Goal: Transaction & Acquisition: Purchase product/service

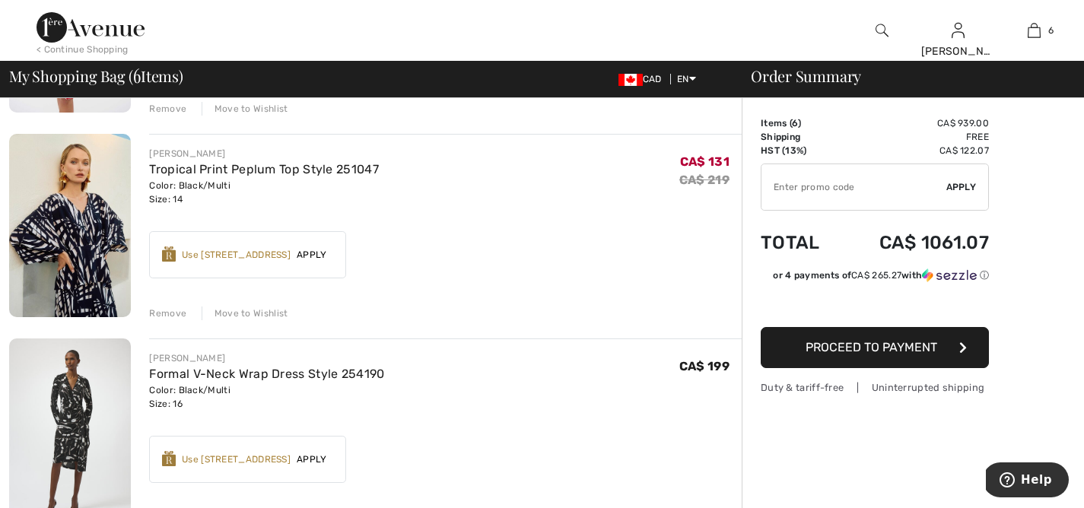
scroll to position [294, 0]
click at [271, 312] on div "Move to Wishlist" at bounding box center [245, 313] width 87 height 14
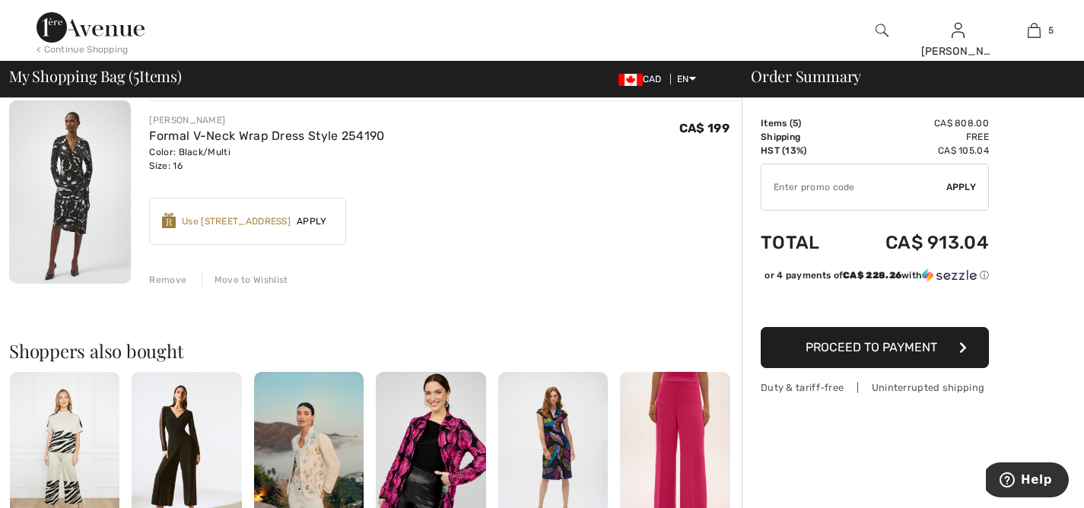
scroll to position [814, 0]
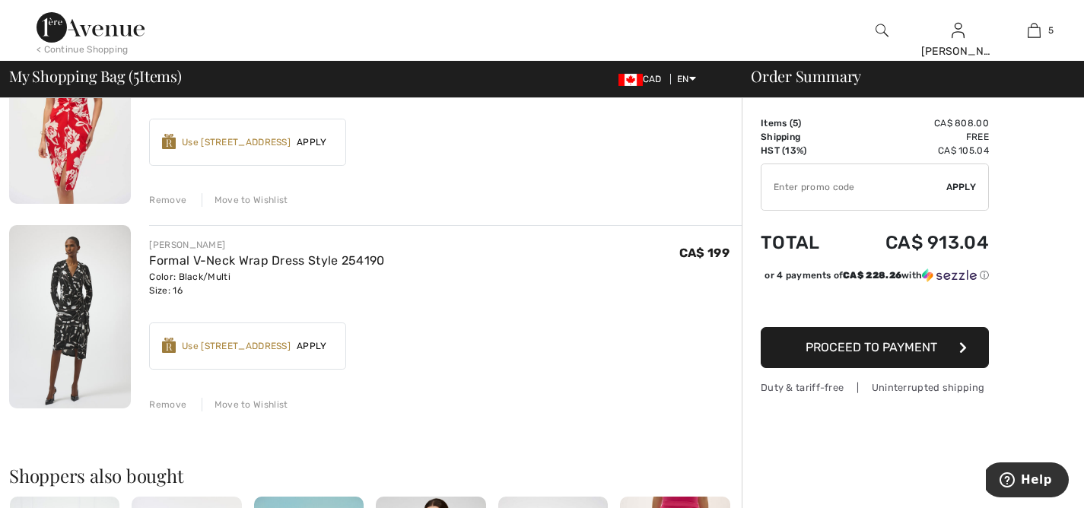
click at [236, 400] on div "Move to Wishlist" at bounding box center [245, 405] width 87 height 14
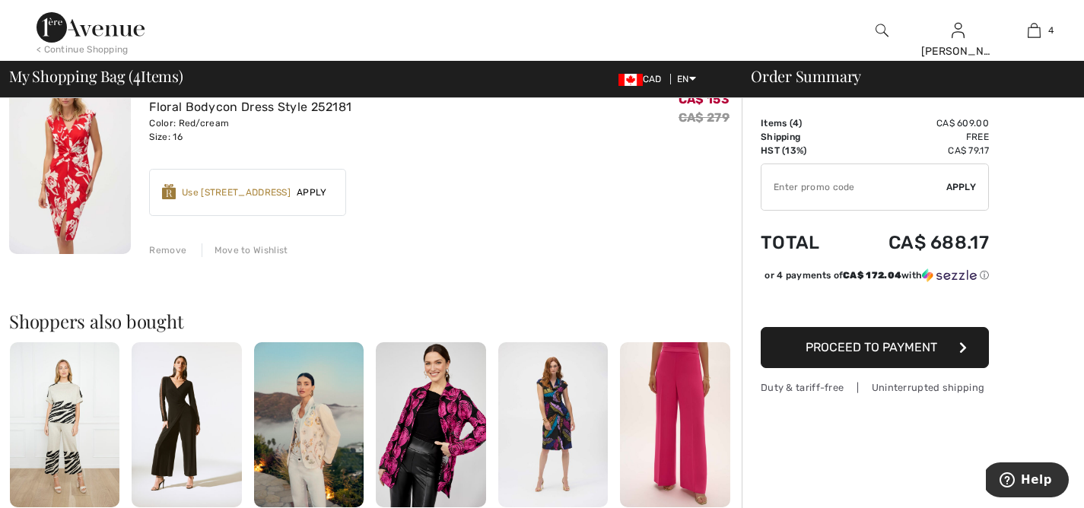
scroll to position [683, 0]
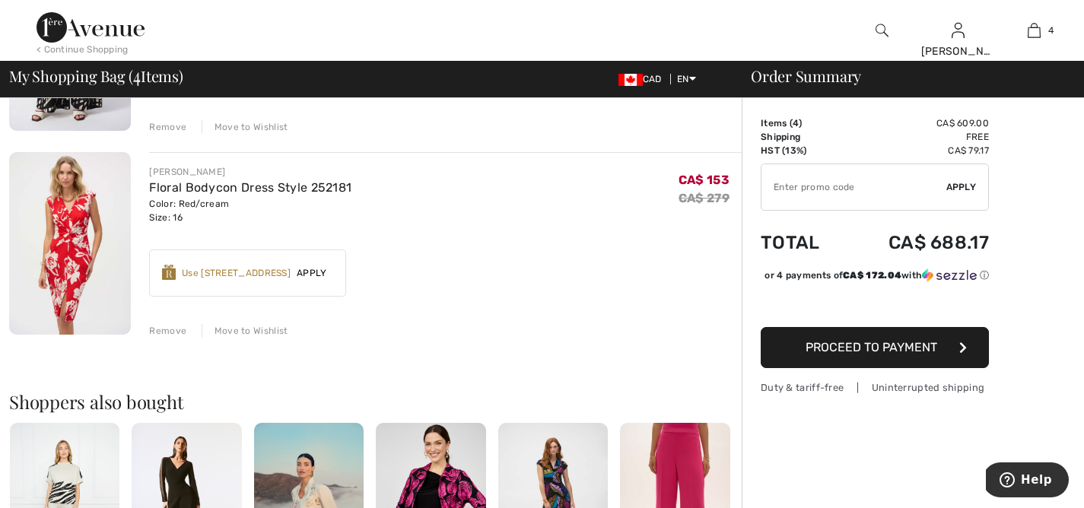
click at [161, 328] on div "Remove" at bounding box center [167, 331] width 37 height 14
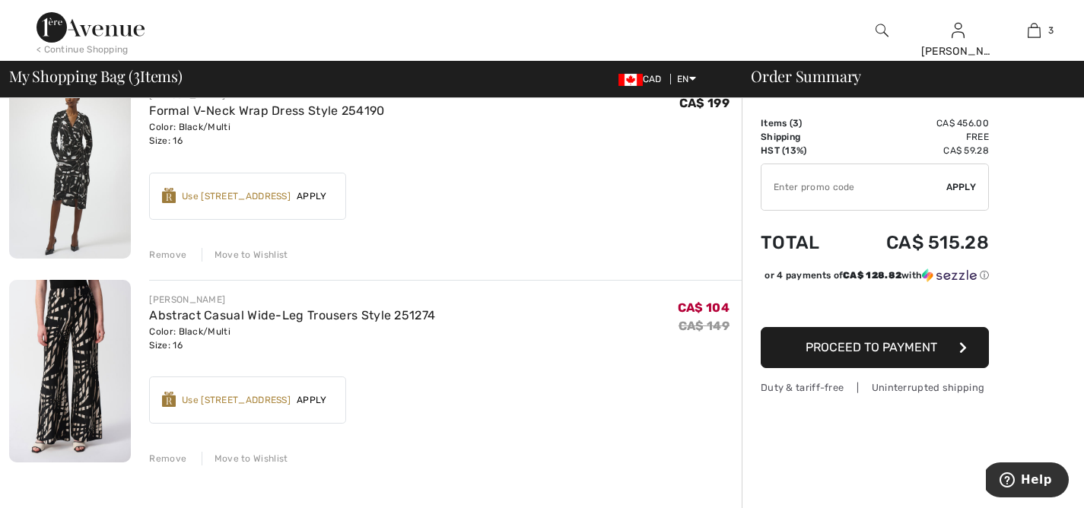
scroll to position [345, 0]
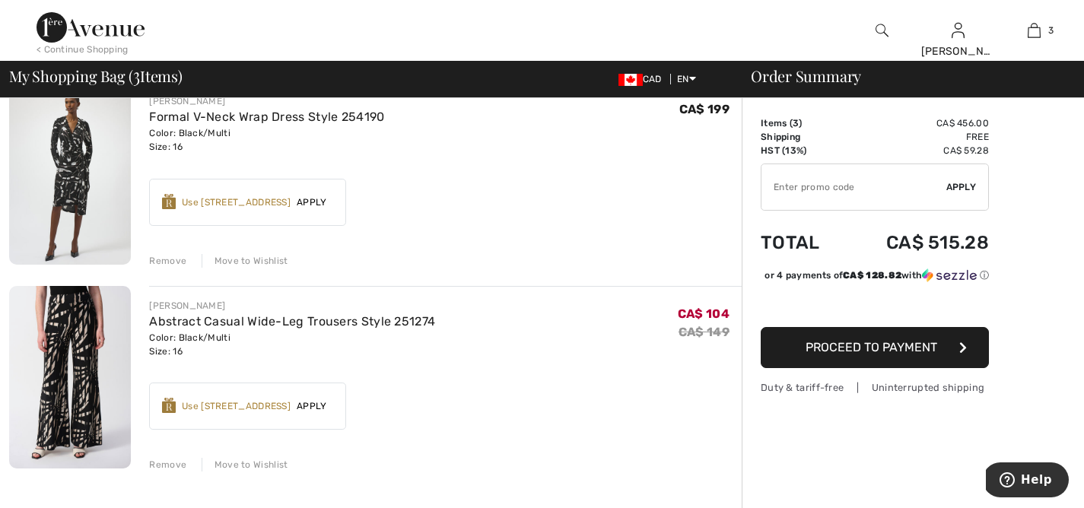
click at [161, 257] on div "Remove" at bounding box center [167, 261] width 37 height 14
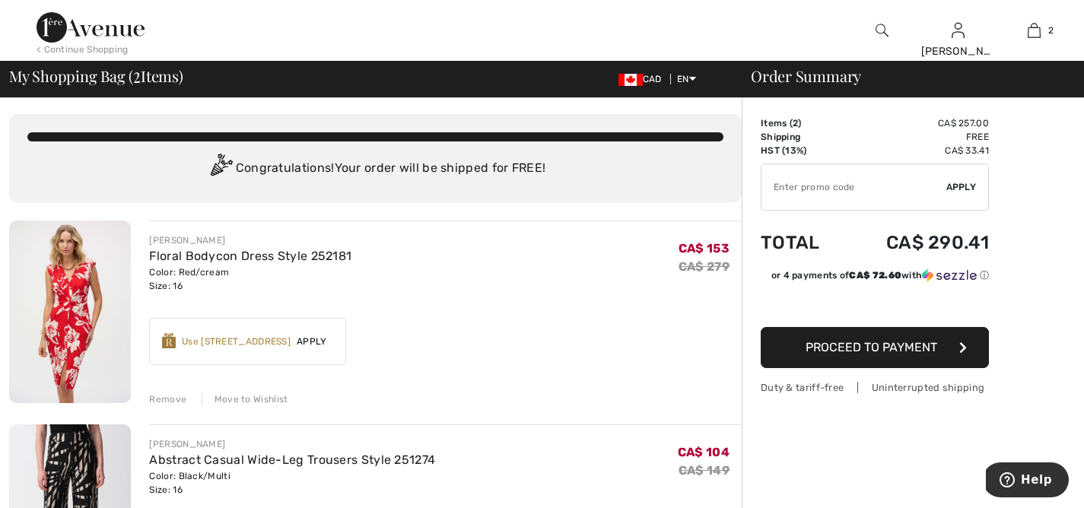
scroll to position [3, 0]
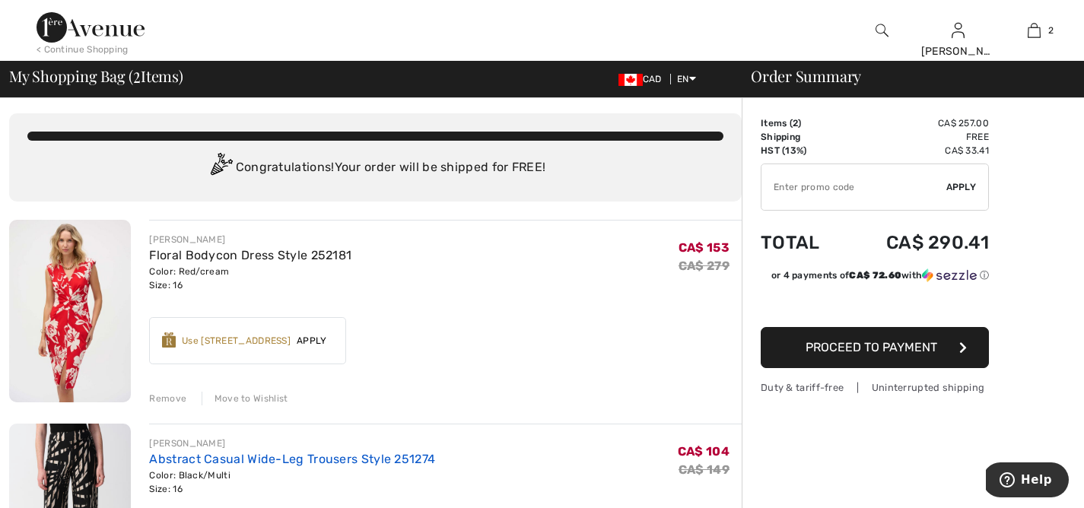
click at [192, 460] on link "Abstract Casual Wide-Leg Trousers Style 251274" at bounding box center [292, 459] width 286 height 14
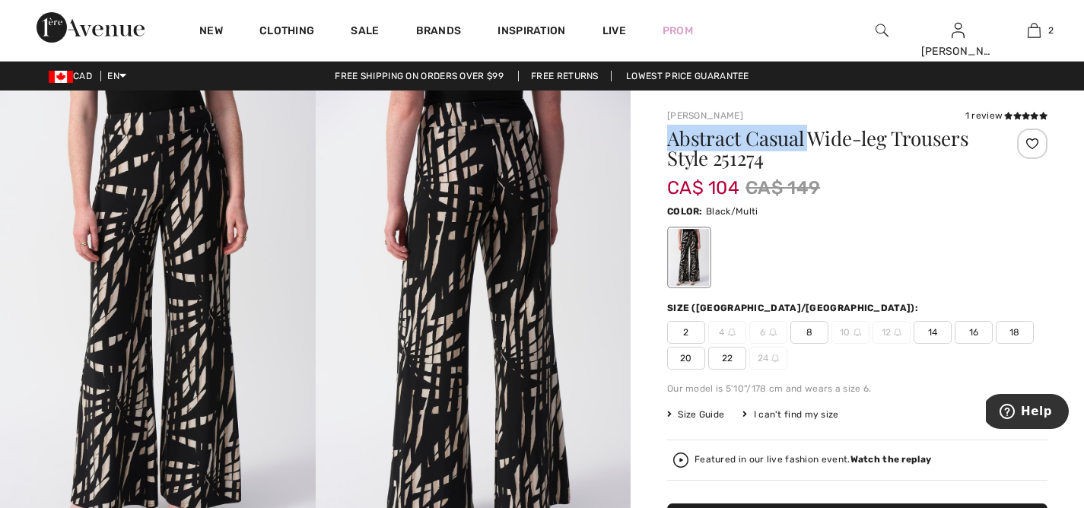
drag, startPoint x: 672, startPoint y: 141, endPoint x: 805, endPoint y: 140, distance: 133.1
click at [805, 140] on h1 "Abstract Casual Wide-leg Trousers Style 251274" at bounding box center [825, 149] width 317 height 40
copy h1 "Abstract Casual"
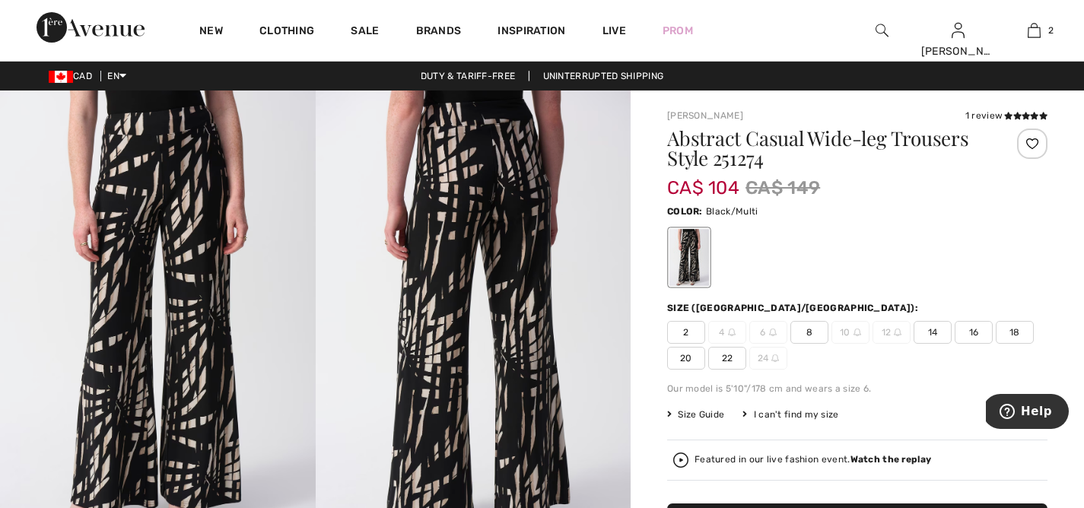
click at [888, 38] on div at bounding box center [882, 30] width 76 height 61
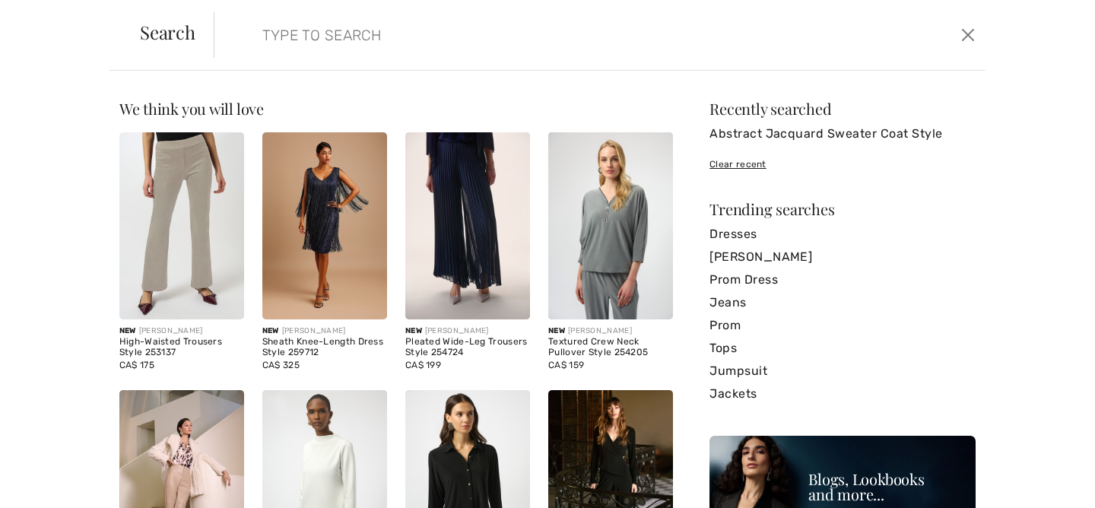
click at [344, 36] on input "search" at bounding box center [515, 35] width 529 height 46
paste input "Abstract Casual"
type input "Abstract Casual top"
click at [607, 53] on input "Abstract Casual top" at bounding box center [515, 35] width 529 height 46
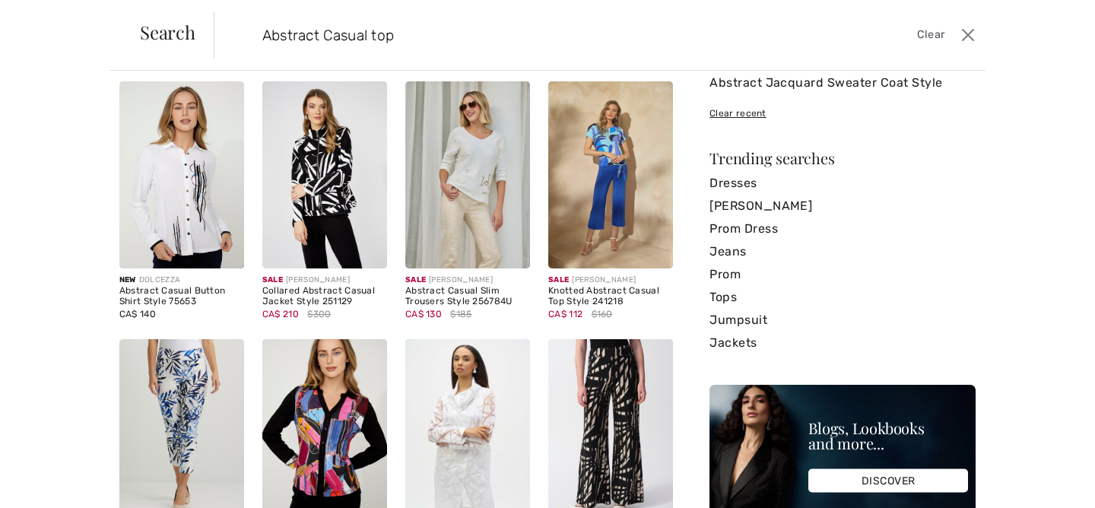
scroll to position [62, 0]
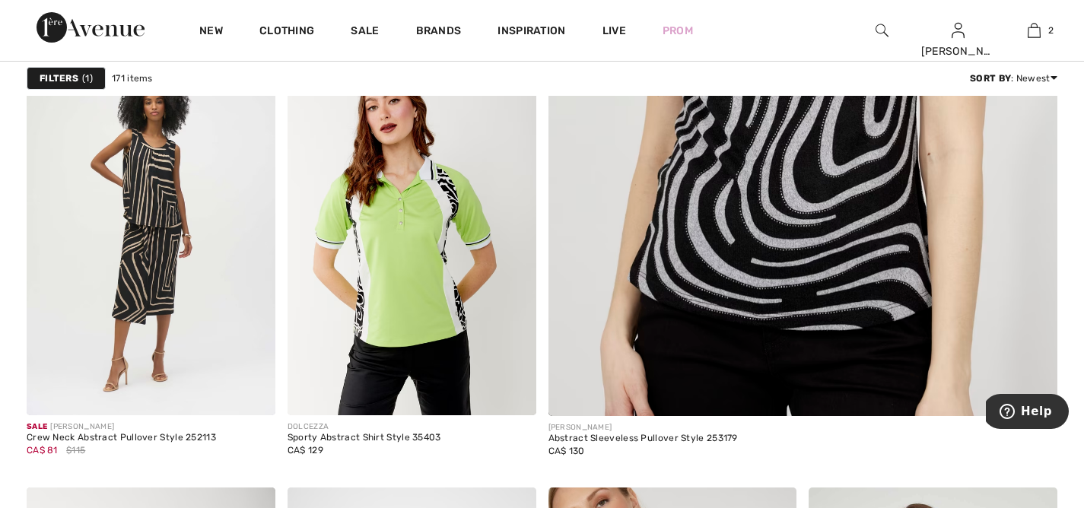
scroll to position [911, 0]
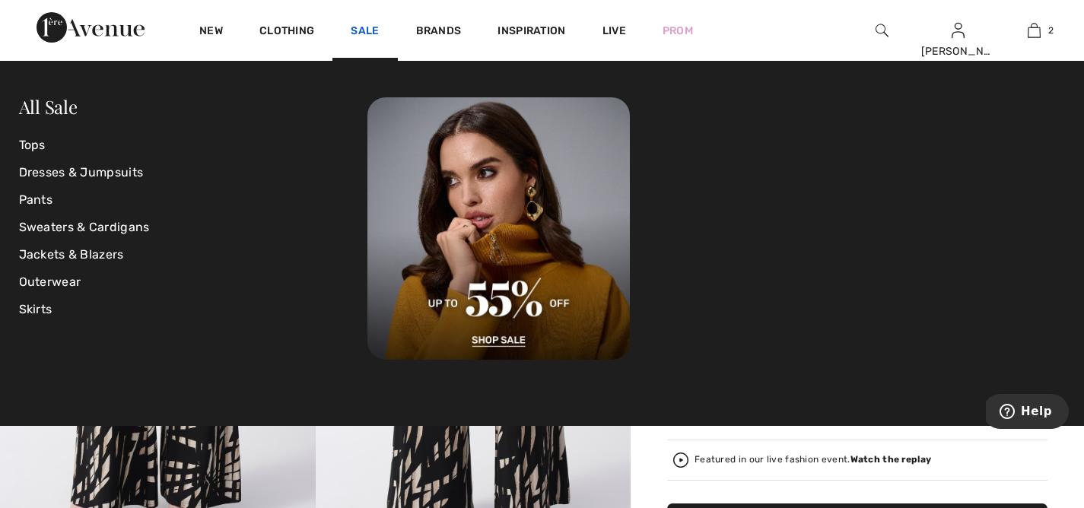
click at [366, 31] on link "Sale" at bounding box center [365, 32] width 28 height 16
click at [31, 138] on link "Tops" at bounding box center [193, 145] width 349 height 27
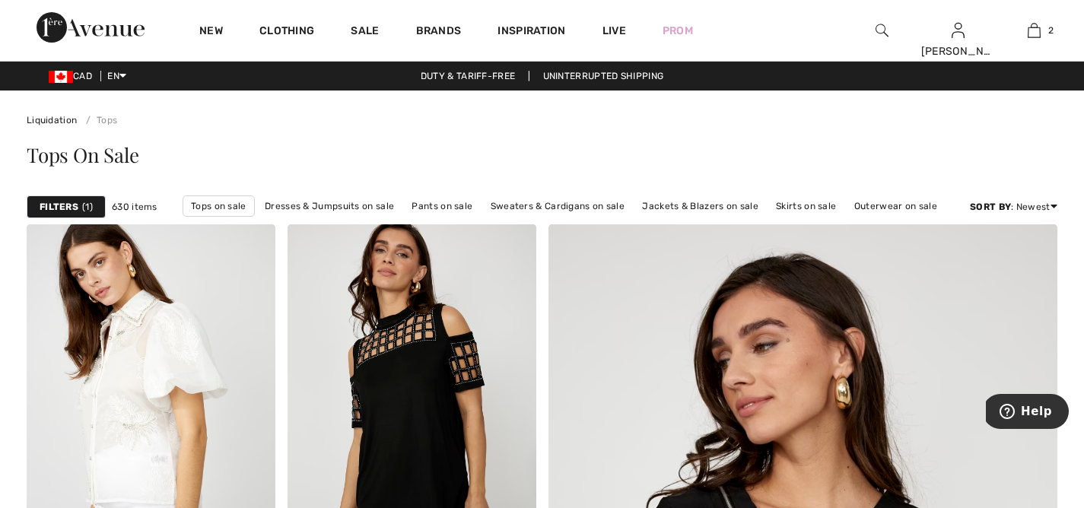
click at [50, 204] on strong "Filters" at bounding box center [59, 207] width 39 height 14
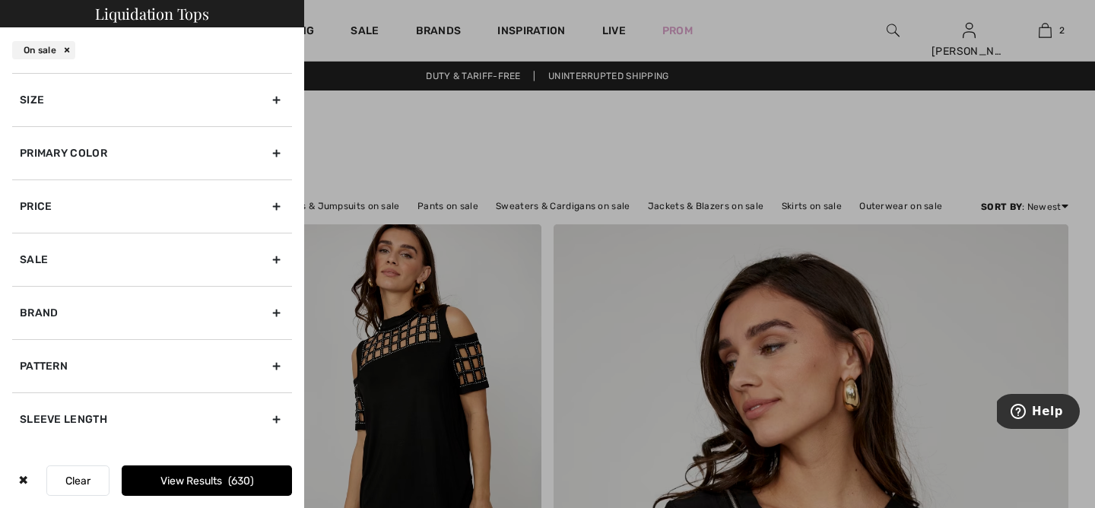
click at [281, 357] on div "Pattern" at bounding box center [152, 365] width 280 height 53
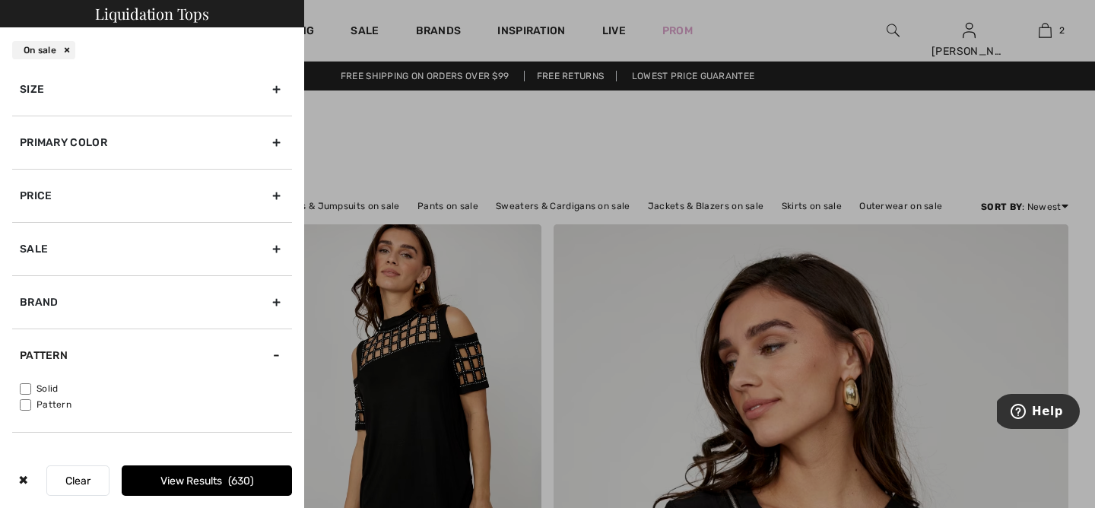
scroll to position [11, 0]
click at [45, 395] on div "Solid Pattern" at bounding box center [152, 406] width 280 height 50
click at [46, 400] on label "Pattern" at bounding box center [156, 404] width 272 height 14
click at [31, 400] on input"] "Pattern" at bounding box center [25, 403] width 11 height 11
checkbox input"] "true"
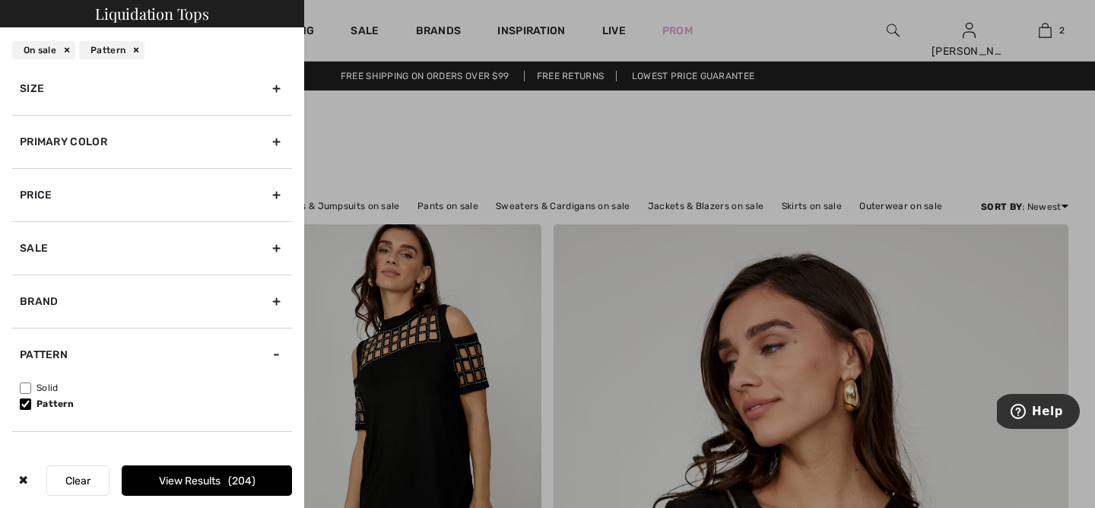
click at [196, 482] on button "View Results 204" at bounding box center [207, 480] width 170 height 30
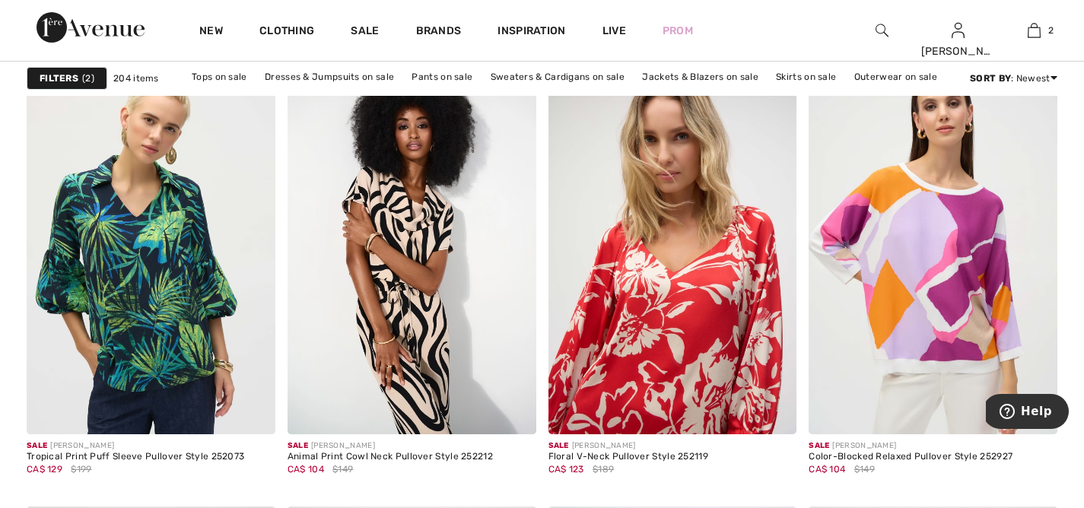
scroll to position [2116, 0]
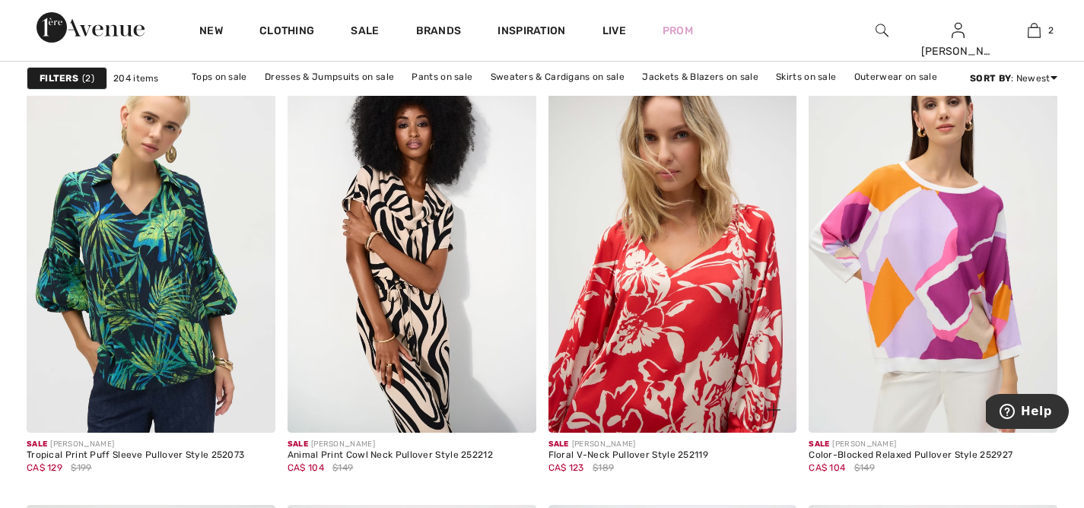
click at [673, 173] on img at bounding box center [672, 246] width 249 height 373
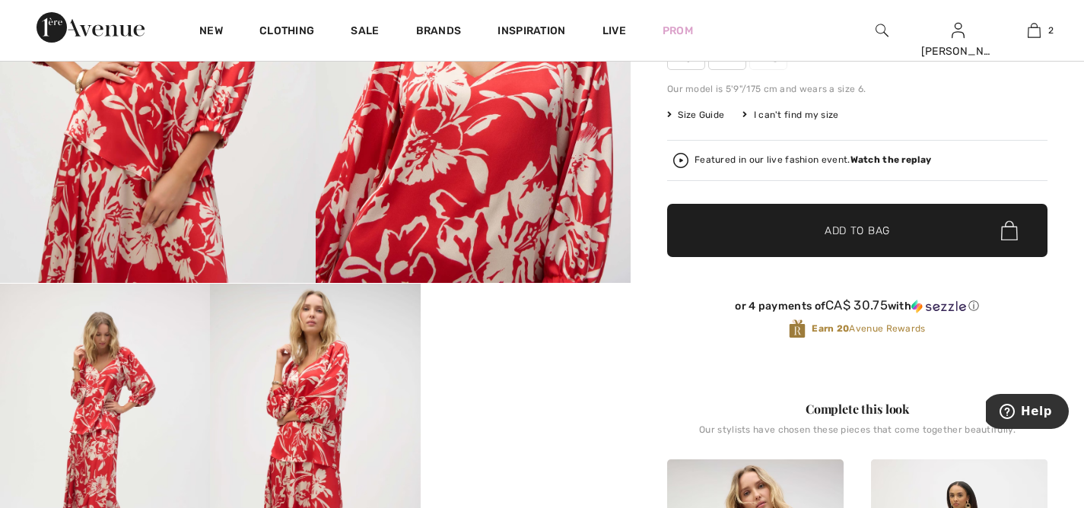
scroll to position [240, 0]
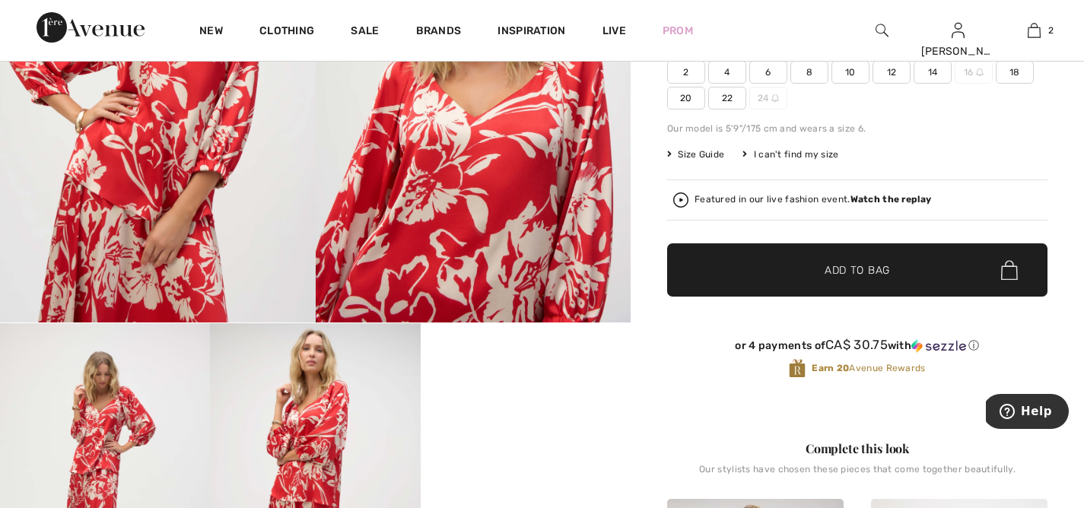
click at [929, 71] on span "14" at bounding box center [932, 72] width 38 height 23
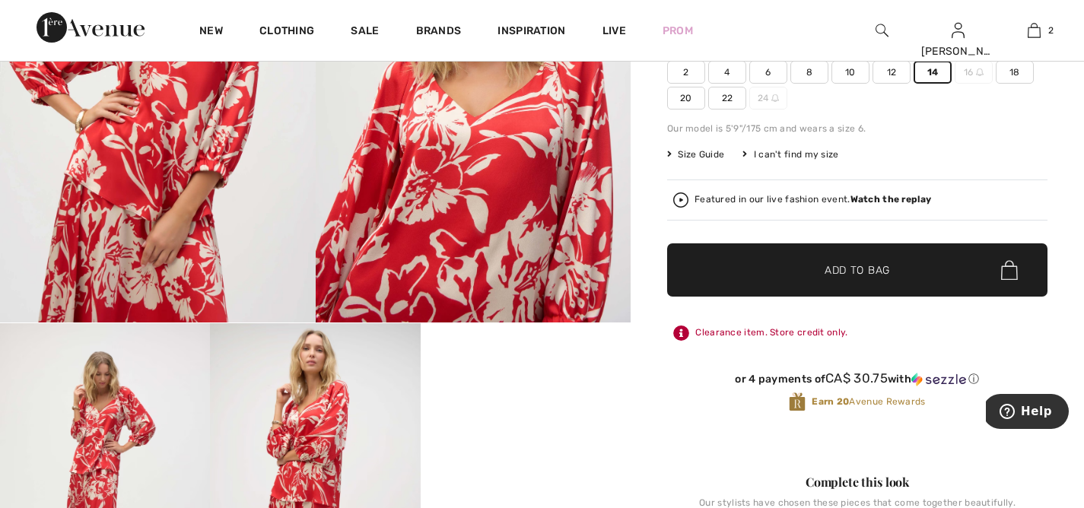
click at [855, 267] on span "Add to Bag" at bounding box center [856, 270] width 65 height 16
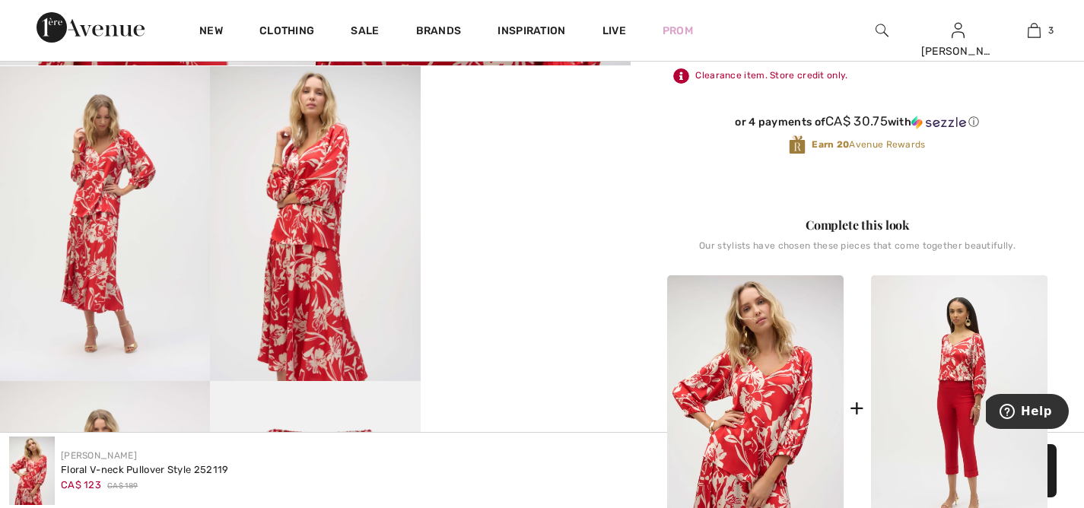
scroll to position [0, 0]
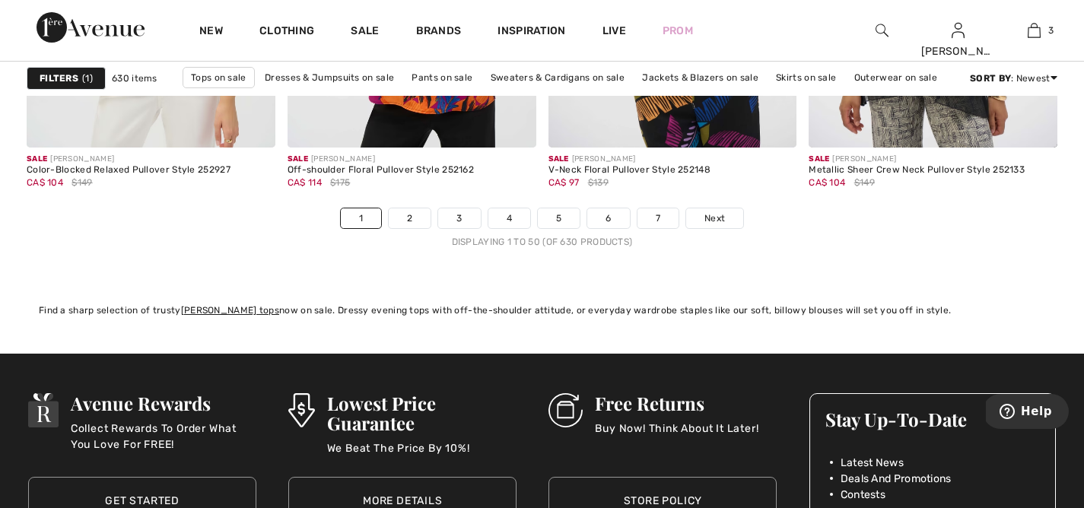
scroll to position [6751, 0]
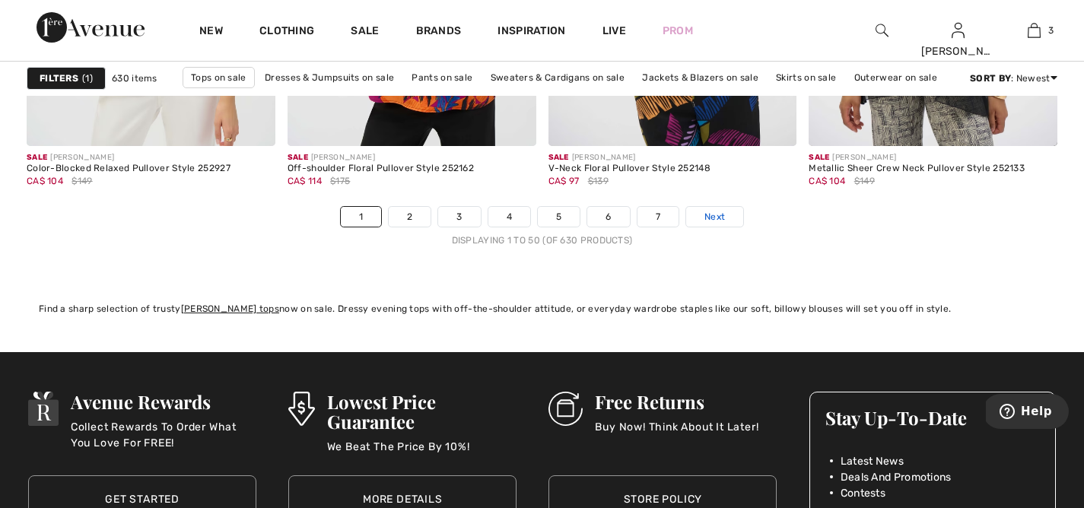
click at [732, 211] on link "Next" at bounding box center [714, 217] width 57 height 20
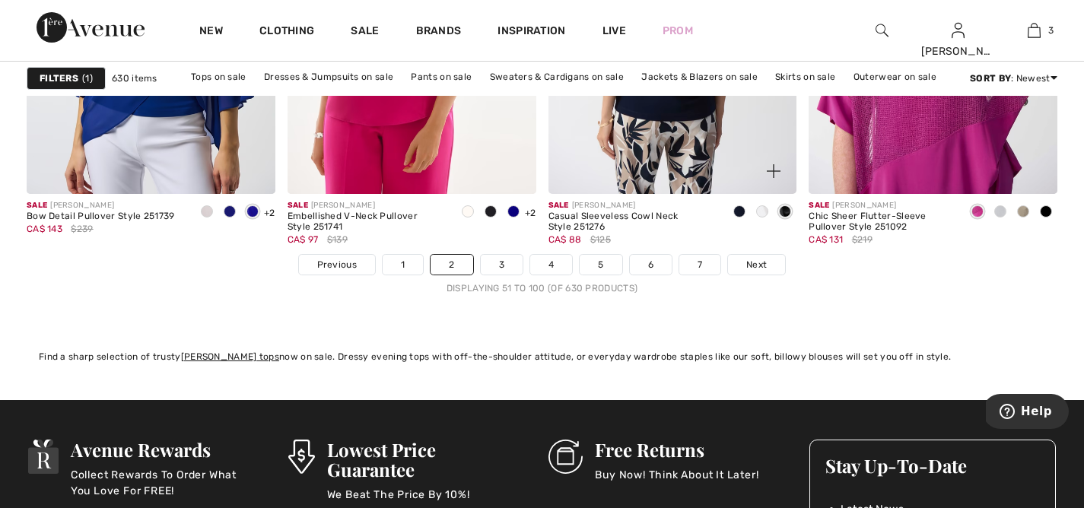
scroll to position [6704, 0]
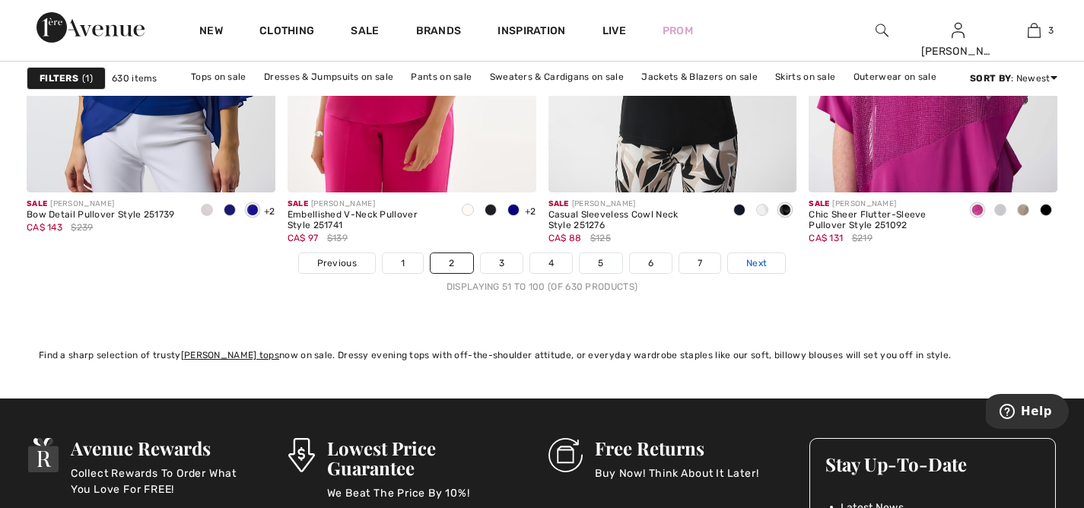
click at [759, 259] on span "Next" at bounding box center [756, 263] width 21 height 14
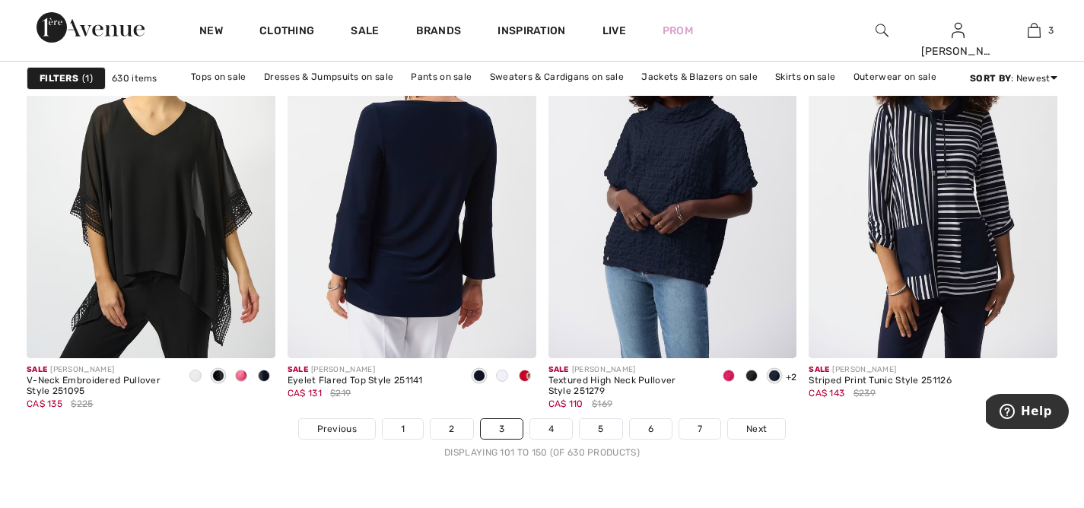
scroll to position [6540, 0]
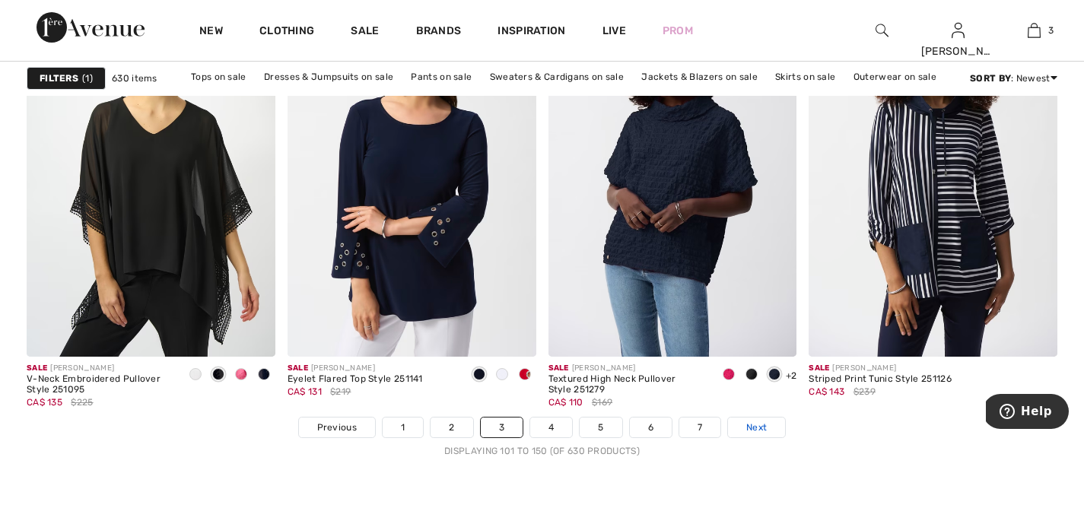
click at [760, 427] on span "Next" at bounding box center [756, 428] width 21 height 14
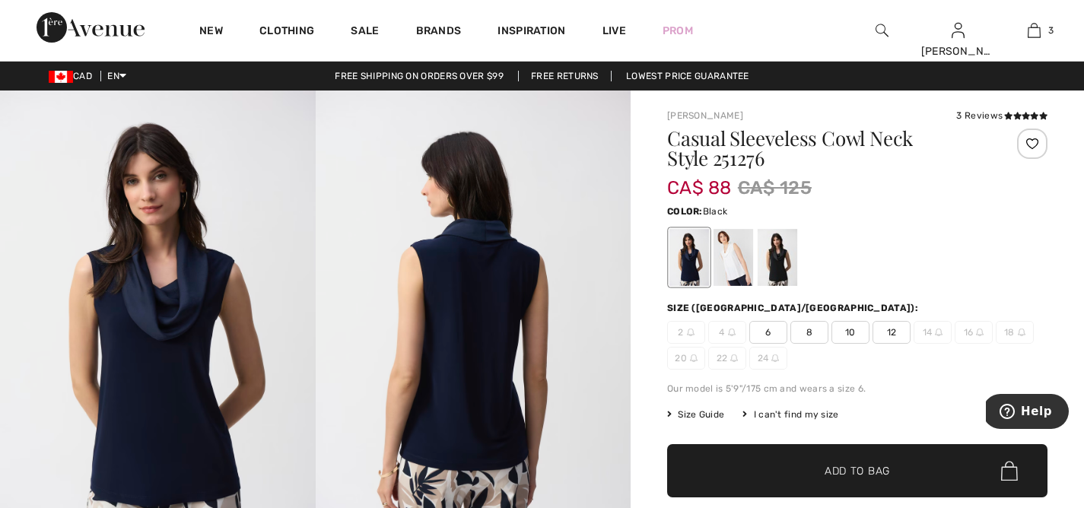
click at [782, 261] on div at bounding box center [777, 257] width 40 height 57
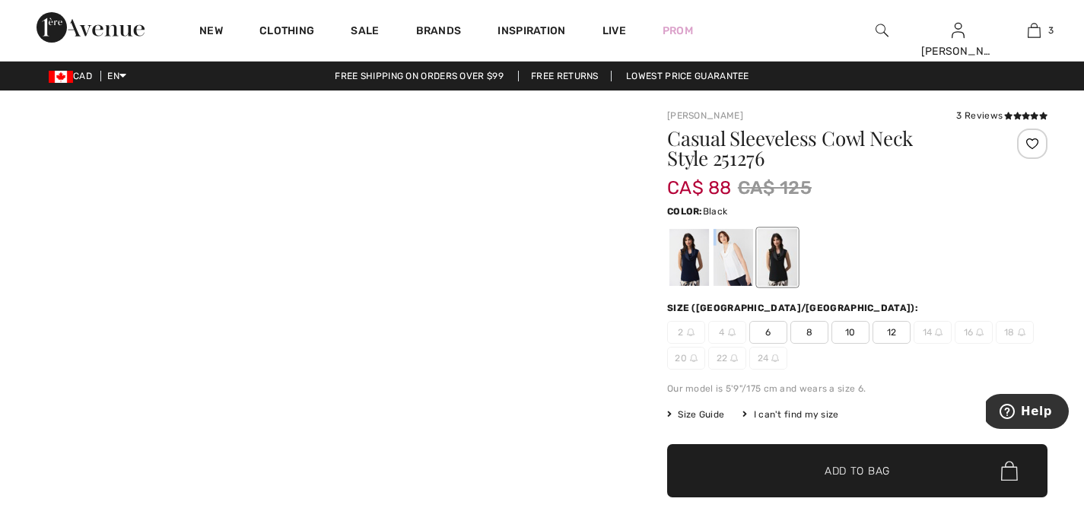
click at [782, 261] on div at bounding box center [777, 257] width 40 height 57
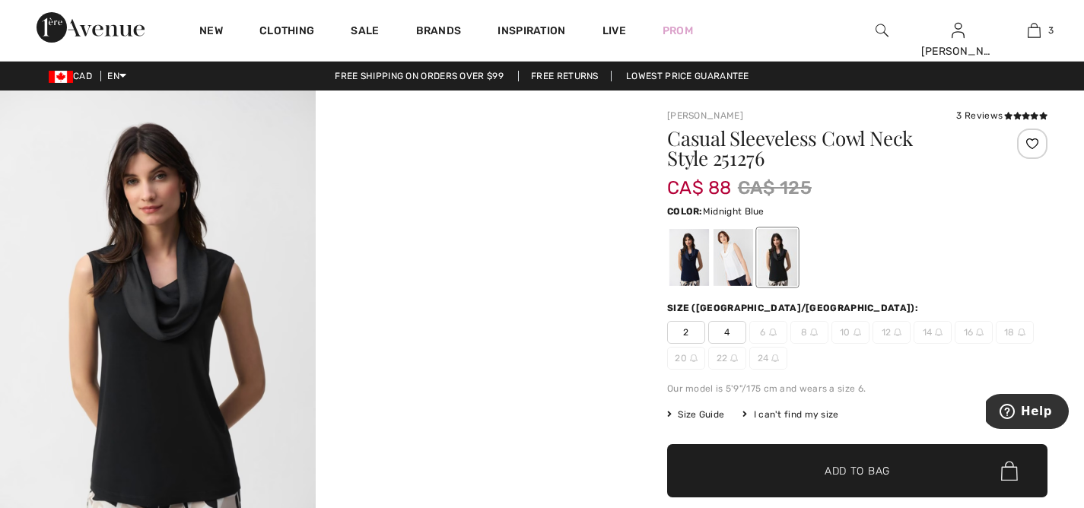
click at [709, 259] on div at bounding box center [689, 257] width 40 height 57
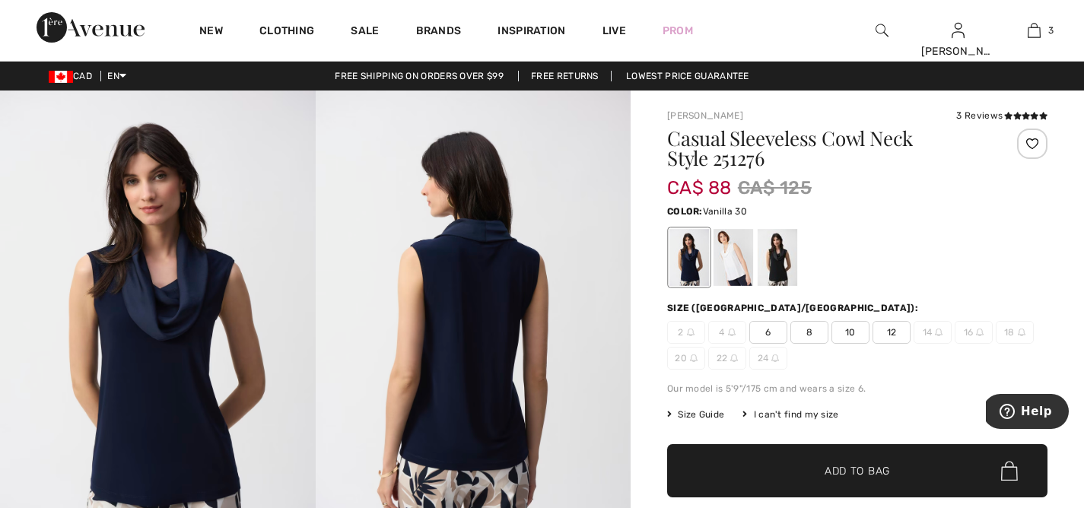
click at [743, 255] on div at bounding box center [733, 257] width 40 height 57
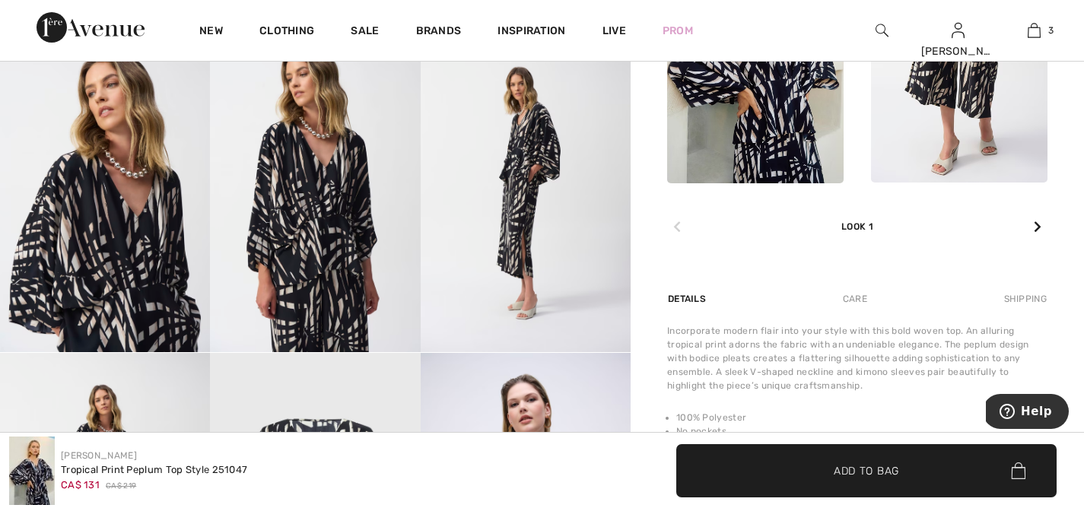
scroll to position [758, 0]
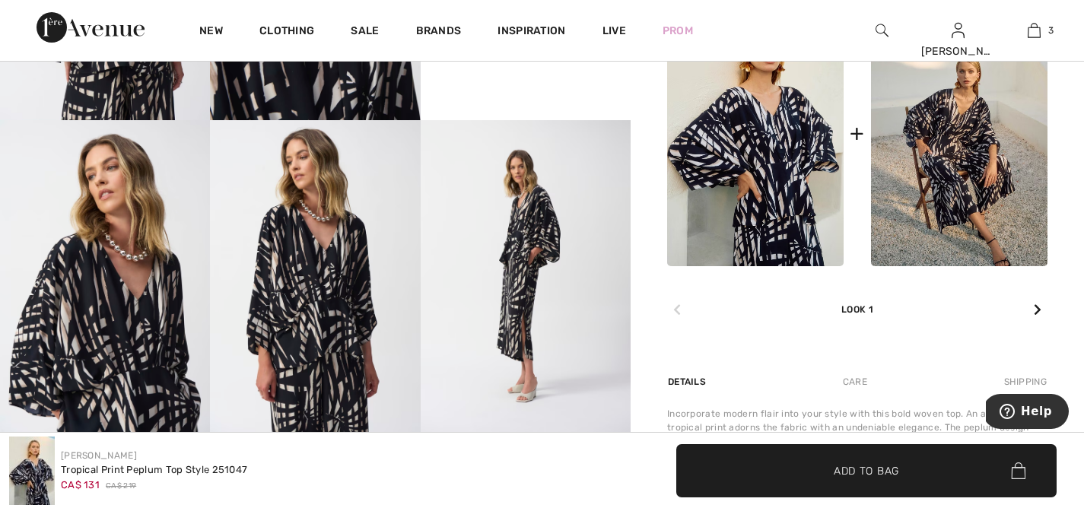
click at [1049, 307] on div "Joseph Ribkoff 1 review 1 review Tropical Print Peplum Top Style 251047 CA$ 131…" at bounding box center [856, 208] width 453 height 1752
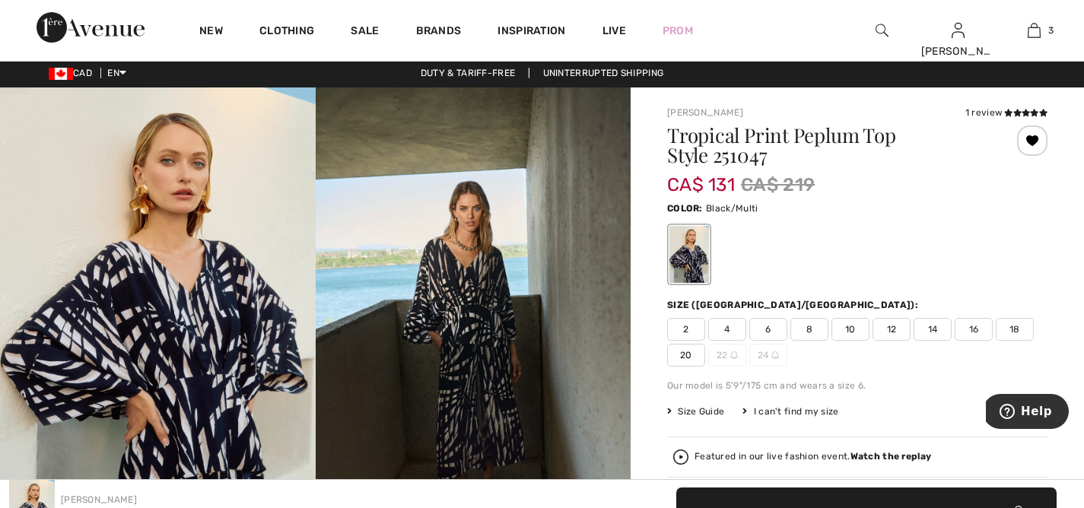
scroll to position [0, 0]
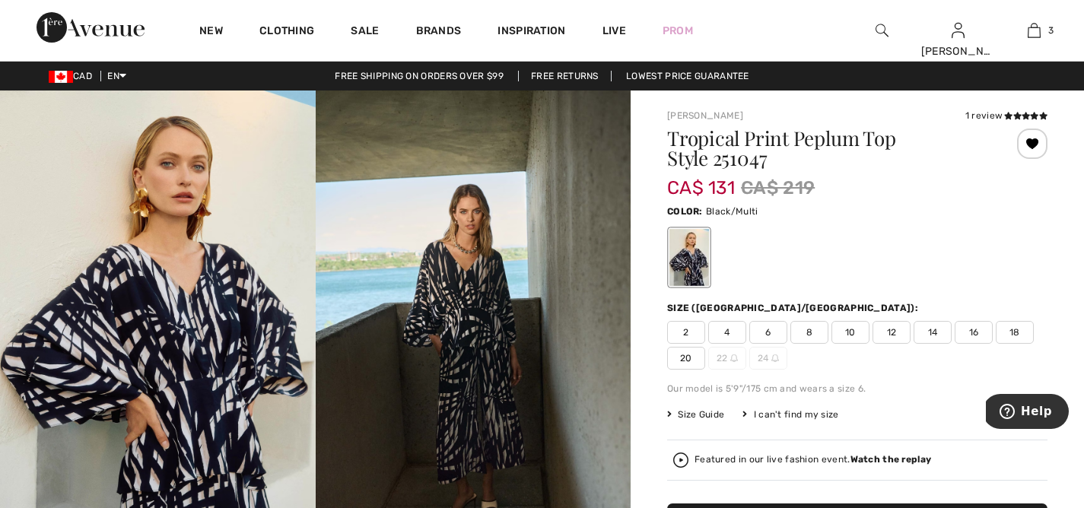
click at [931, 328] on span "14" at bounding box center [932, 332] width 38 height 23
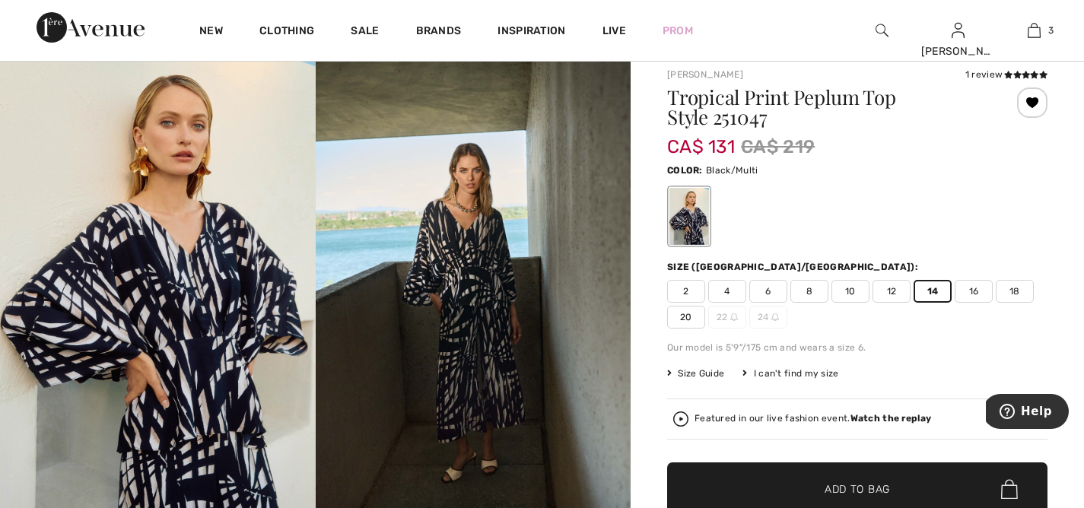
scroll to position [106, 0]
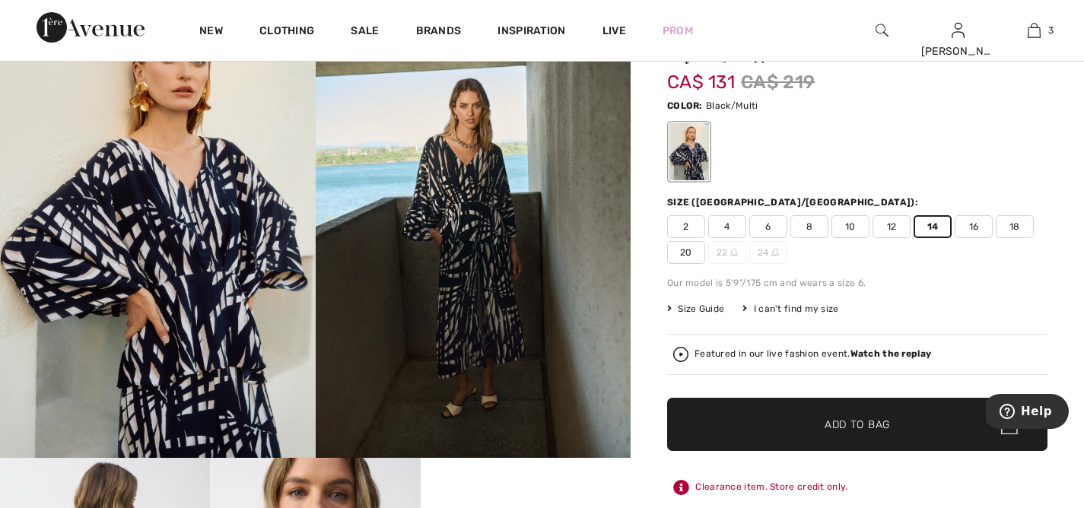
click at [874, 427] on span "Add to Bag" at bounding box center [856, 425] width 65 height 16
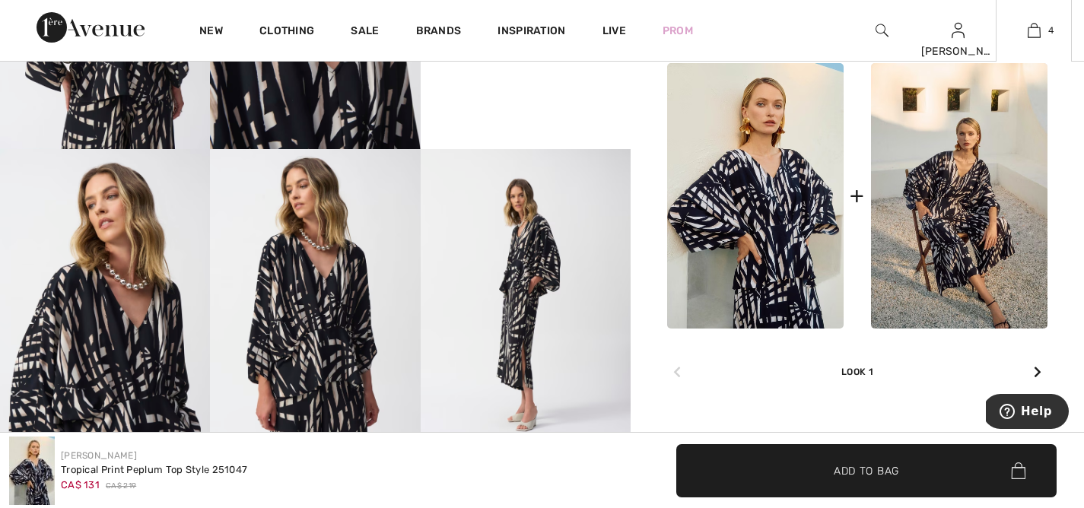
scroll to position [805, 0]
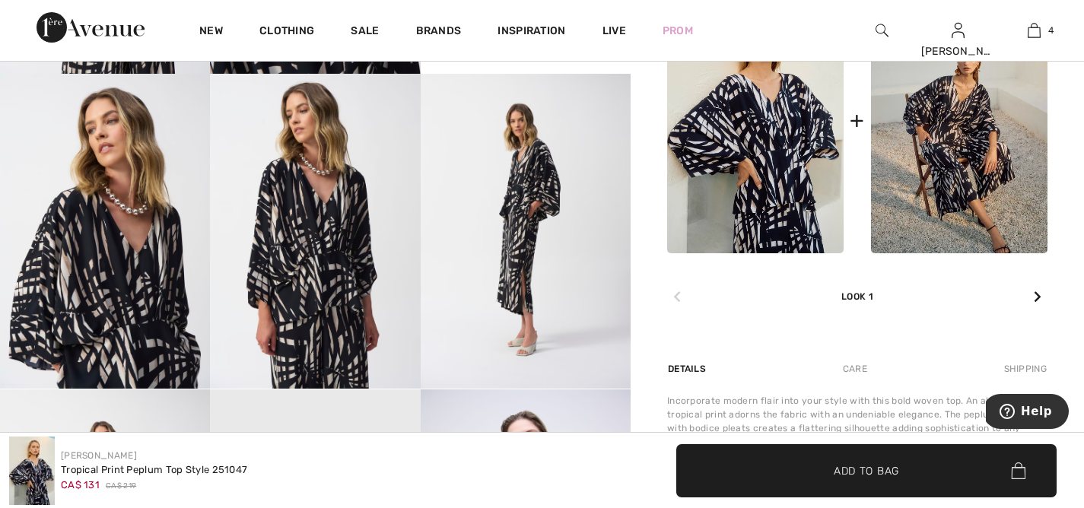
click at [1037, 297] on icon at bounding box center [1037, 296] width 8 height 12
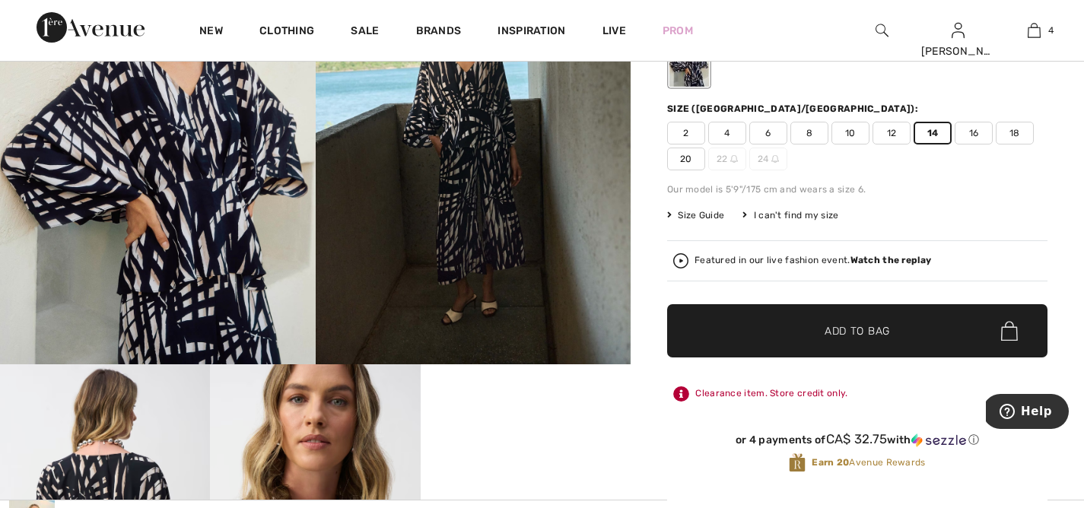
scroll to position [0, 0]
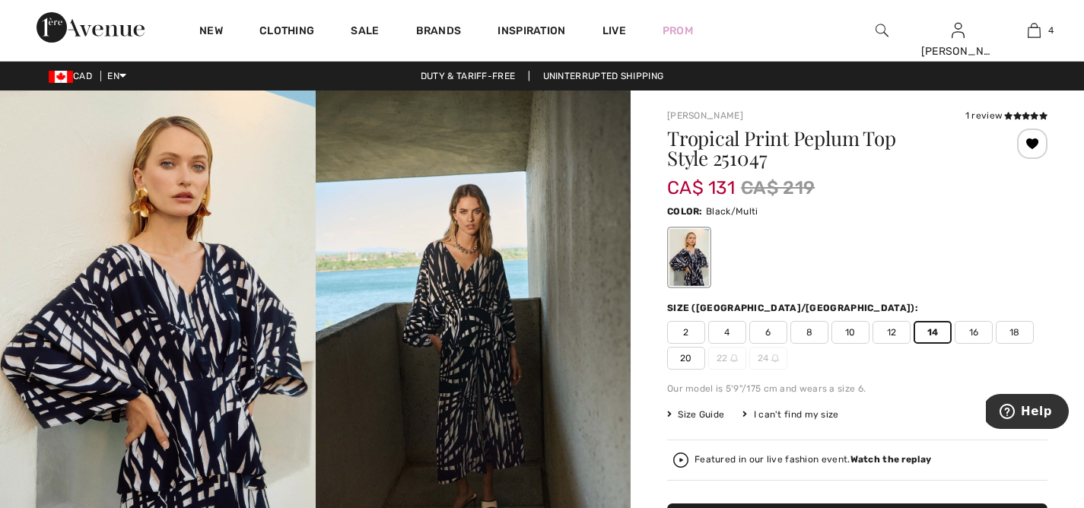
click at [928, 332] on span "14" at bounding box center [932, 332] width 38 height 23
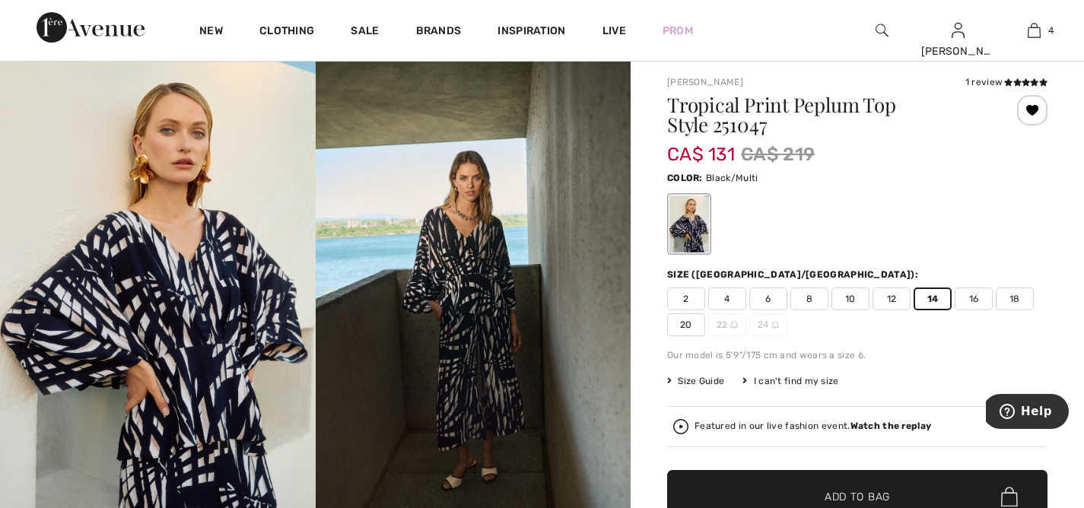
scroll to position [59, 0]
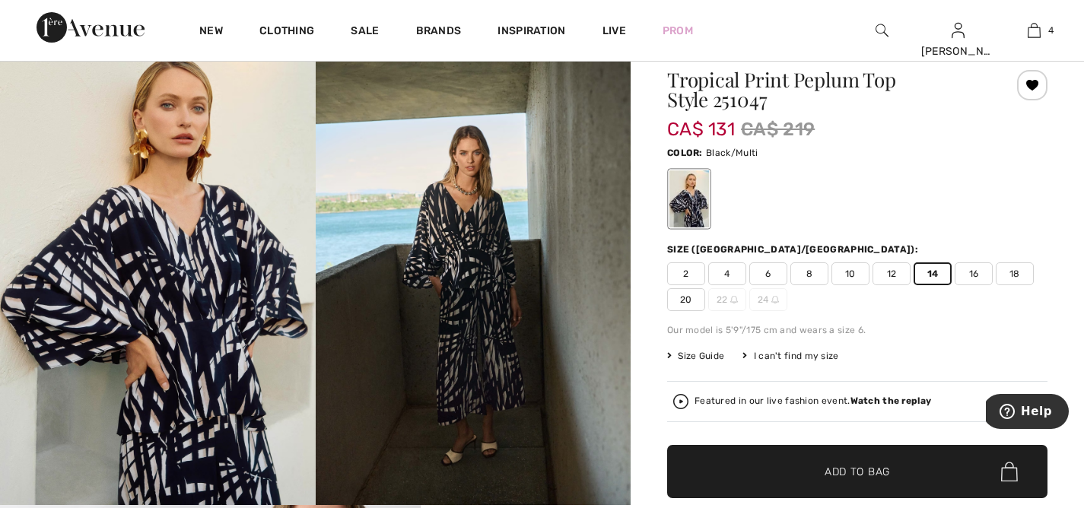
click at [878, 464] on span "Add to Bag" at bounding box center [856, 472] width 65 height 16
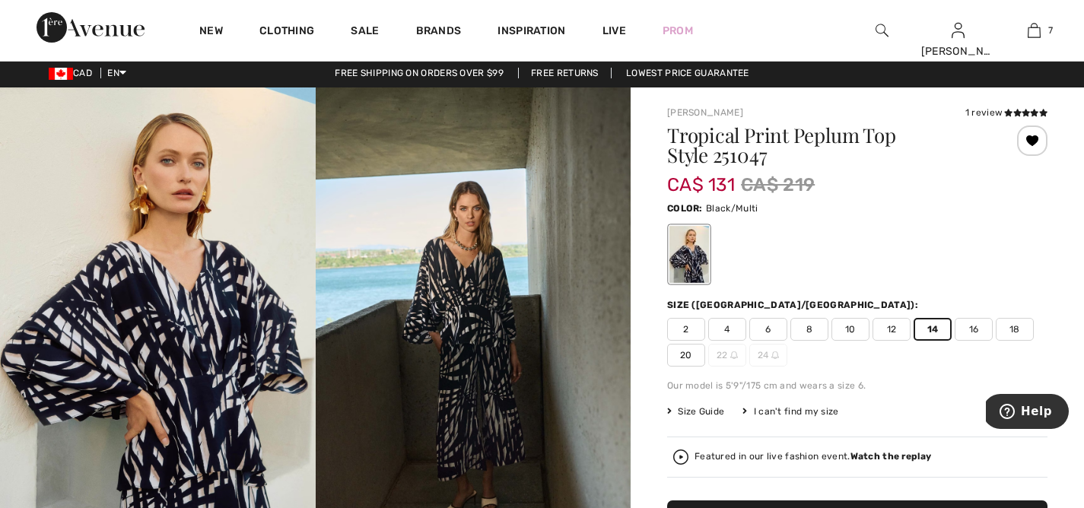
scroll to position [0, 0]
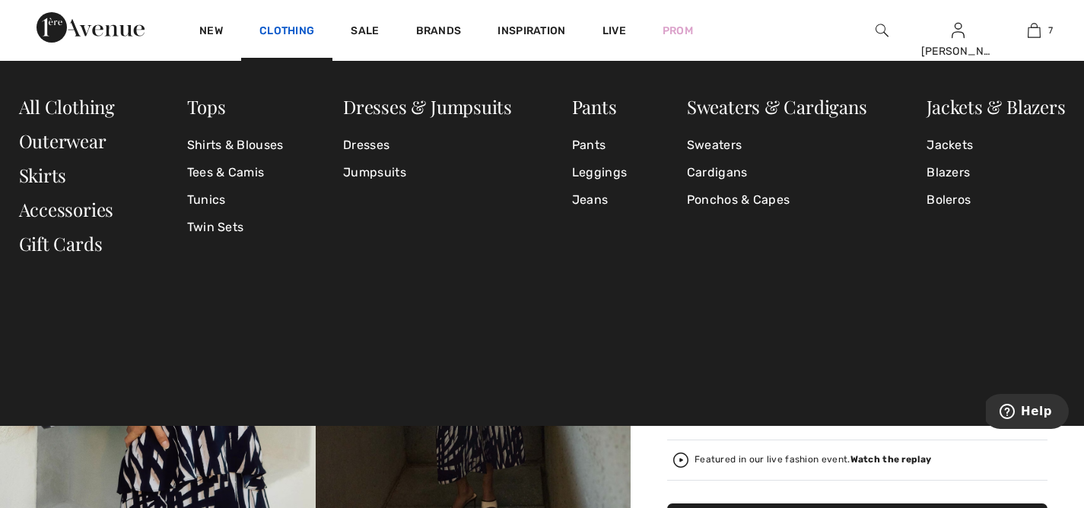
click at [284, 31] on link "Clothing" at bounding box center [286, 32] width 55 height 16
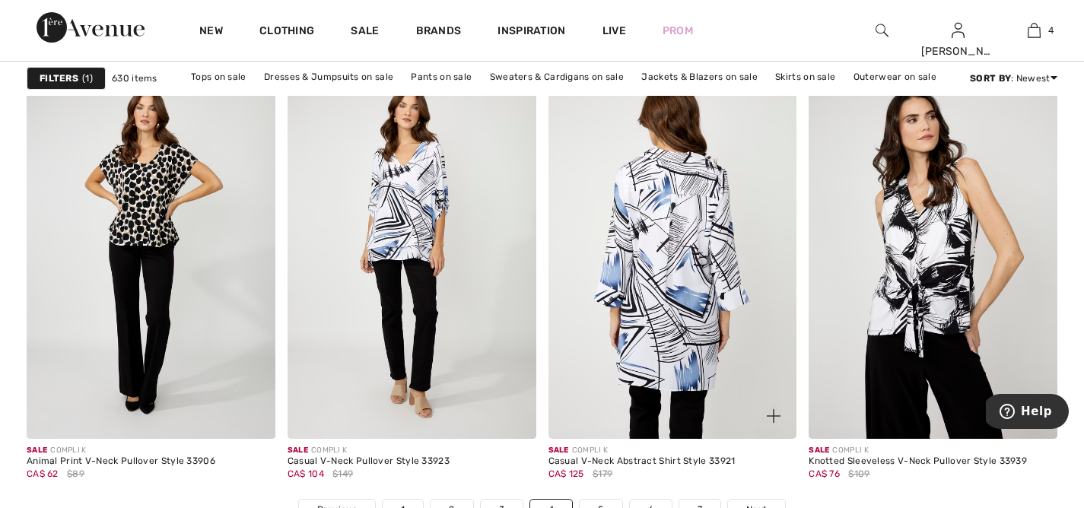
scroll to position [6459, 0]
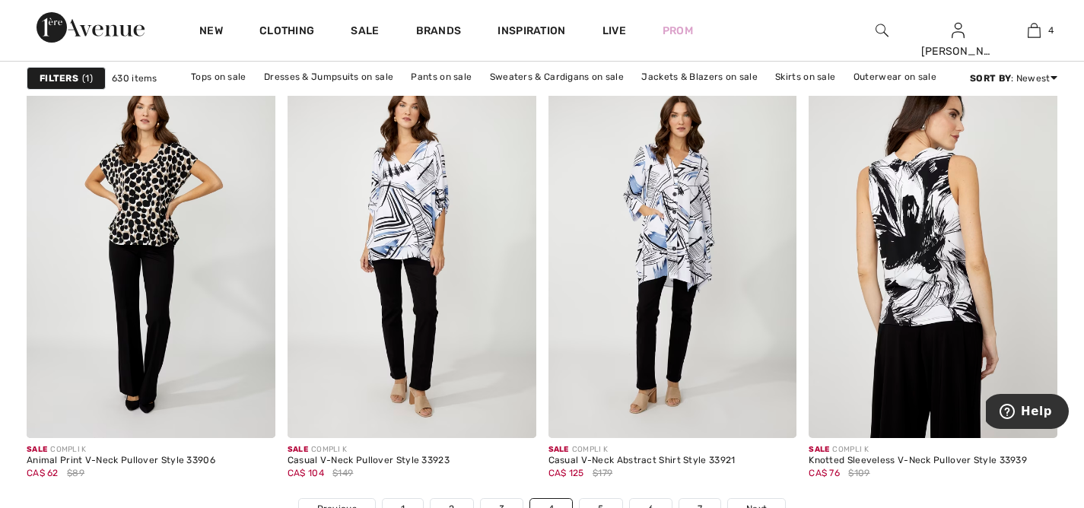
click at [930, 296] on img at bounding box center [932, 251] width 249 height 373
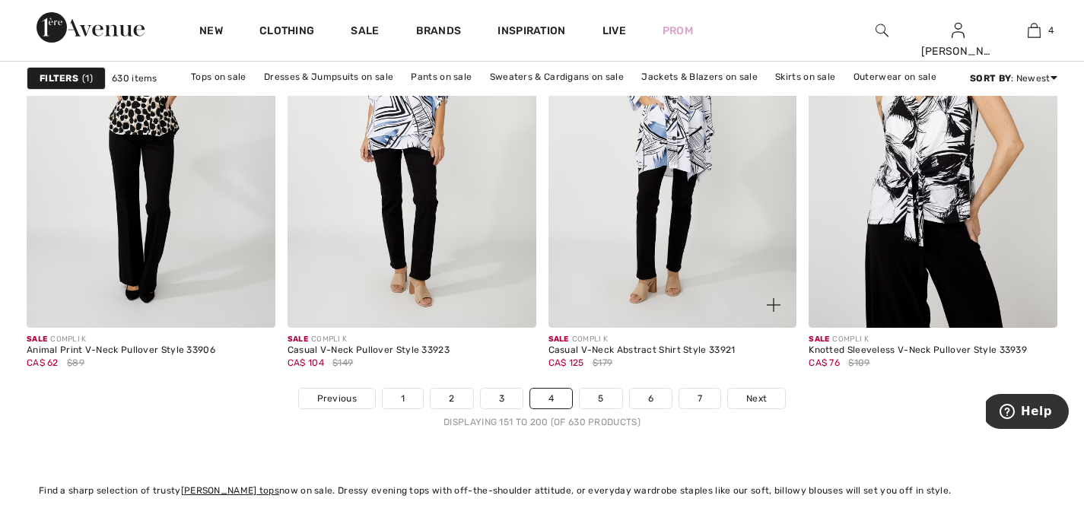
scroll to position [6585, 0]
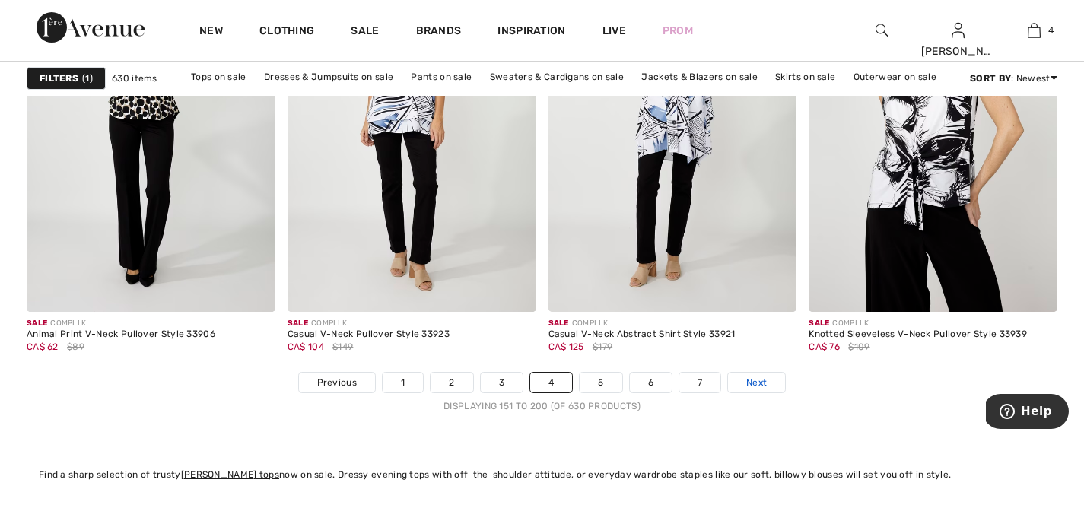
click at [757, 382] on span "Next" at bounding box center [756, 383] width 21 height 14
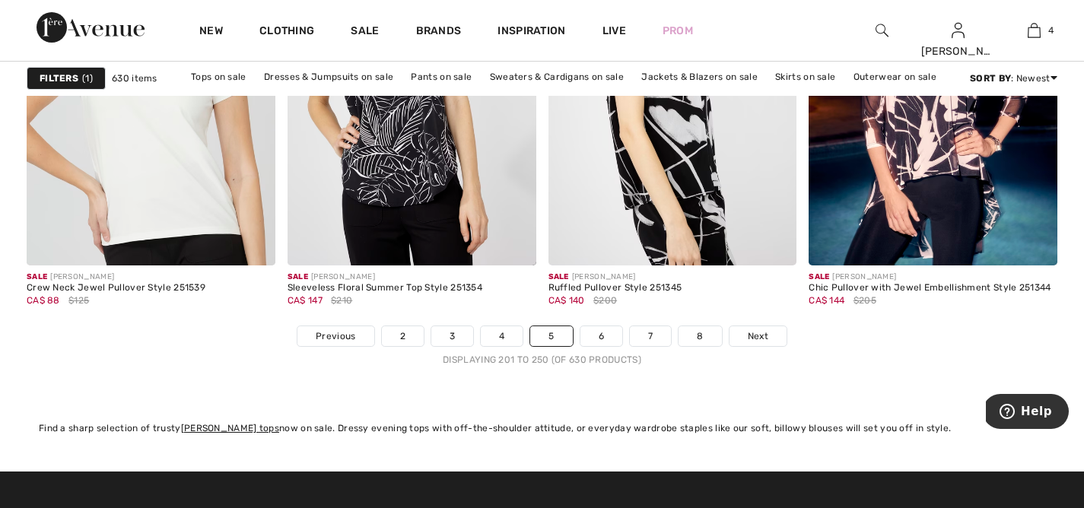
scroll to position [6732, 0]
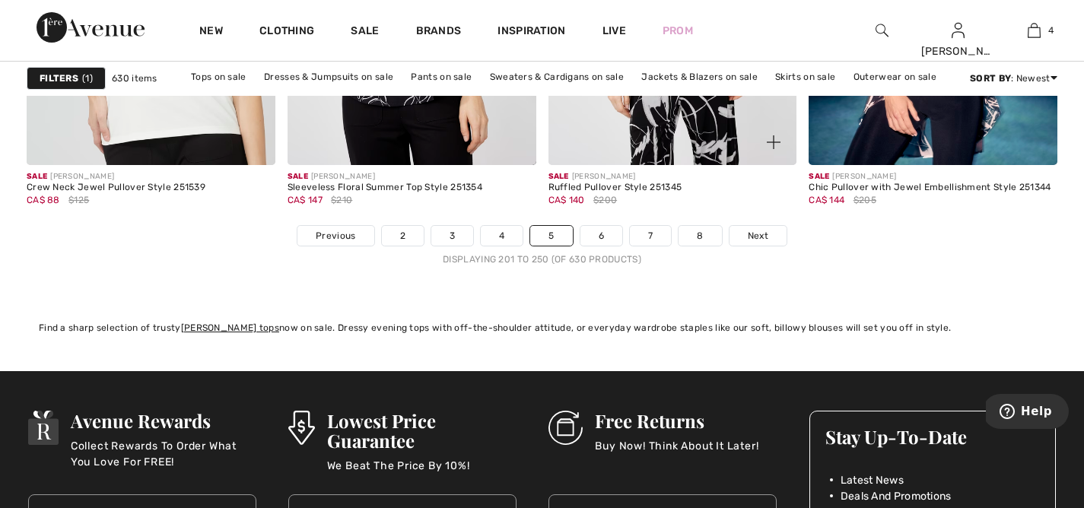
click at [770, 224] on div "Sale FRANK LYMAN Ruffled Pullover Style 251345 CA$ 140 $200" at bounding box center [672, 195] width 249 height 60
click at [767, 233] on link "Next" at bounding box center [757, 236] width 57 height 20
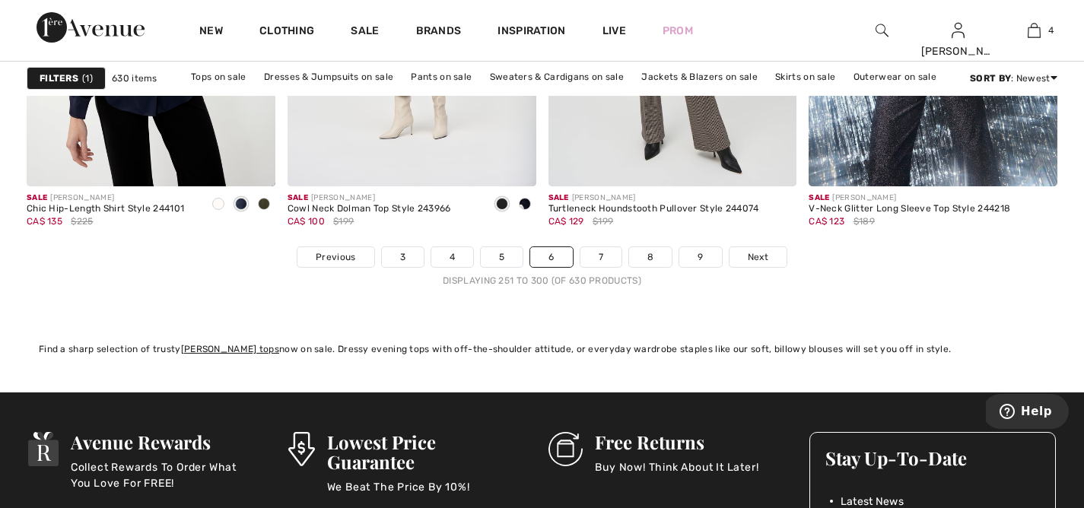
scroll to position [6713, 0]
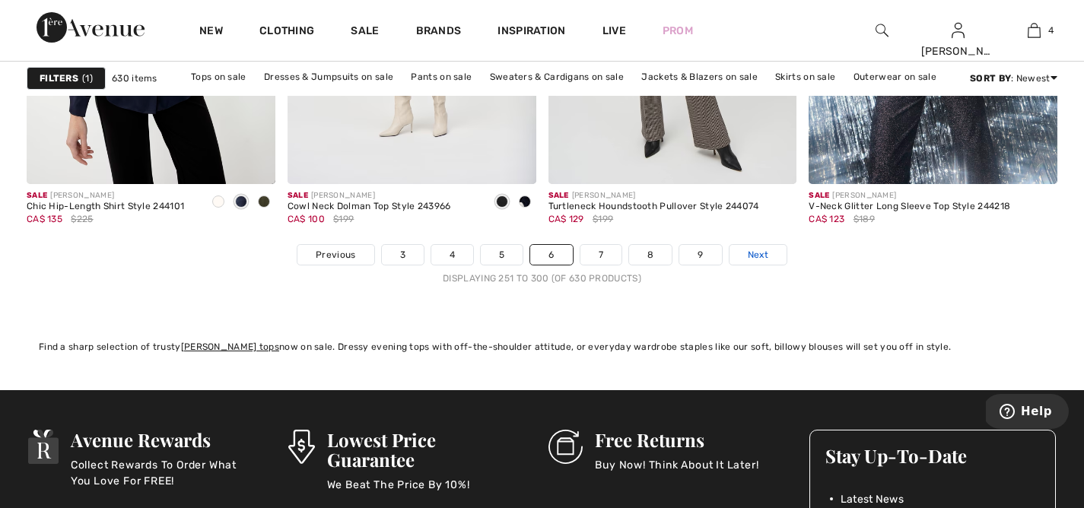
click at [758, 249] on span "Next" at bounding box center [757, 255] width 21 height 14
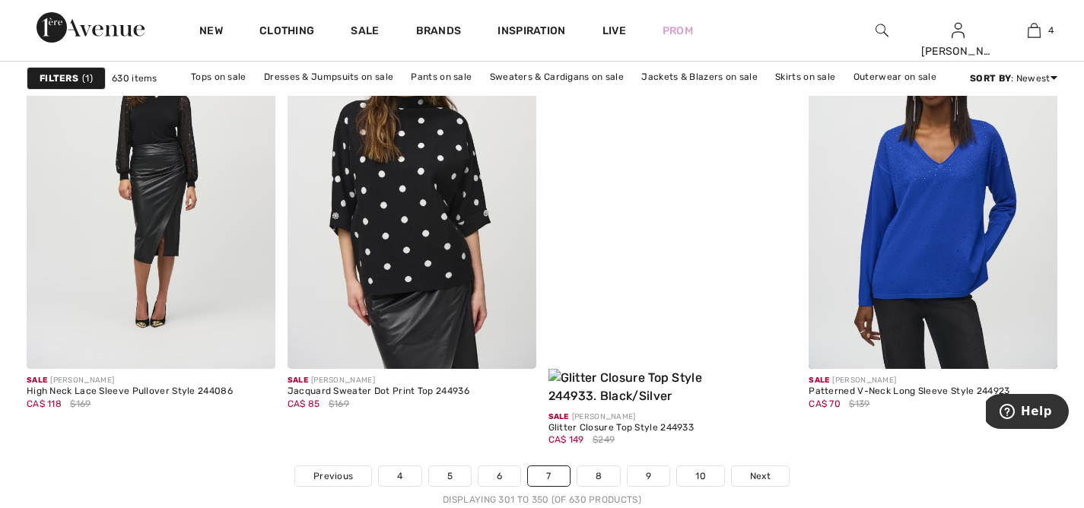
scroll to position [6561, 0]
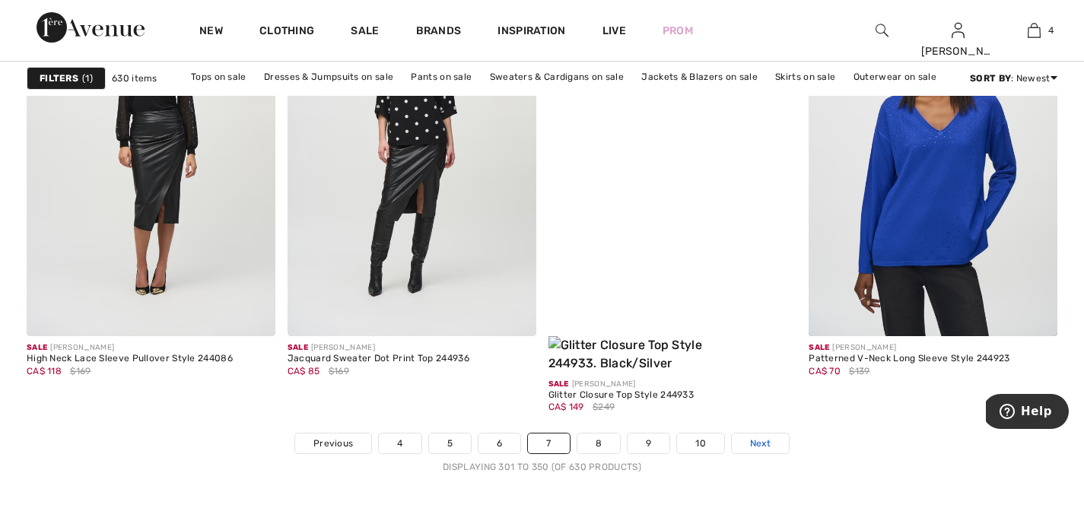
click at [770, 433] on link "Next" at bounding box center [760, 443] width 57 height 20
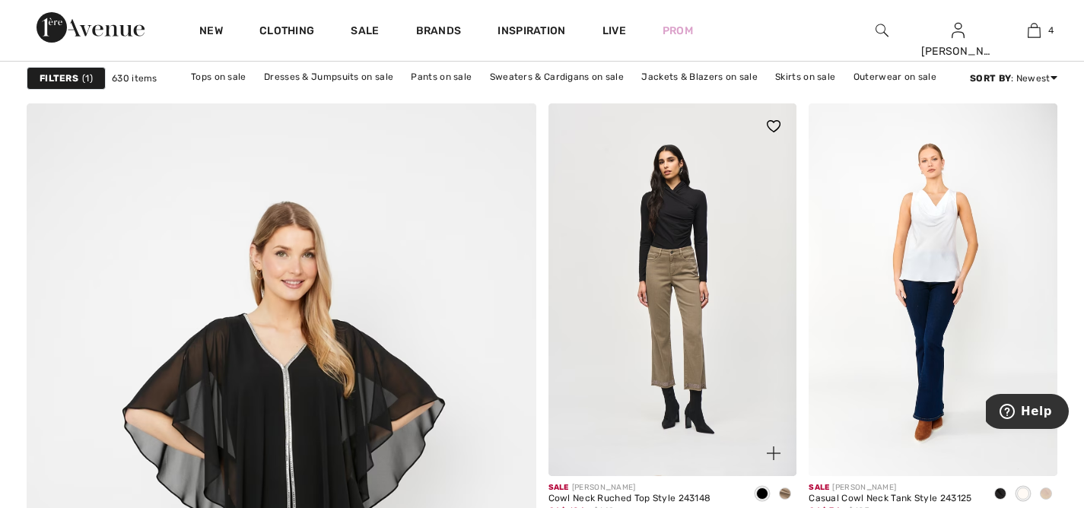
scroll to position [3592, 0]
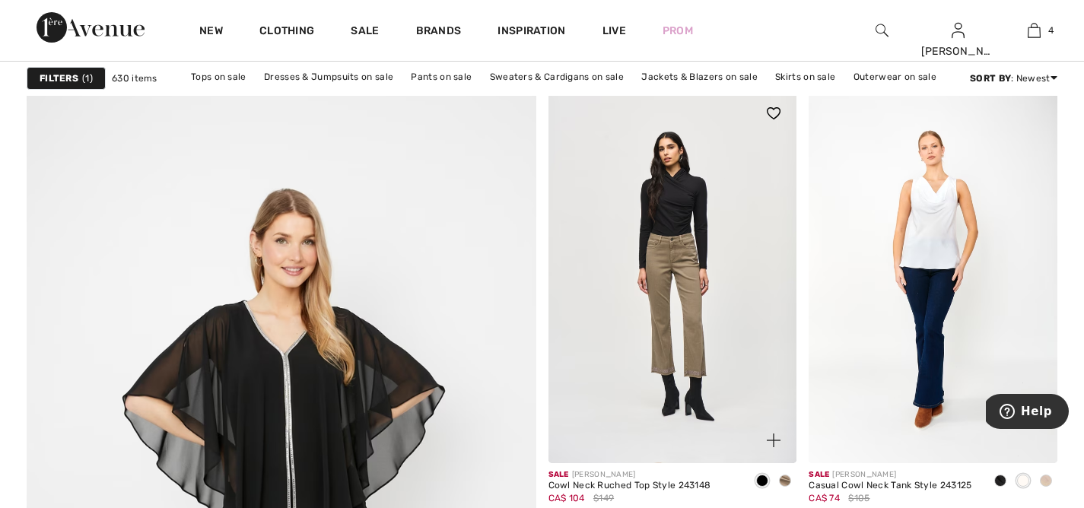
click at [787, 480] on span at bounding box center [785, 480] width 12 height 12
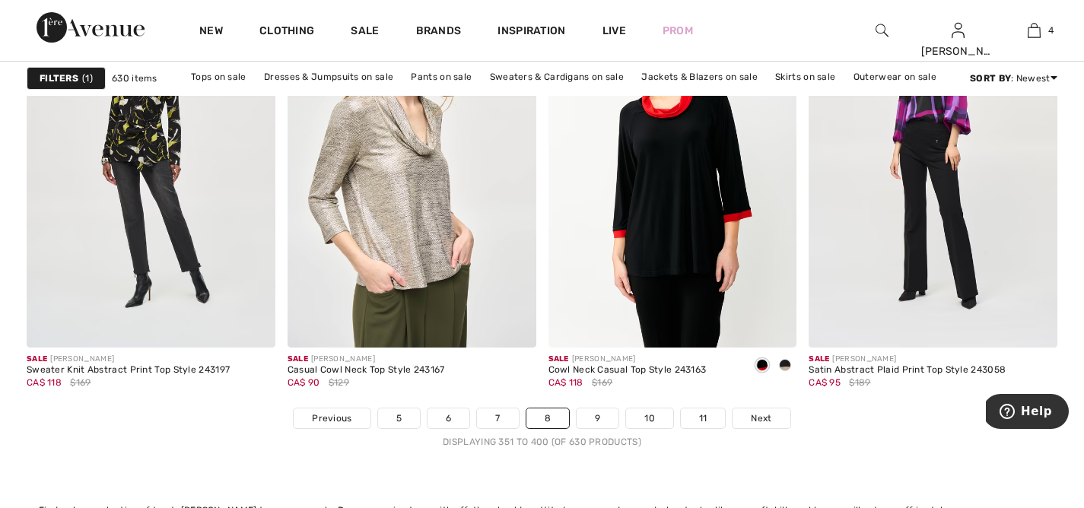
scroll to position [6587, 0]
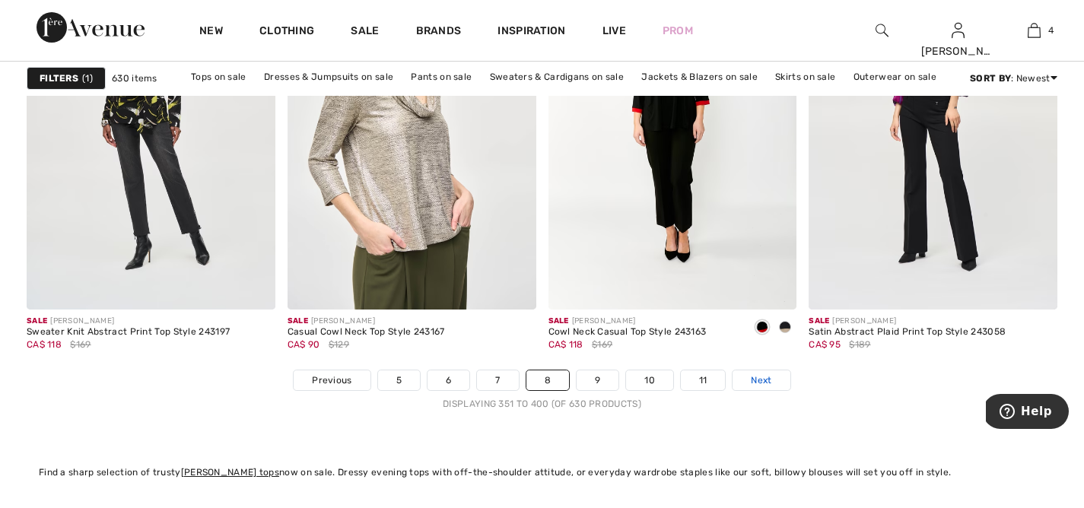
click at [756, 381] on span "Next" at bounding box center [761, 380] width 21 height 14
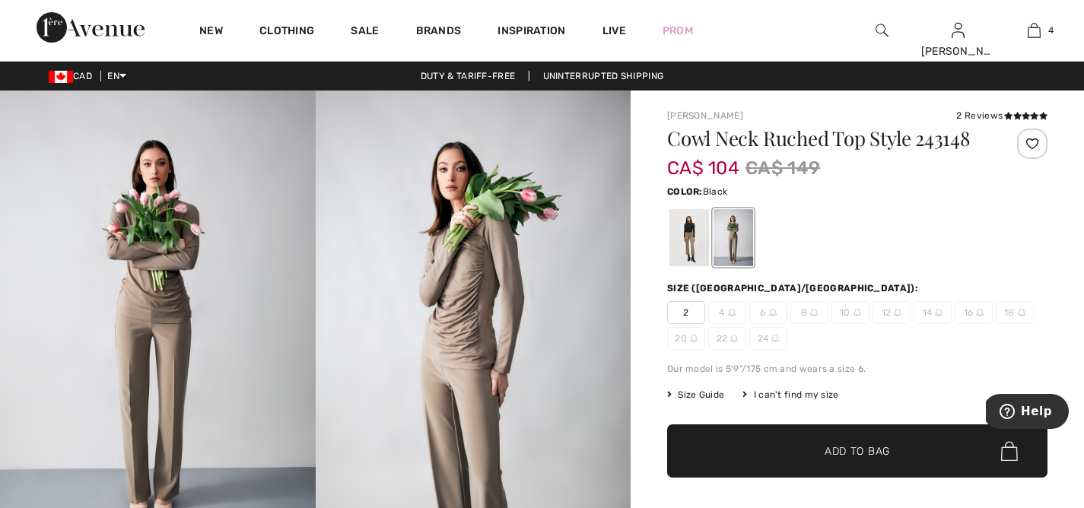
click at [688, 240] on div at bounding box center [689, 237] width 40 height 57
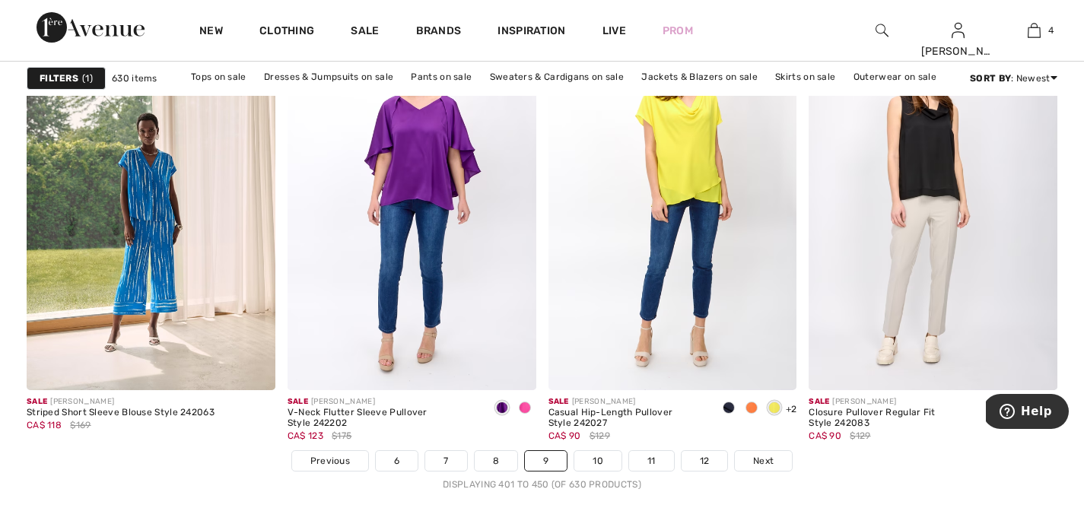
scroll to position [6615, 0]
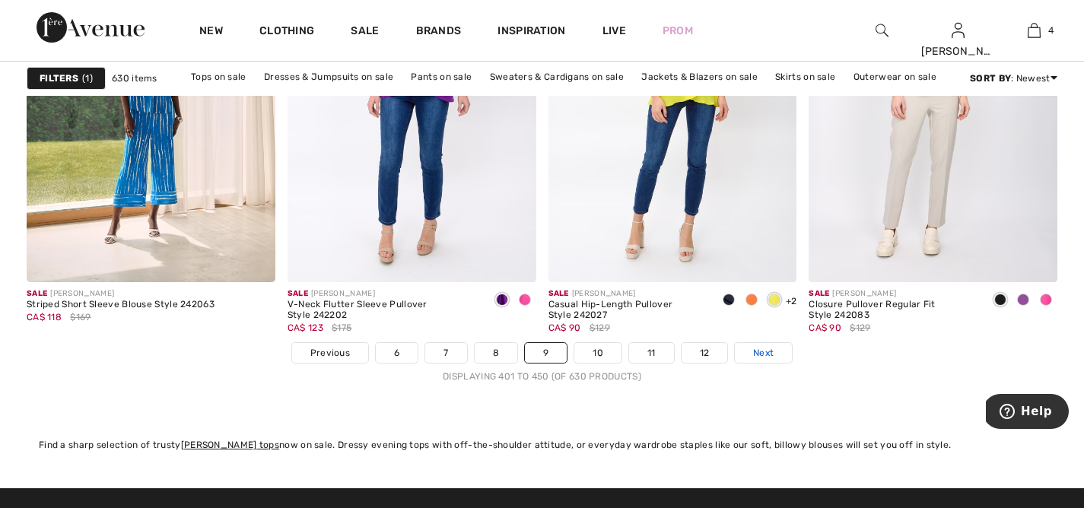
click at [768, 353] on span "Next" at bounding box center [763, 353] width 21 height 14
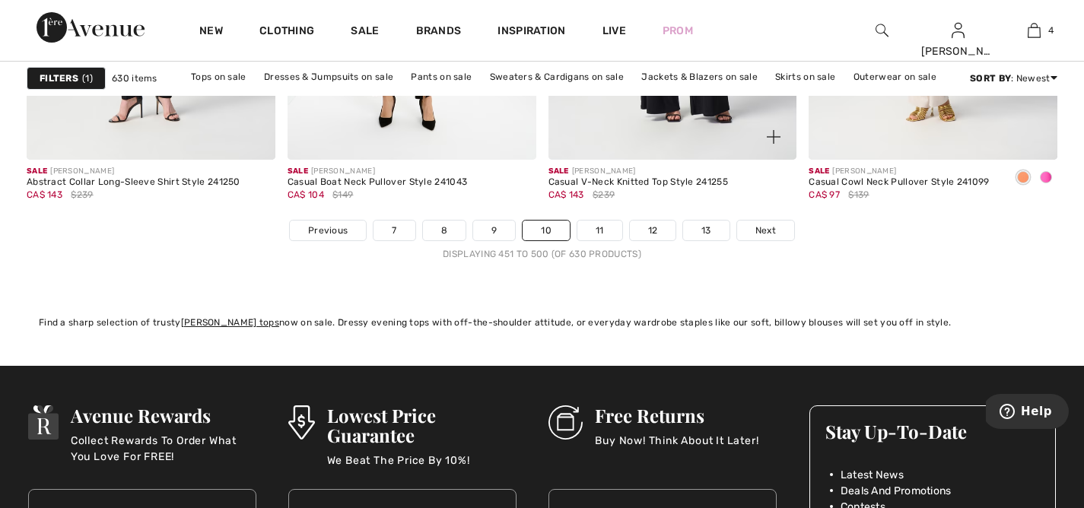
scroll to position [6689, 0]
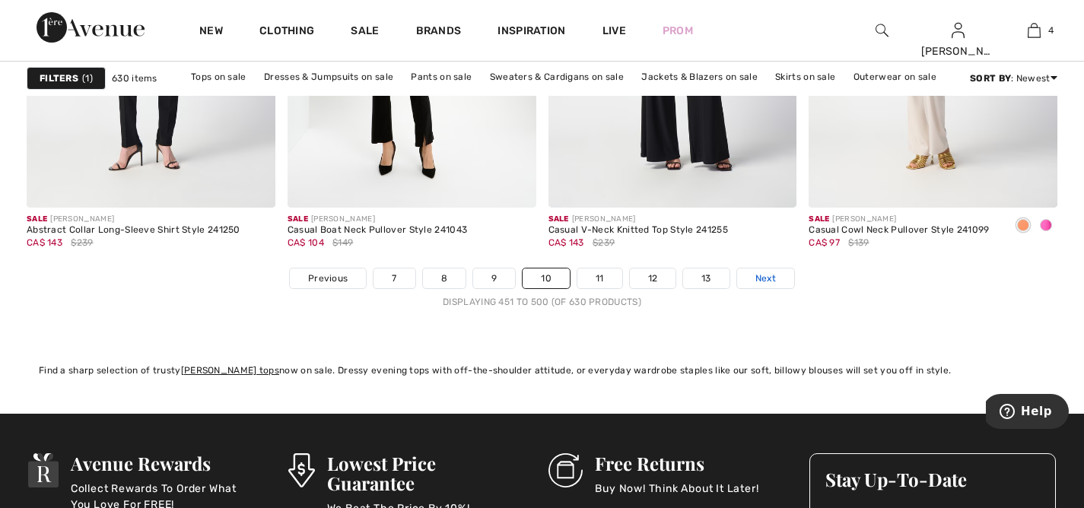
click at [778, 274] on link "Next" at bounding box center [765, 278] width 57 height 20
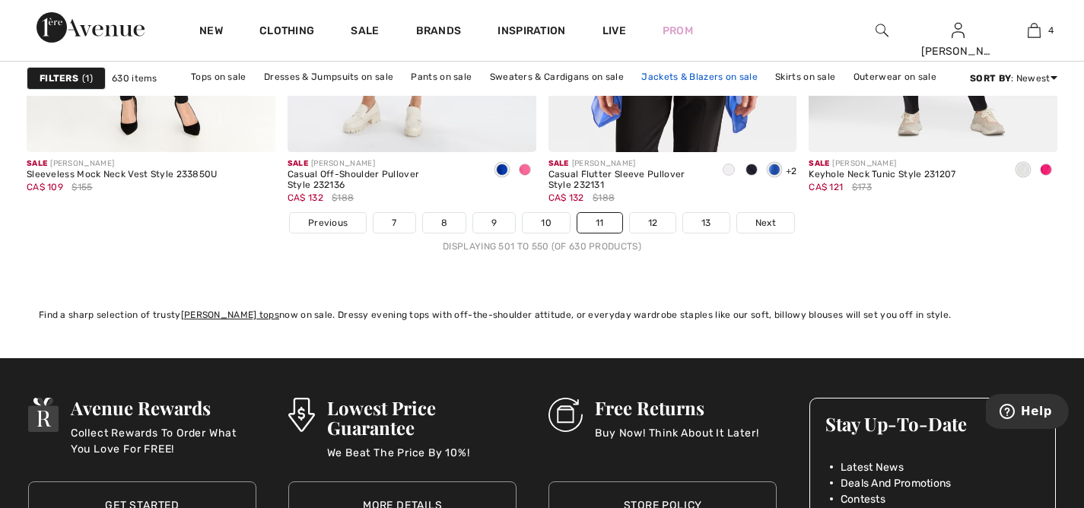
scroll to position [6746, 0]
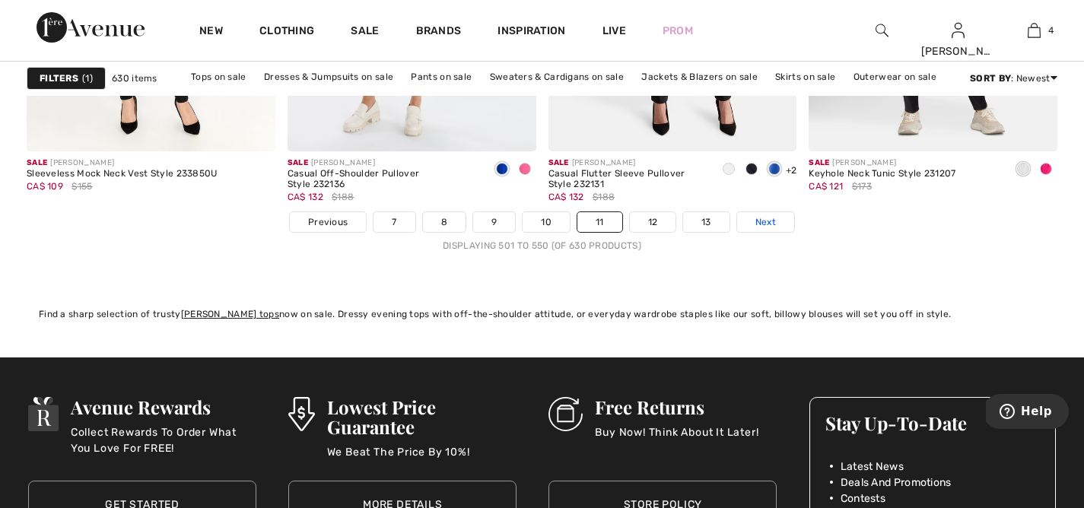
click at [766, 218] on span "Next" at bounding box center [765, 222] width 21 height 14
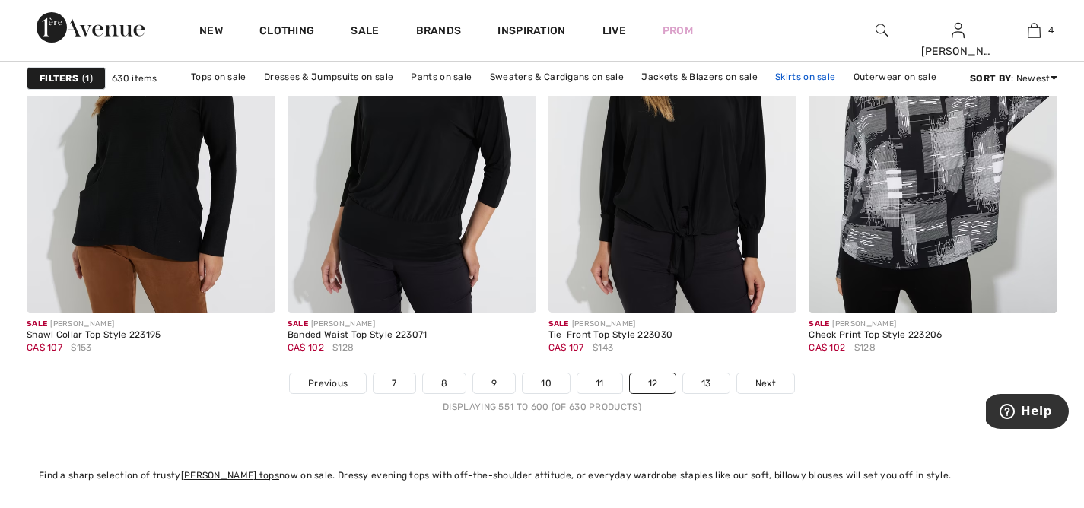
scroll to position [6709, 0]
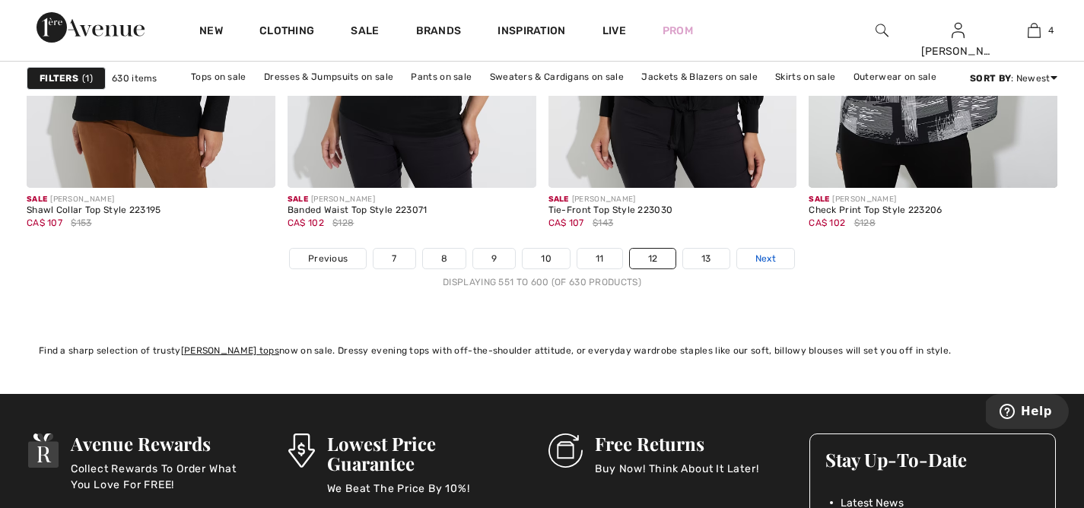
click at [775, 258] on link "Next" at bounding box center [765, 259] width 57 height 20
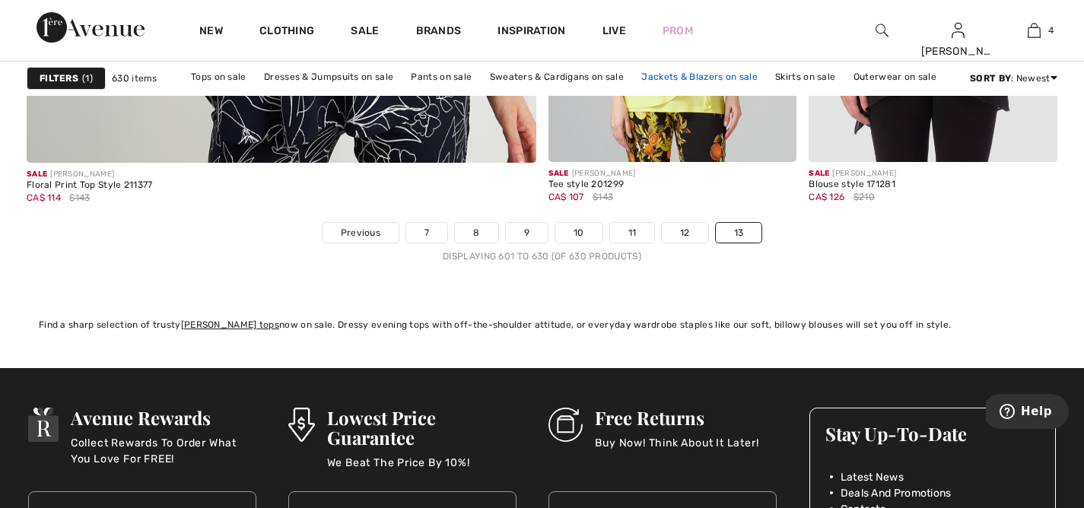
scroll to position [4324, 0]
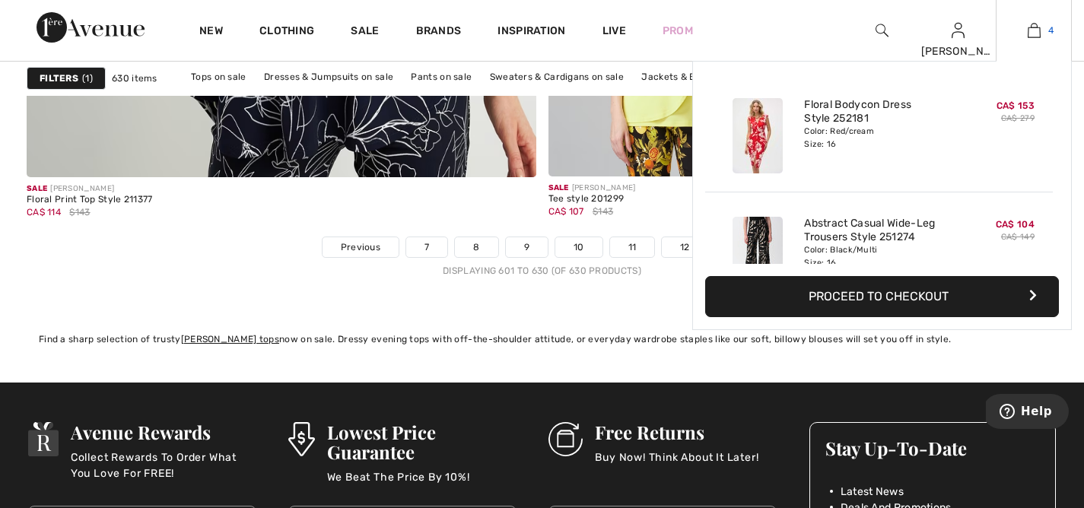
click at [1043, 22] on link "4" at bounding box center [1033, 30] width 75 height 18
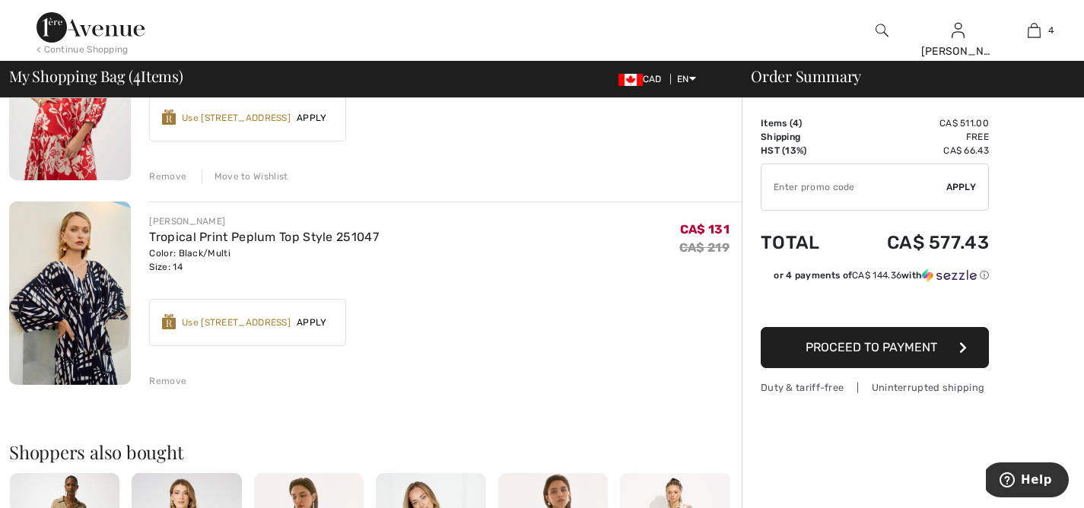
scroll to position [634, 0]
click at [223, 234] on link "Tropical Print Peplum Top Style 251047" at bounding box center [263, 236] width 229 height 14
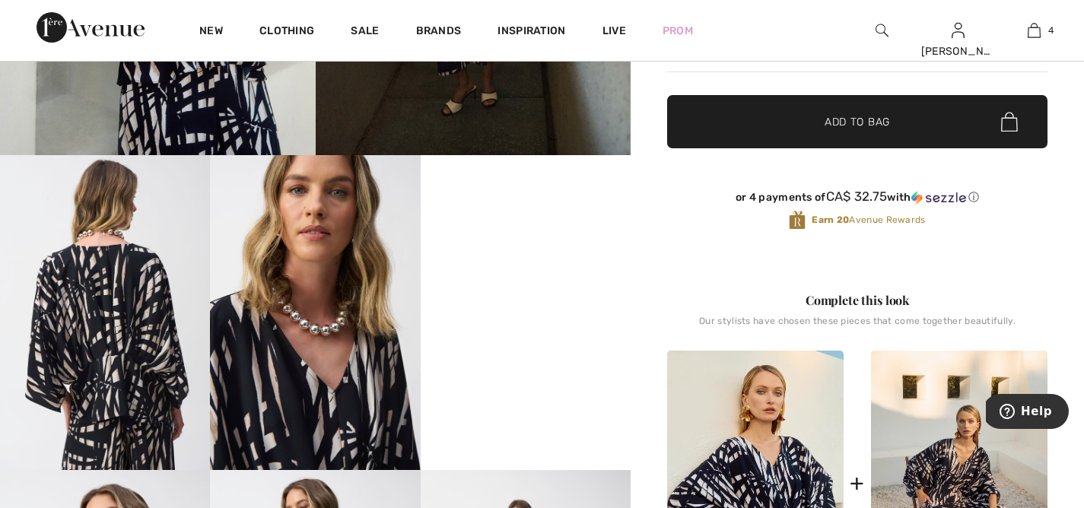
scroll to position [445, 0]
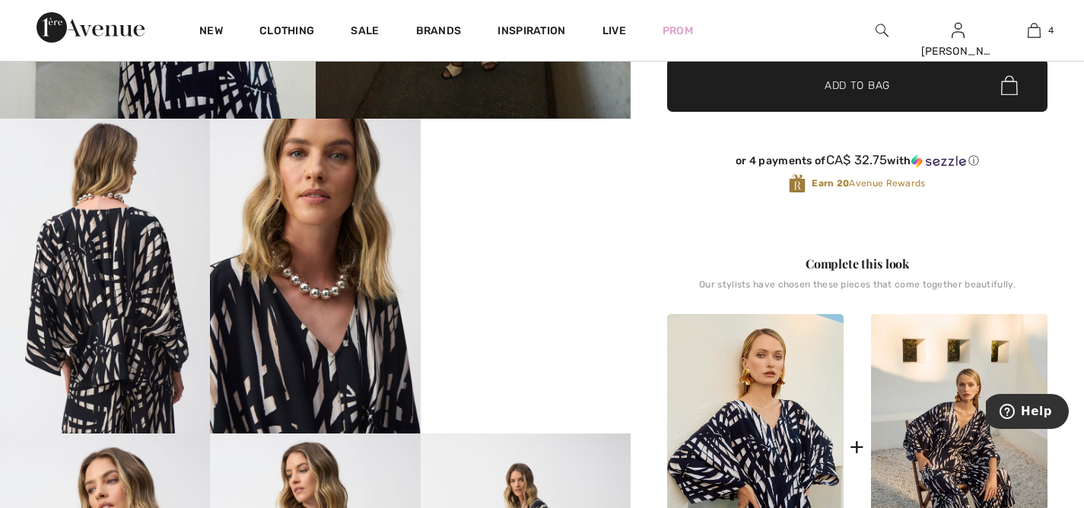
click at [519, 224] on video "Your browser does not support the video tag." at bounding box center [526, 171] width 210 height 105
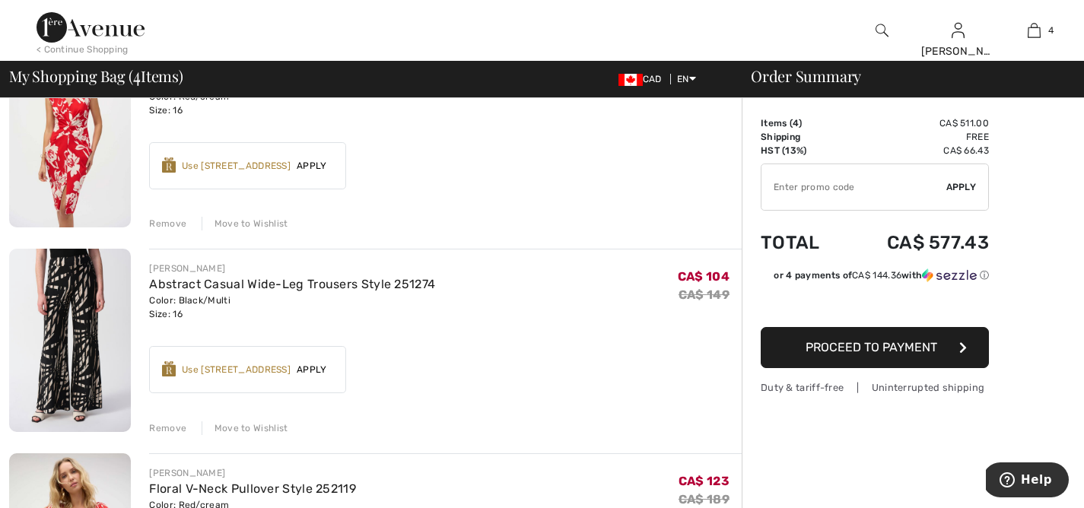
scroll to position [111, 0]
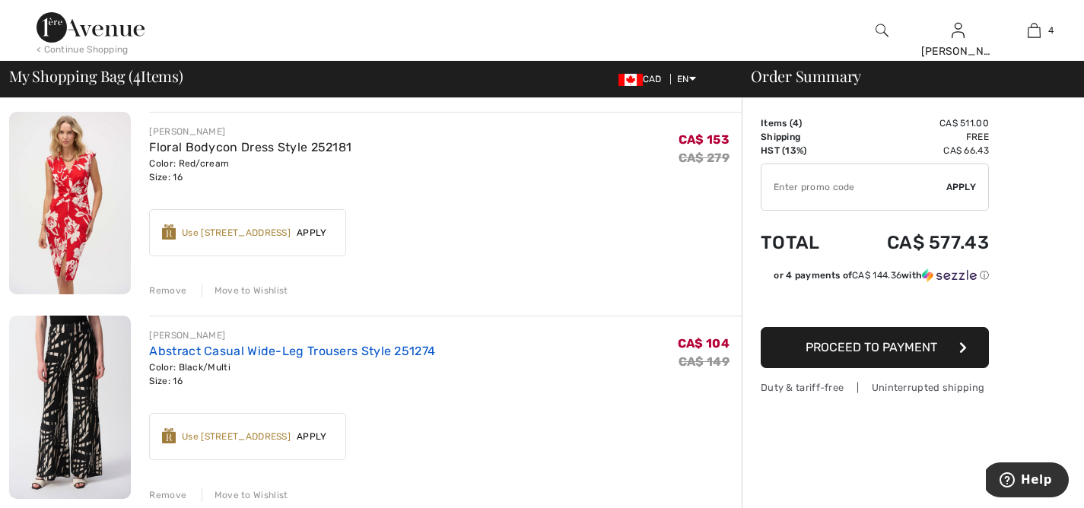
click at [209, 348] on link "Abstract Casual Wide-Leg Trousers Style 251274" at bounding box center [292, 351] width 286 height 14
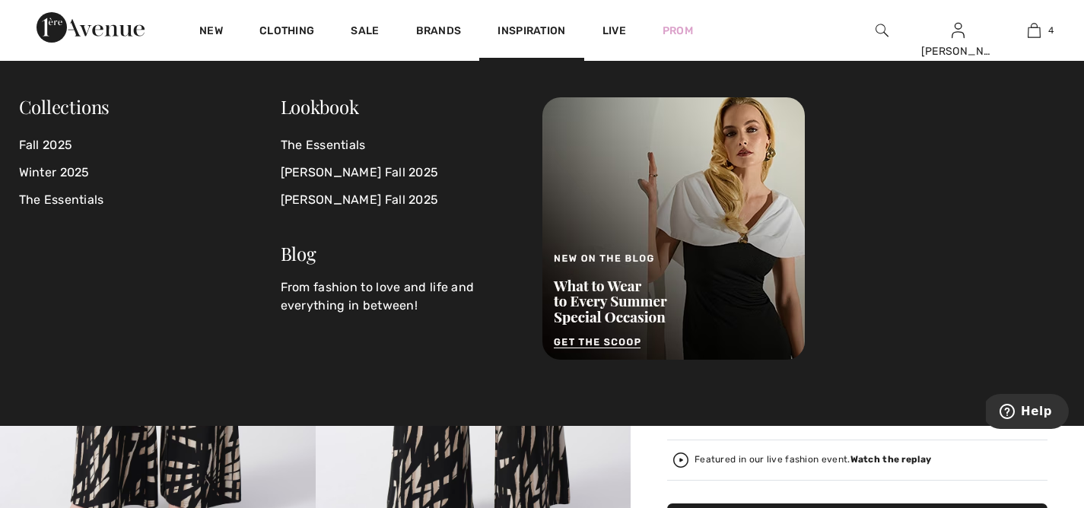
click at [111, 28] on img at bounding box center [90, 27] width 108 height 30
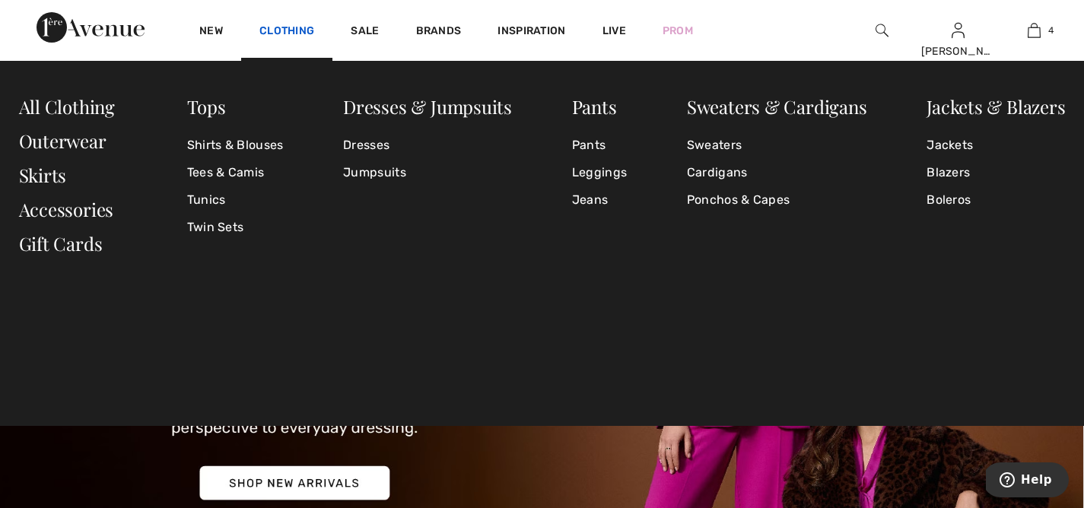
click at [278, 27] on link "Clothing" at bounding box center [286, 32] width 55 height 16
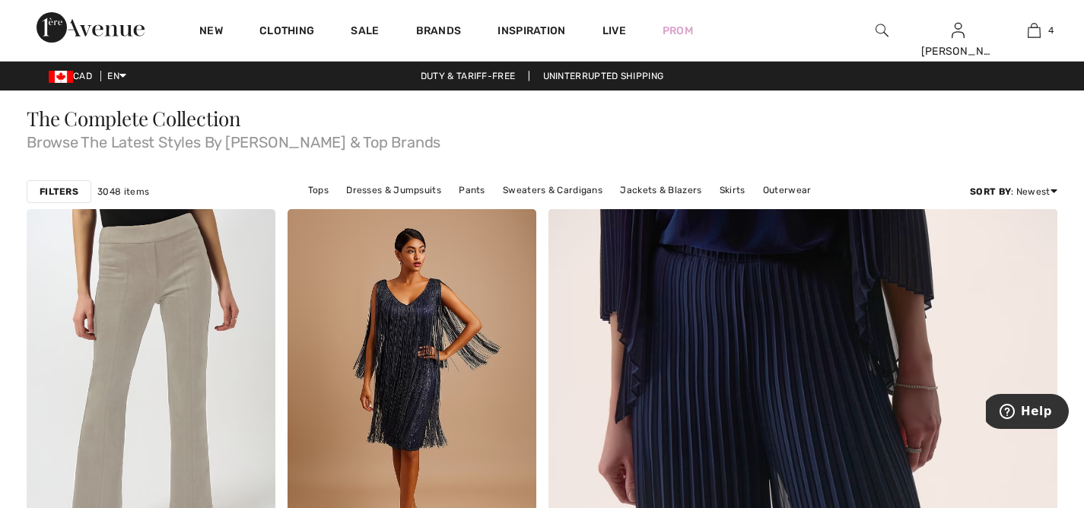
click at [278, 27] on link "Clothing" at bounding box center [286, 32] width 55 height 16
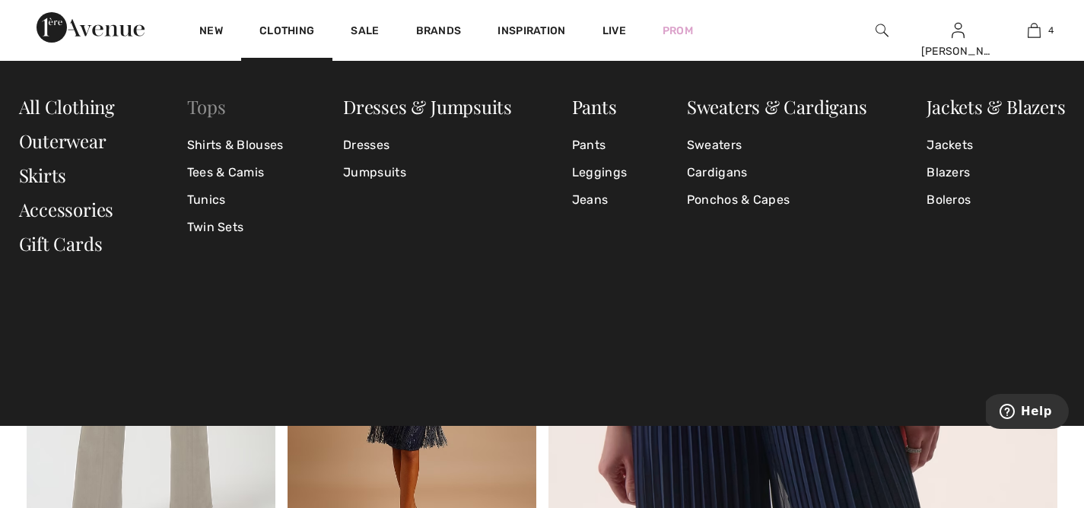
click at [217, 107] on link "Tops" at bounding box center [206, 106] width 39 height 24
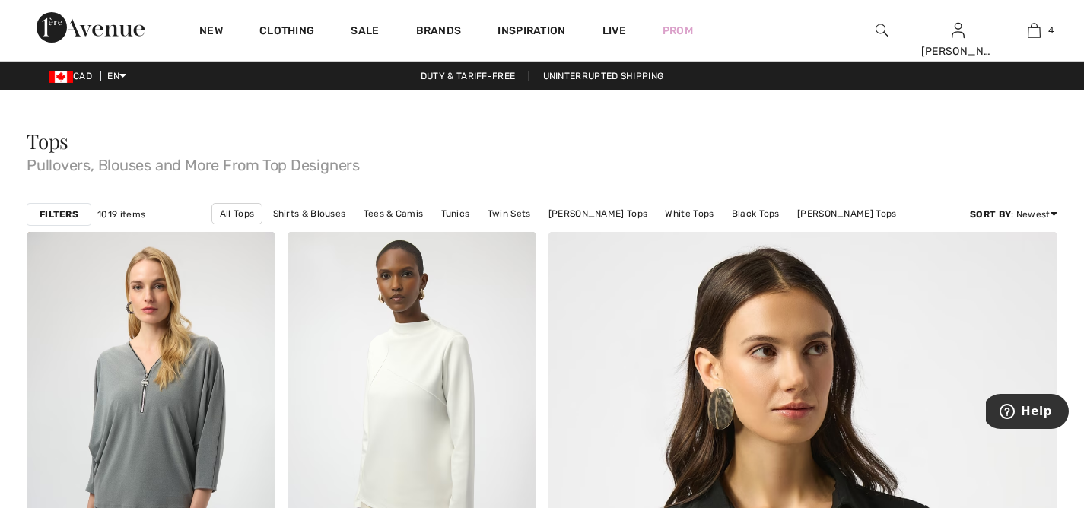
click at [50, 208] on strong "Filters" at bounding box center [59, 215] width 39 height 14
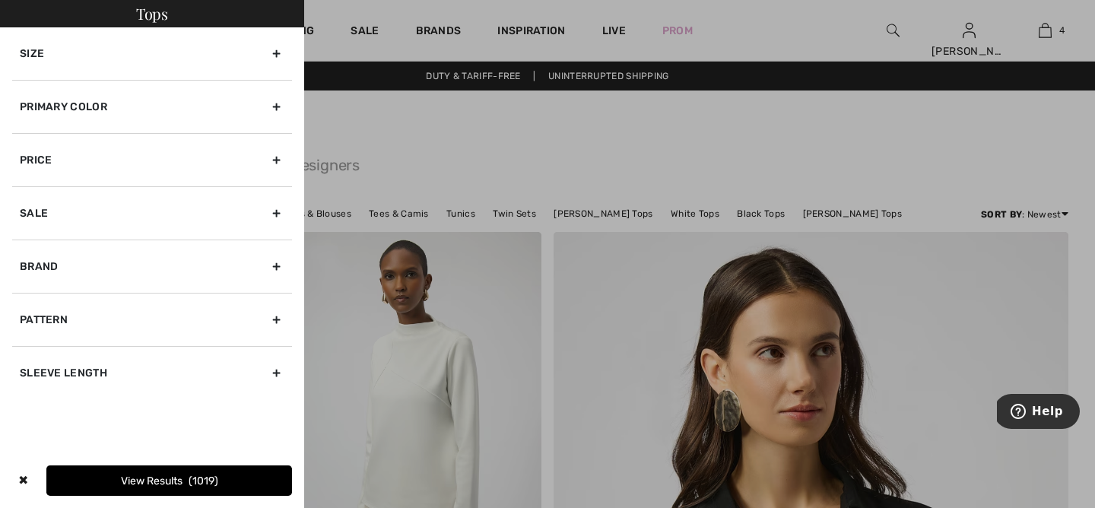
click at [273, 312] on div "Pattern" at bounding box center [152, 319] width 280 height 53
click at [31, 368] on label "Pattern" at bounding box center [156, 369] width 272 height 14
click at [31, 368] on input"] "Pattern" at bounding box center [25, 368] width 11 height 11
checkbox input"] "true"
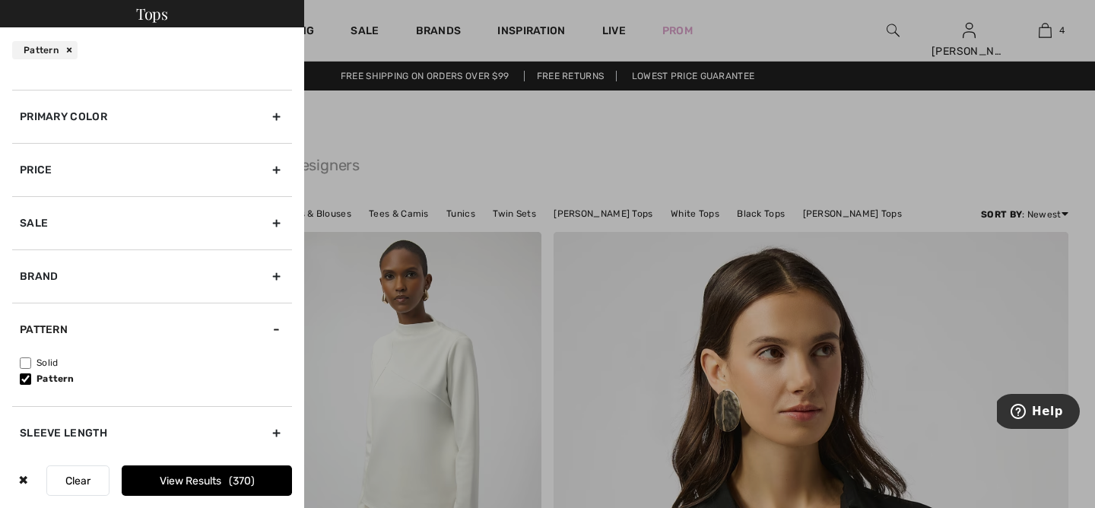
scroll to position [43, 0]
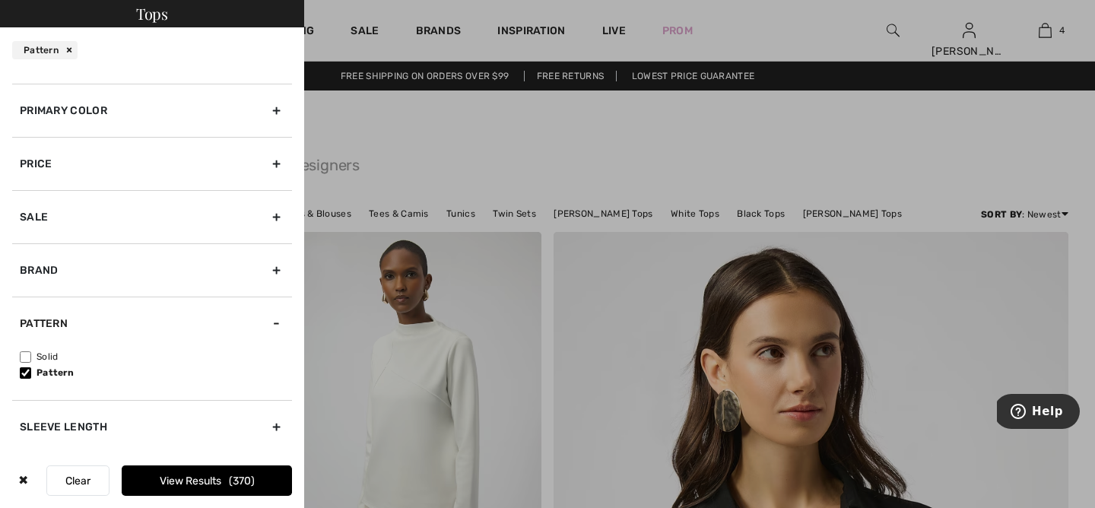
click at [163, 476] on button "View Results 370" at bounding box center [207, 480] width 170 height 30
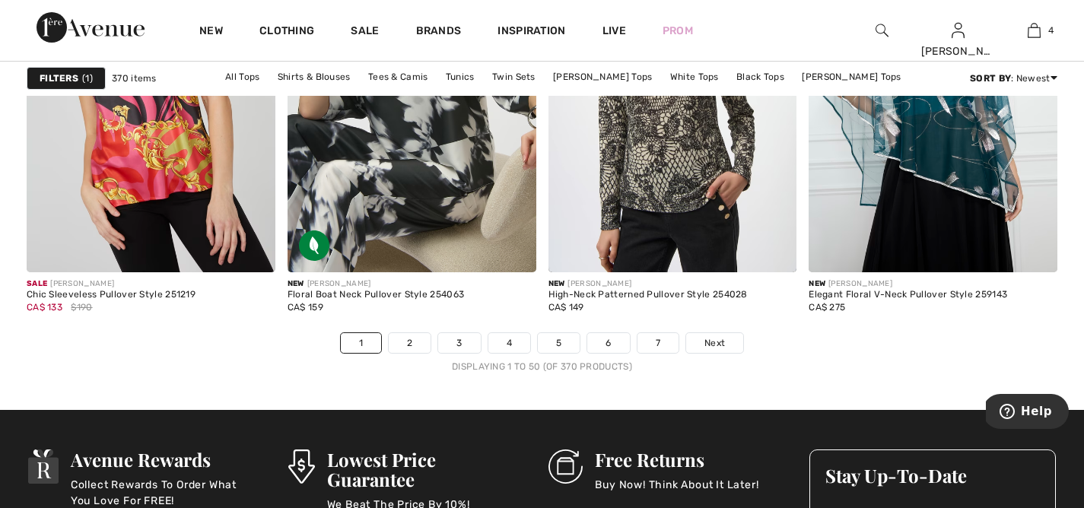
scroll to position [6647, 0]
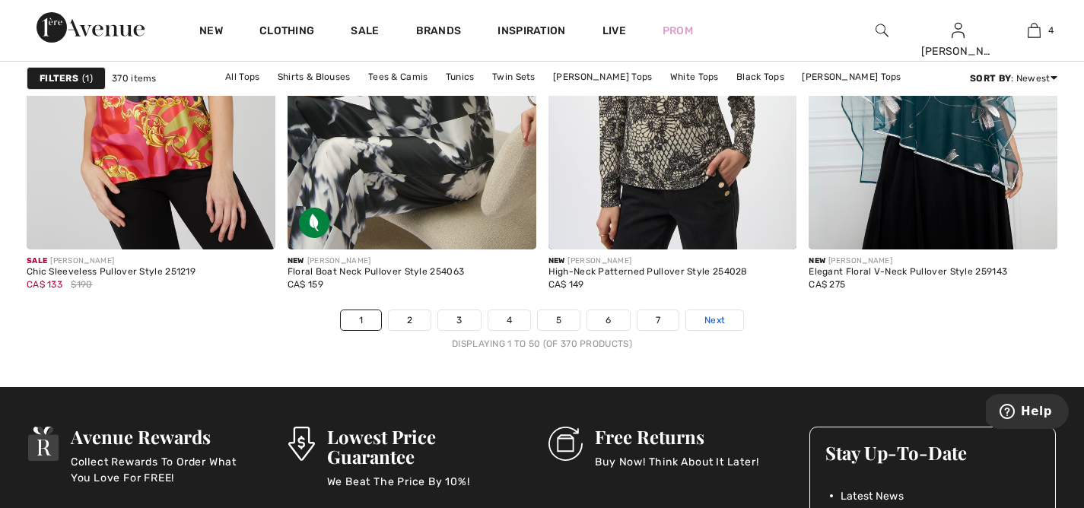
click at [705, 322] on span "Next" at bounding box center [714, 320] width 21 height 14
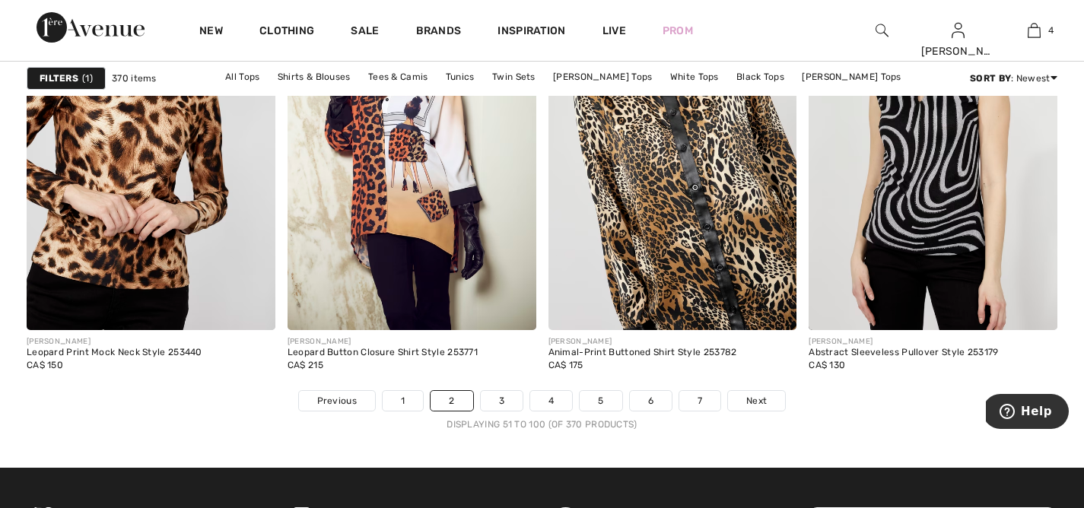
scroll to position [6570, 0]
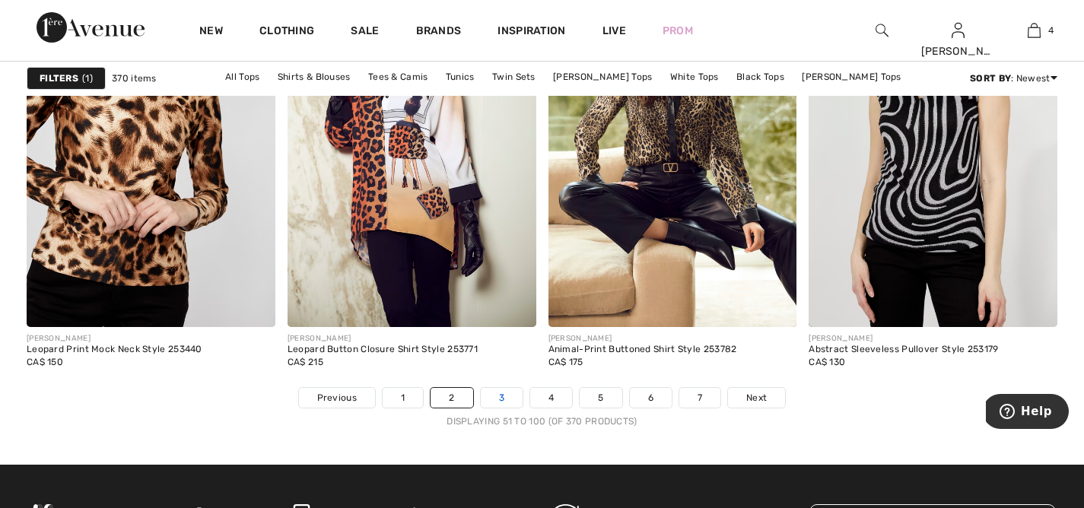
click at [501, 397] on link "3" at bounding box center [502, 398] width 42 height 20
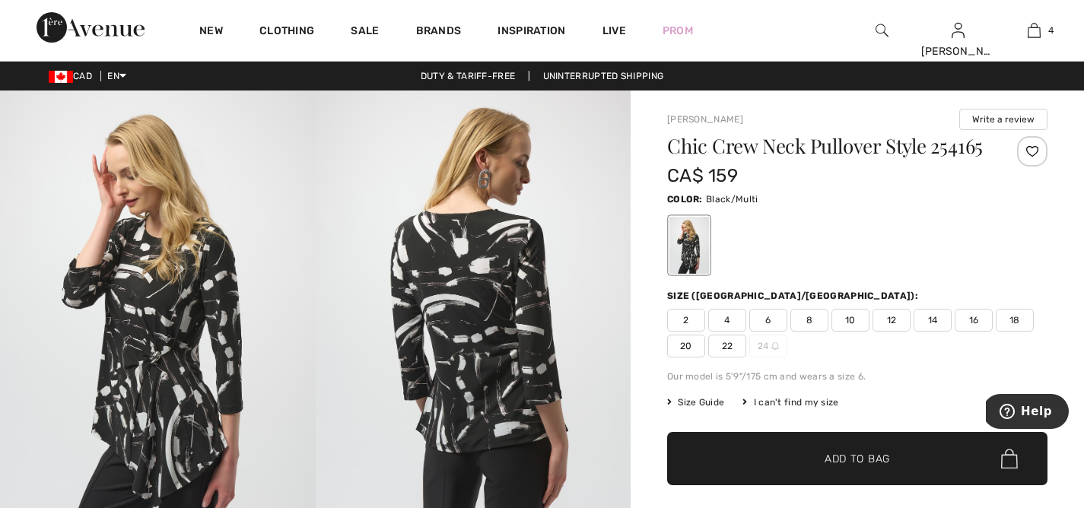
click at [935, 332] on span "14" at bounding box center [932, 320] width 38 height 23
click at [872, 467] on span "Add to Bag" at bounding box center [856, 459] width 65 height 16
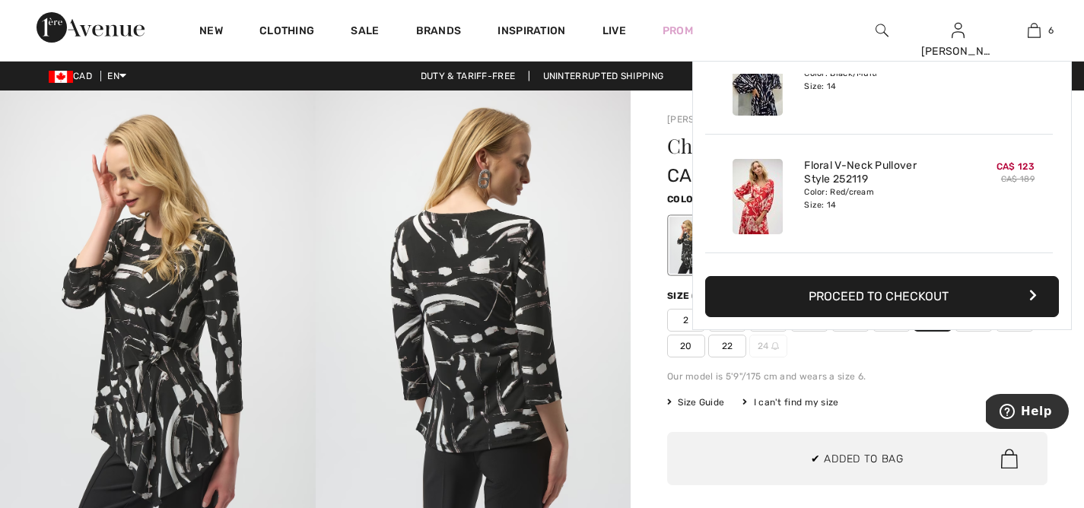
scroll to position [522, 0]
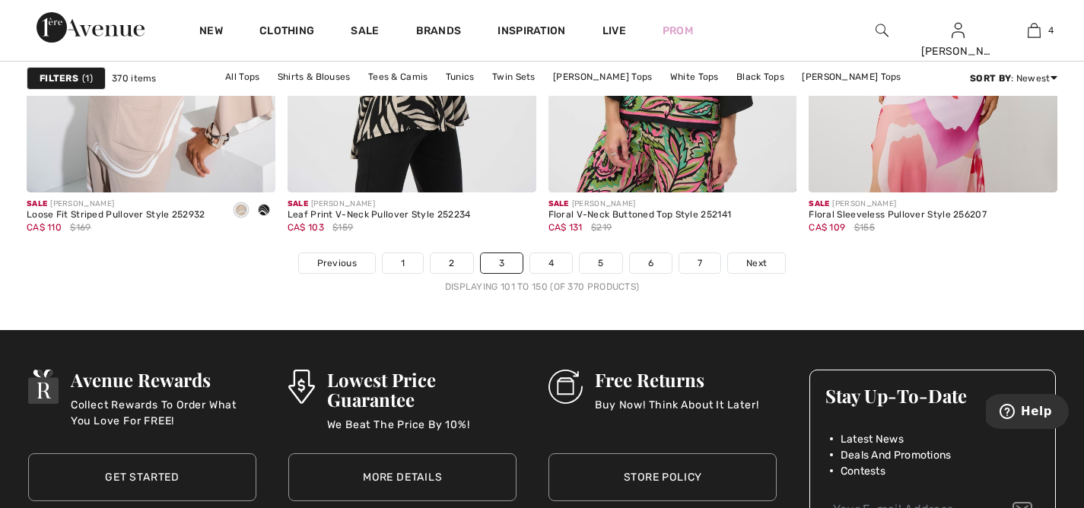
scroll to position [6722, 0]
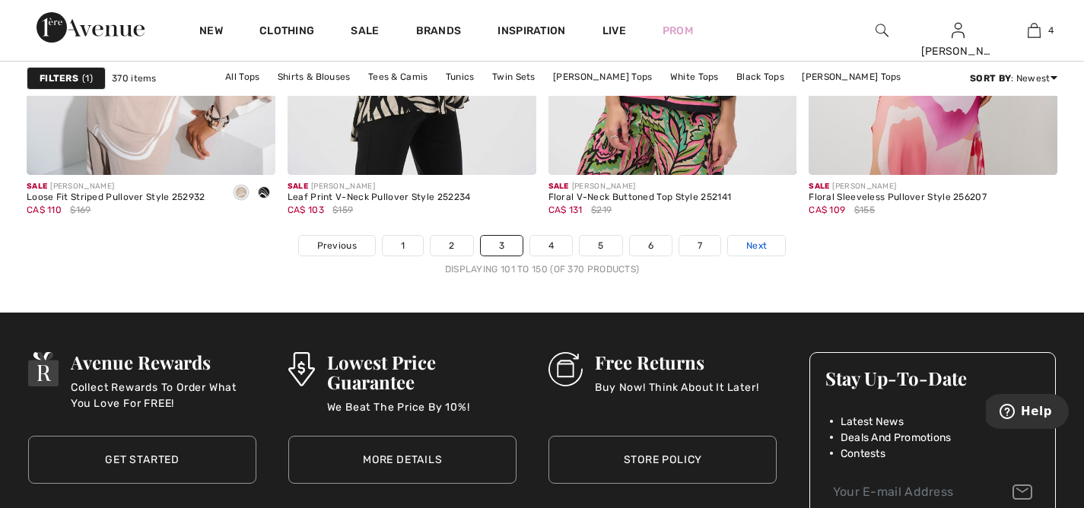
click at [763, 240] on span "Next" at bounding box center [756, 246] width 21 height 14
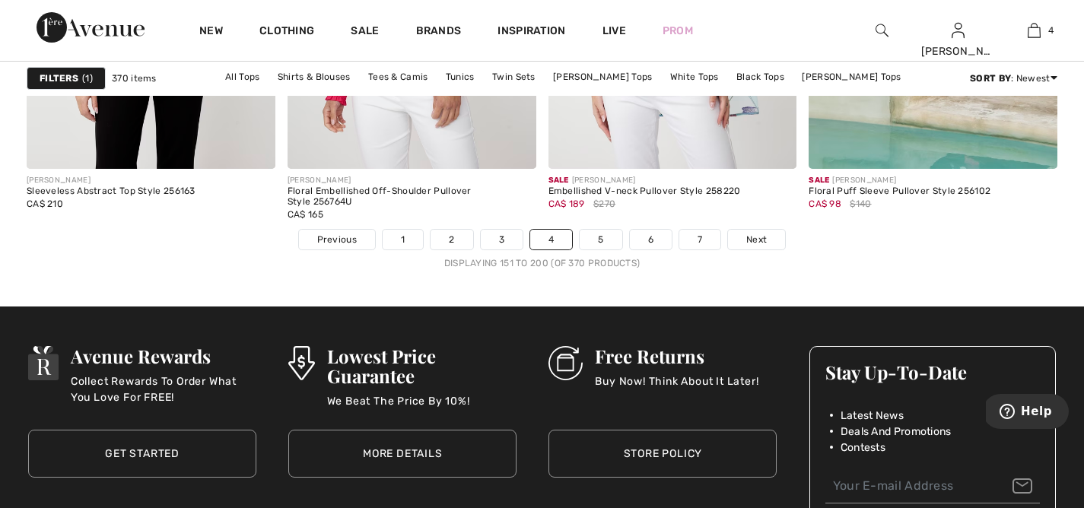
scroll to position [6752, 0]
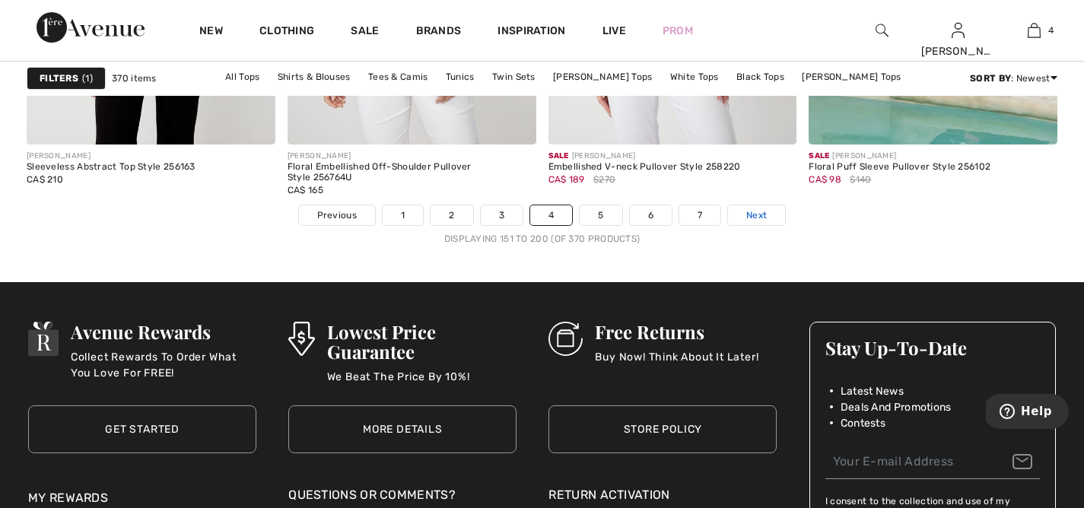
click at [765, 215] on span "Next" at bounding box center [756, 215] width 21 height 14
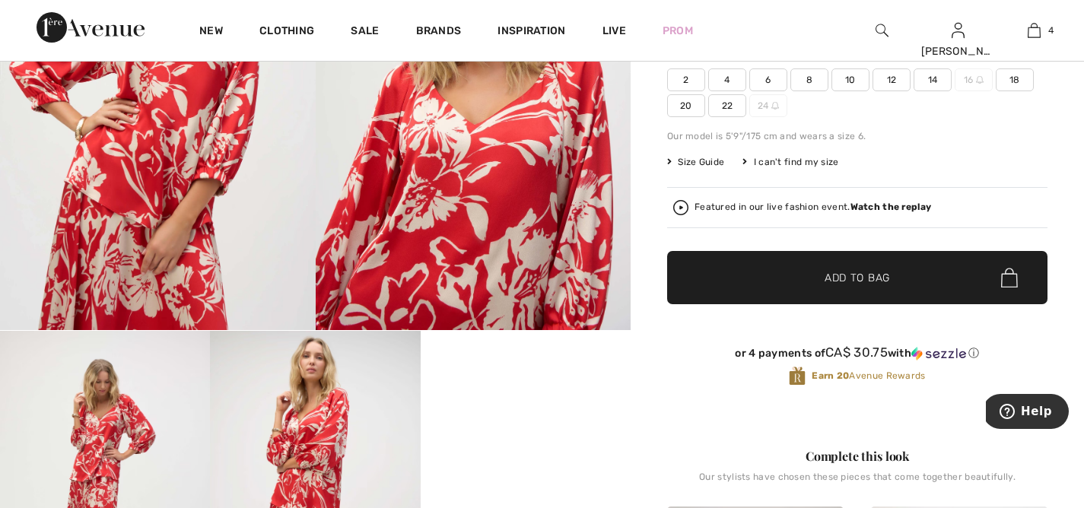
scroll to position [207, 0]
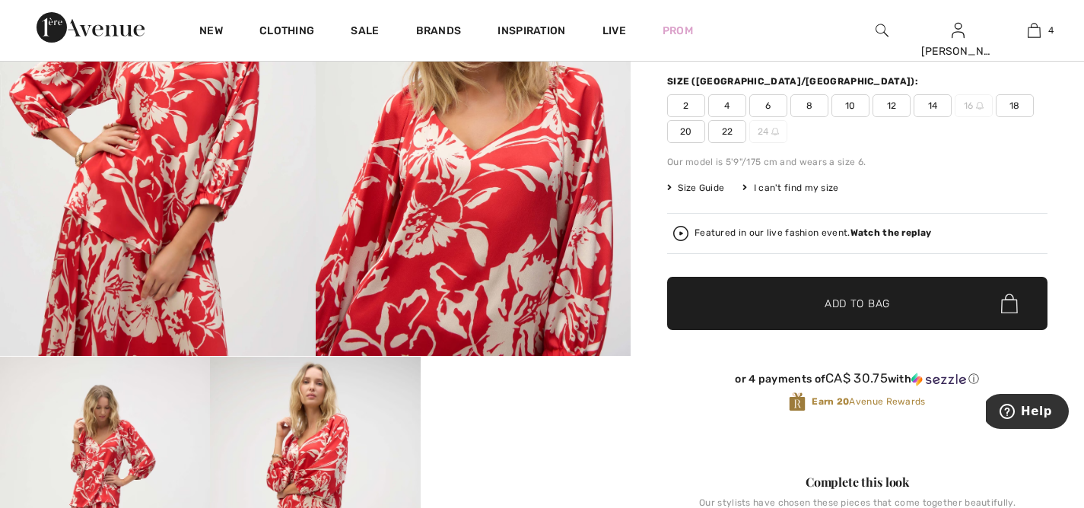
click at [933, 100] on span "14" at bounding box center [932, 105] width 38 height 23
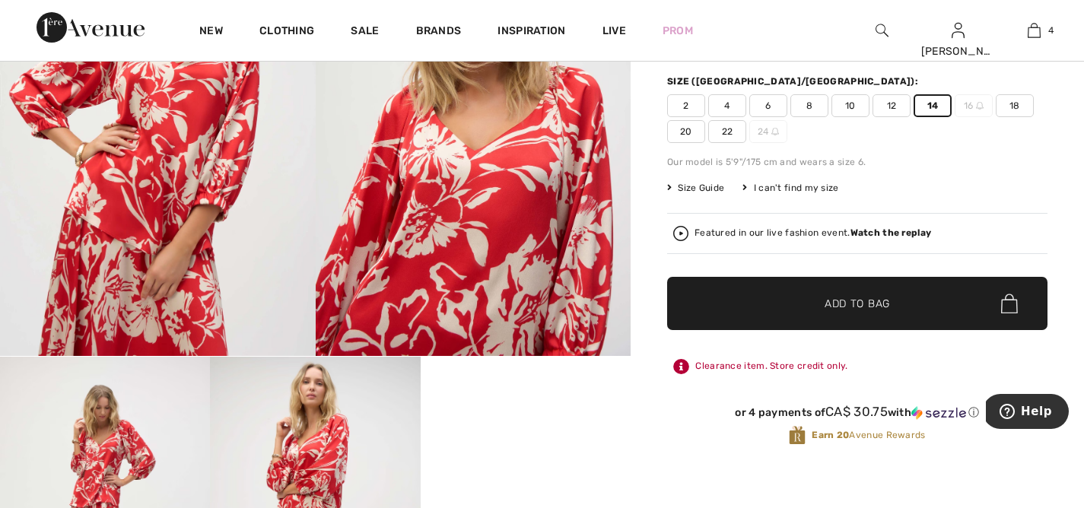
click at [890, 297] on span "✔ Added to Bag Add to Bag" at bounding box center [857, 303] width 380 height 53
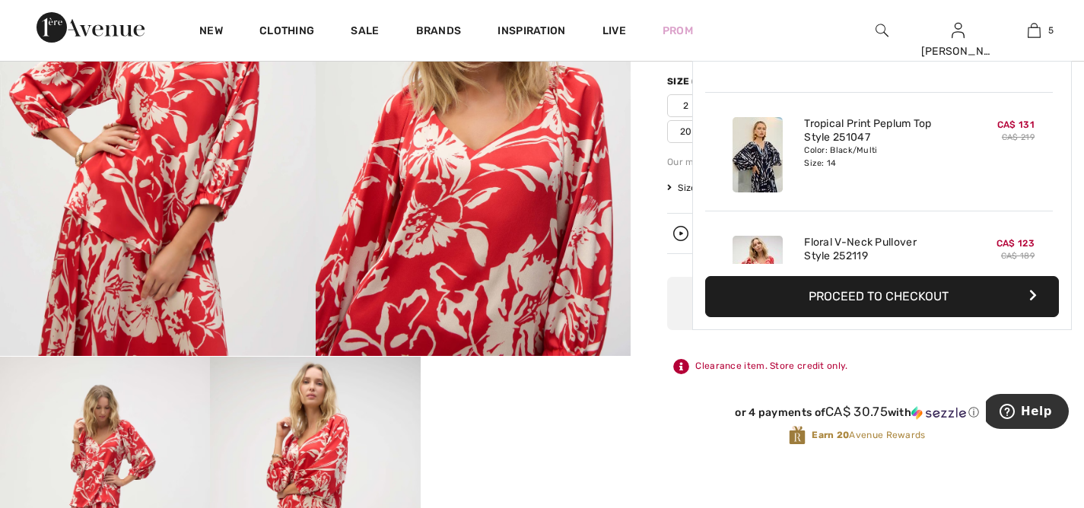
scroll to position [0, 0]
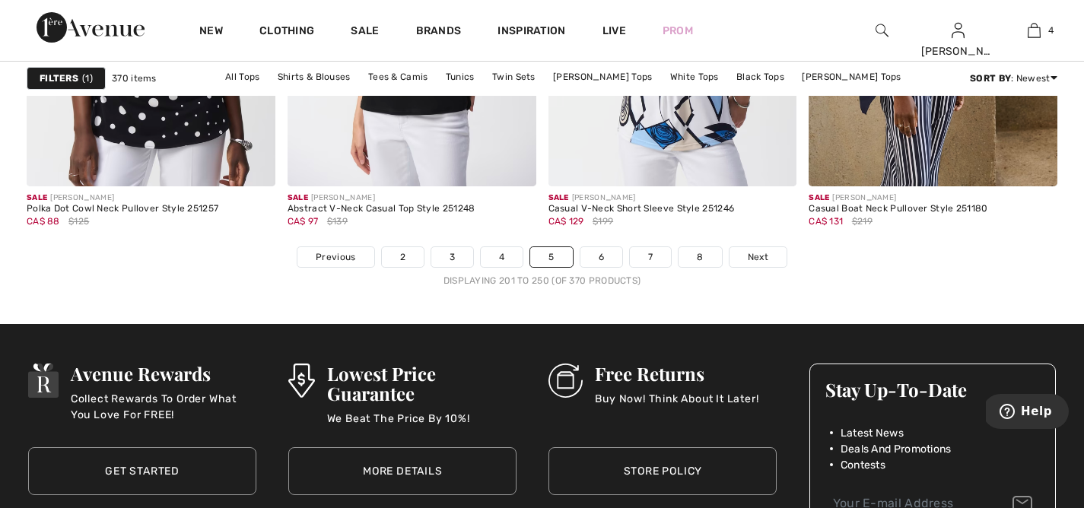
scroll to position [6722, 0]
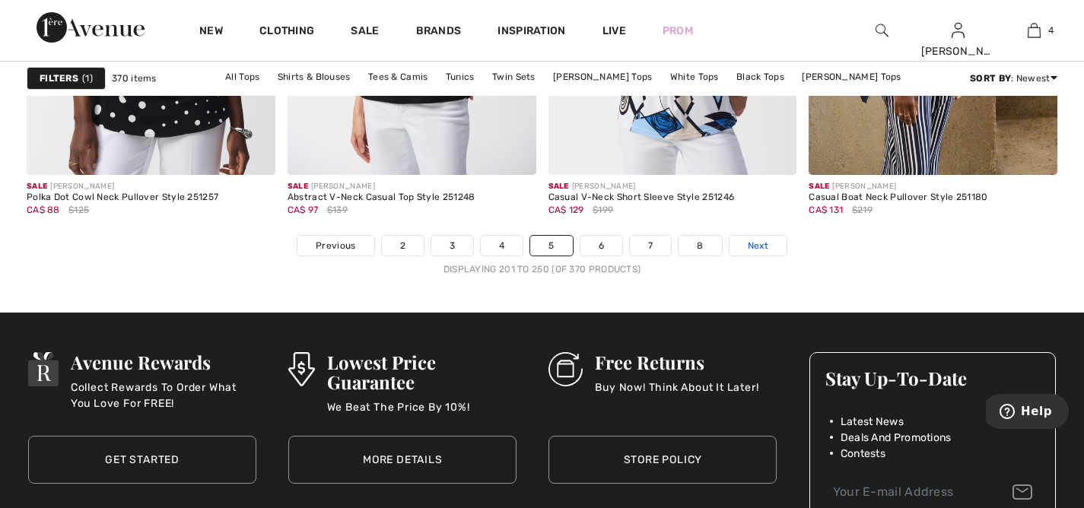
click at [757, 239] on span "Next" at bounding box center [757, 246] width 21 height 14
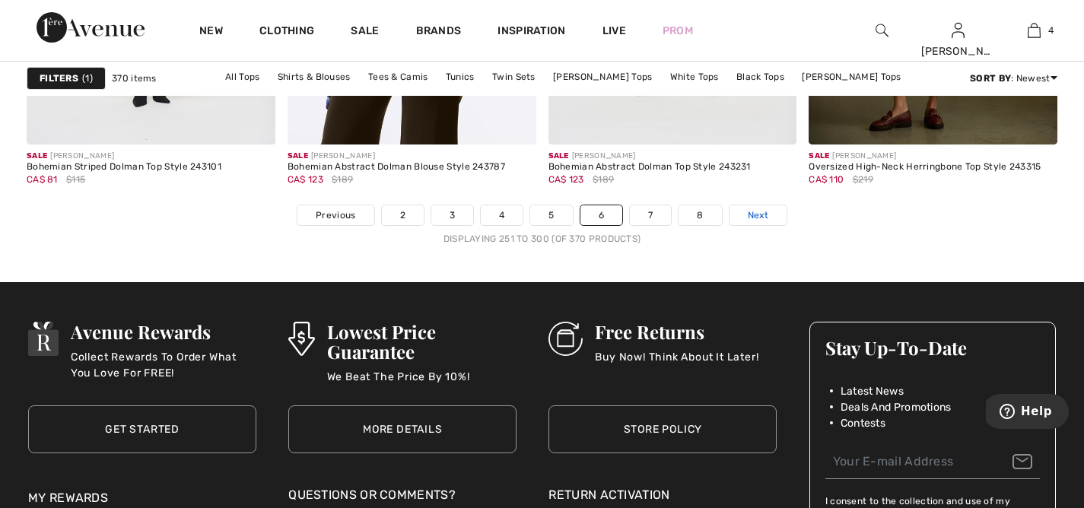
scroll to position [6755, 0]
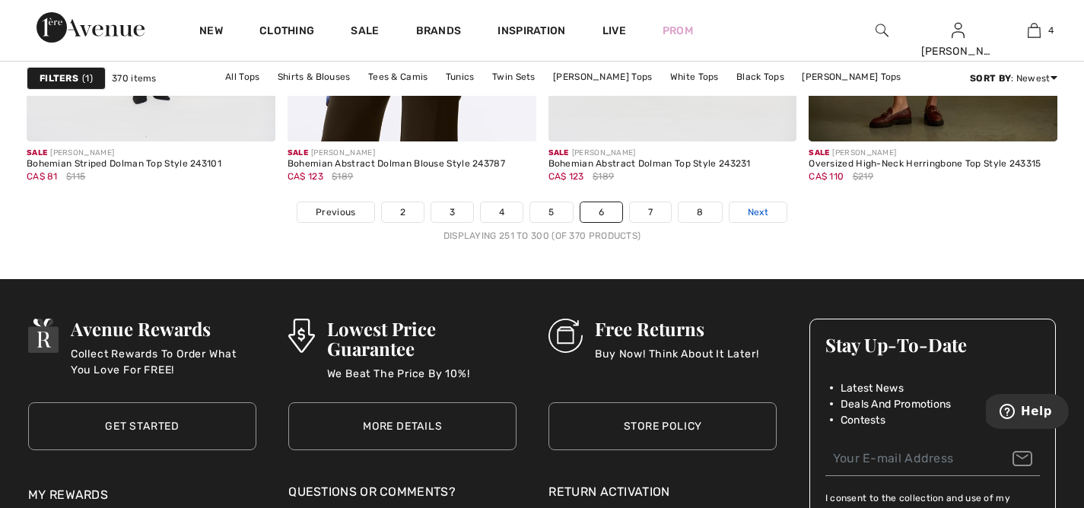
click at [760, 214] on span "Next" at bounding box center [757, 212] width 21 height 14
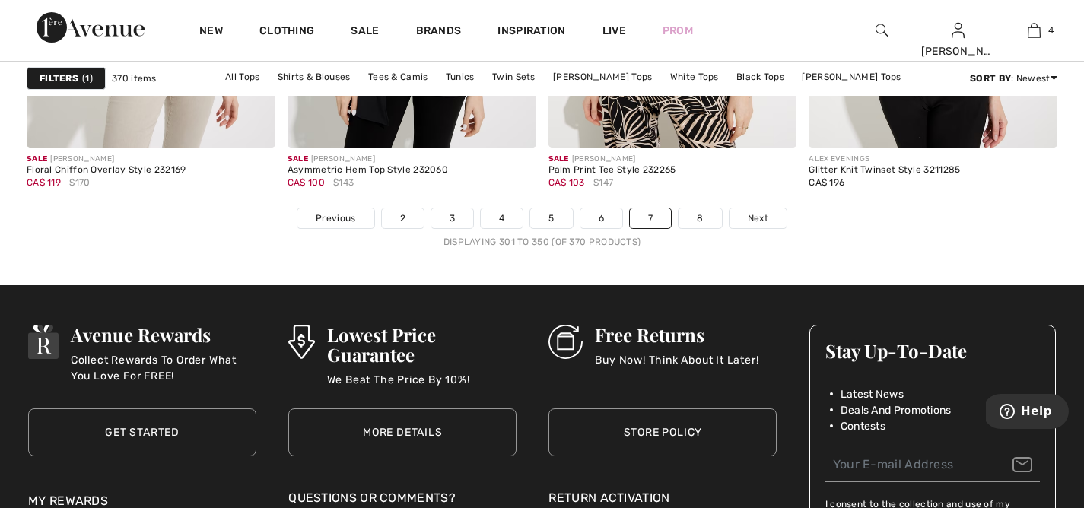
scroll to position [6752, 0]
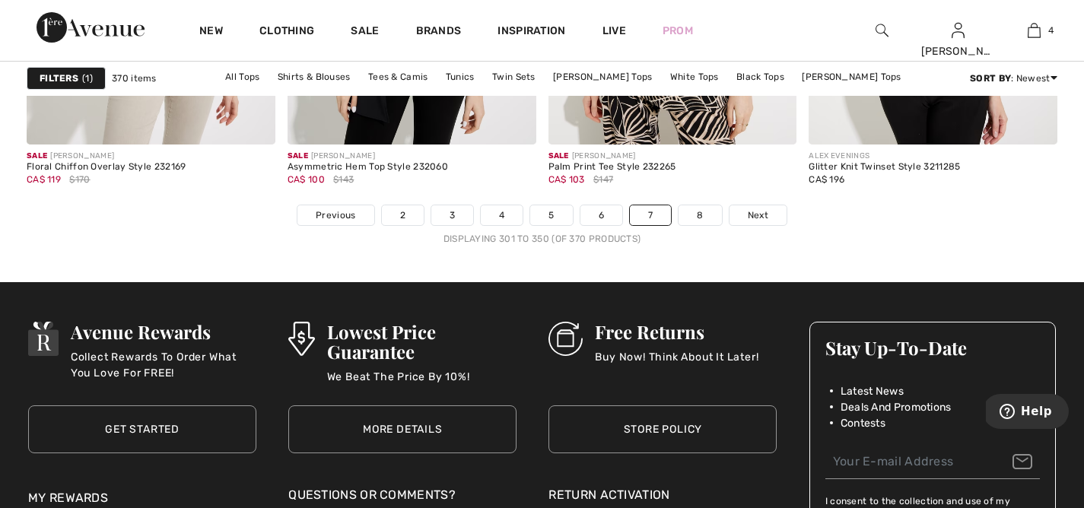
click at [760, 214] on span "Next" at bounding box center [757, 215] width 21 height 14
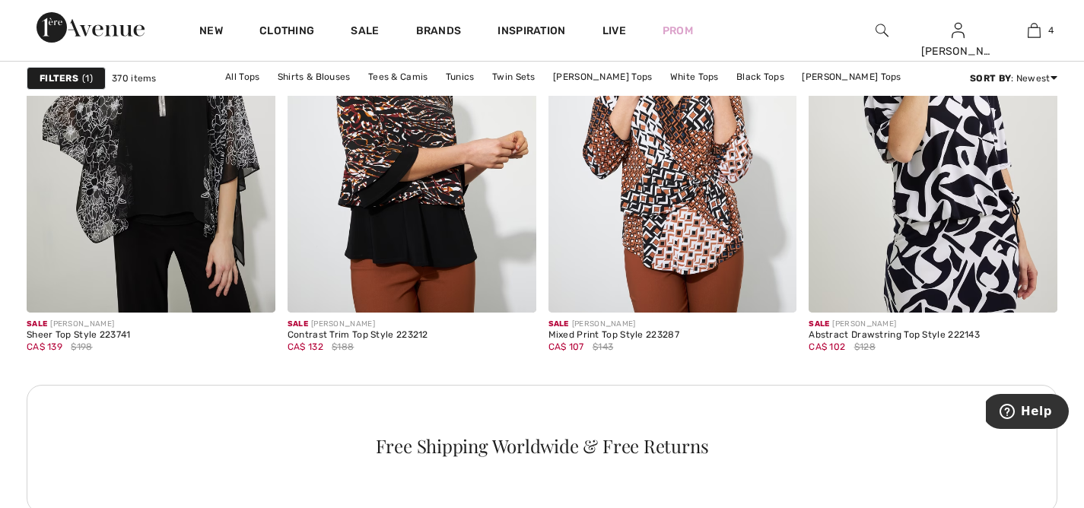
scroll to position [1242, 0]
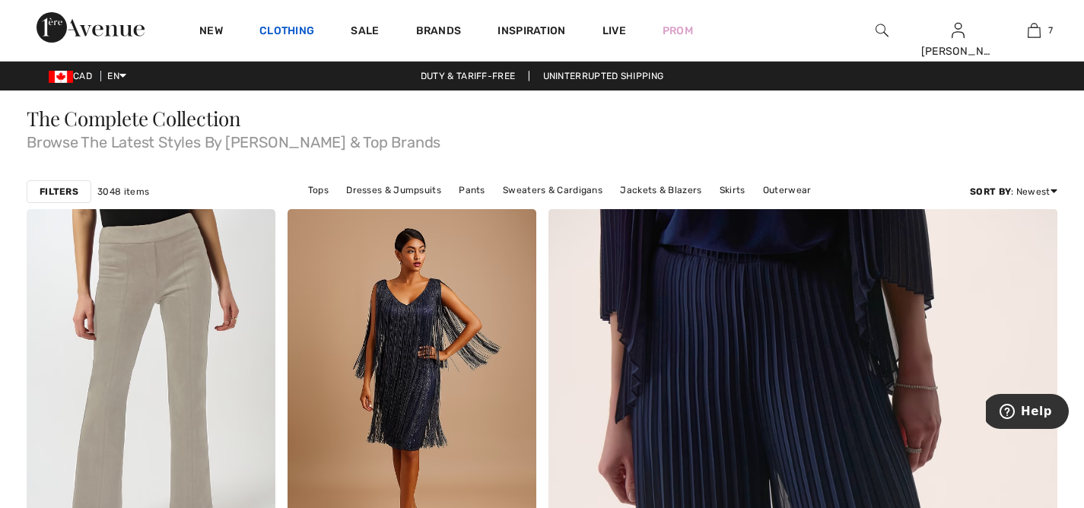
click at [285, 31] on link "Clothing" at bounding box center [286, 32] width 55 height 16
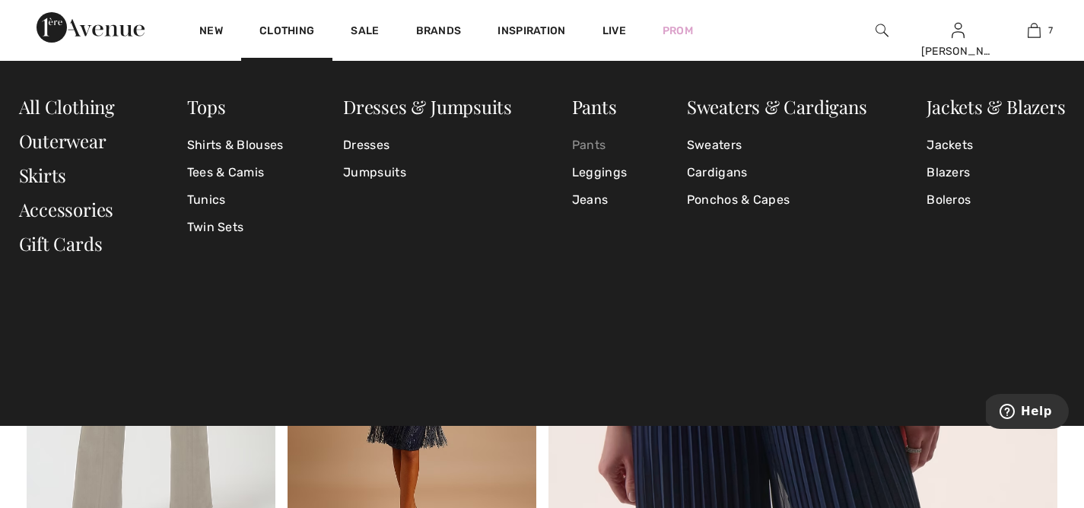
click at [601, 145] on link "Pants" at bounding box center [599, 145] width 55 height 27
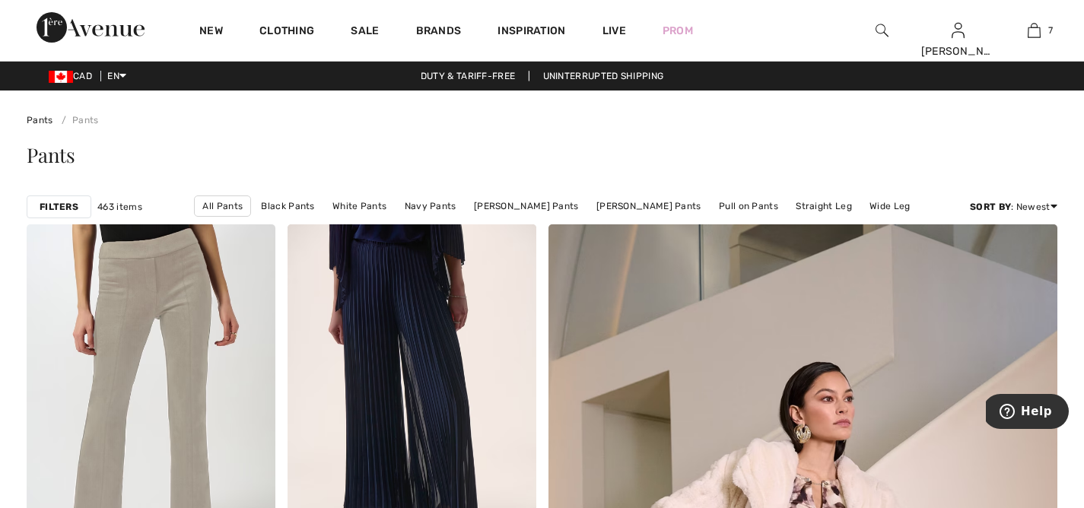
click at [64, 205] on strong "Filters" at bounding box center [59, 207] width 39 height 14
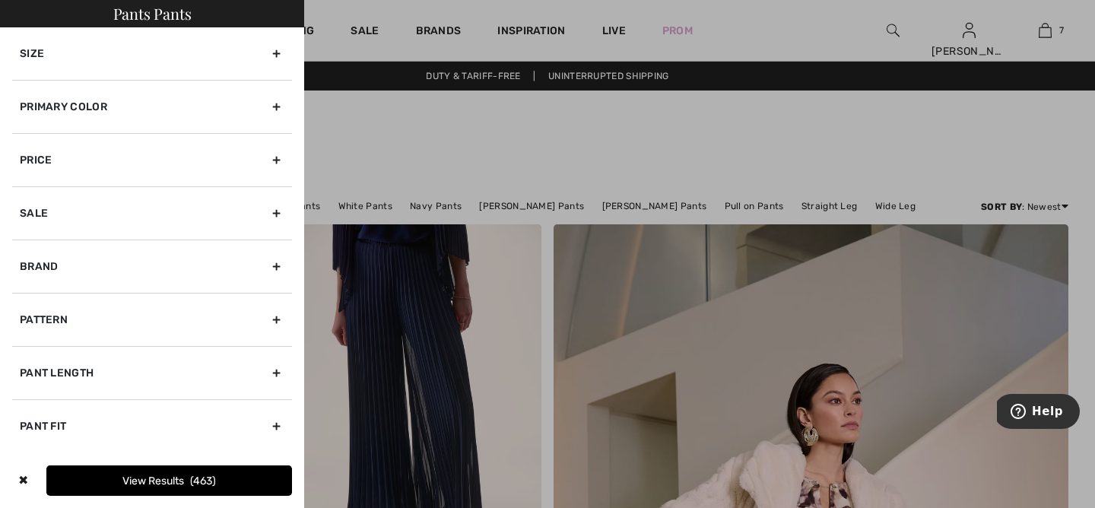
click at [278, 52] on div "Size" at bounding box center [152, 53] width 280 height 52
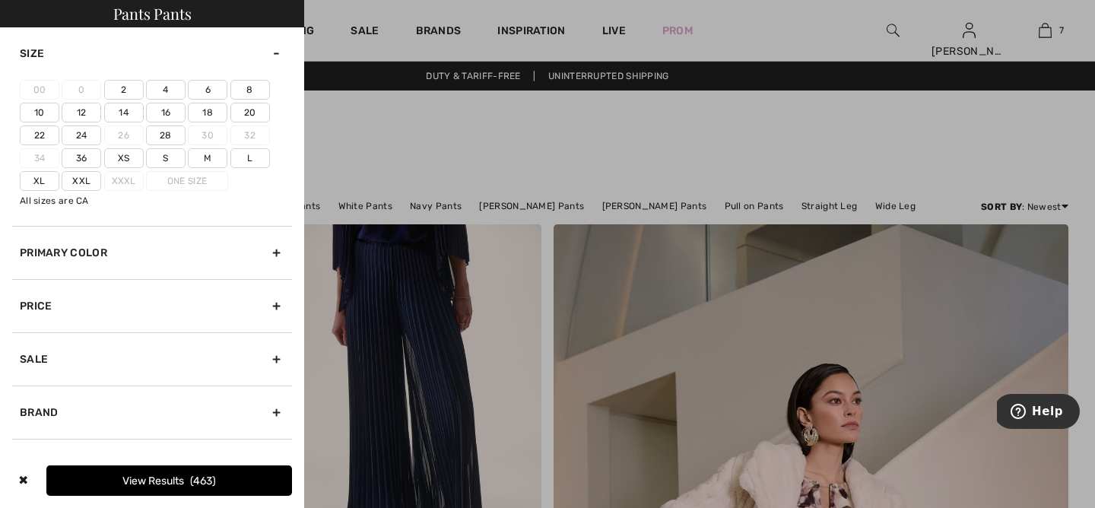
click at [162, 107] on label "16" at bounding box center [166, 113] width 40 height 20
click at [0, 0] on input"] "16" at bounding box center [0, 0] width 0 height 0
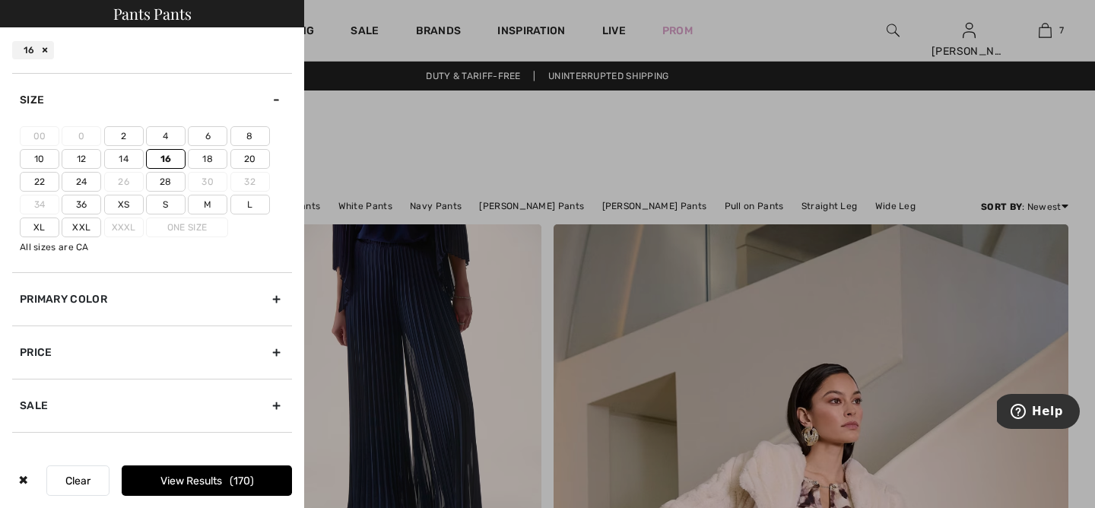
click at [224, 482] on button "View Results 170" at bounding box center [207, 480] width 170 height 30
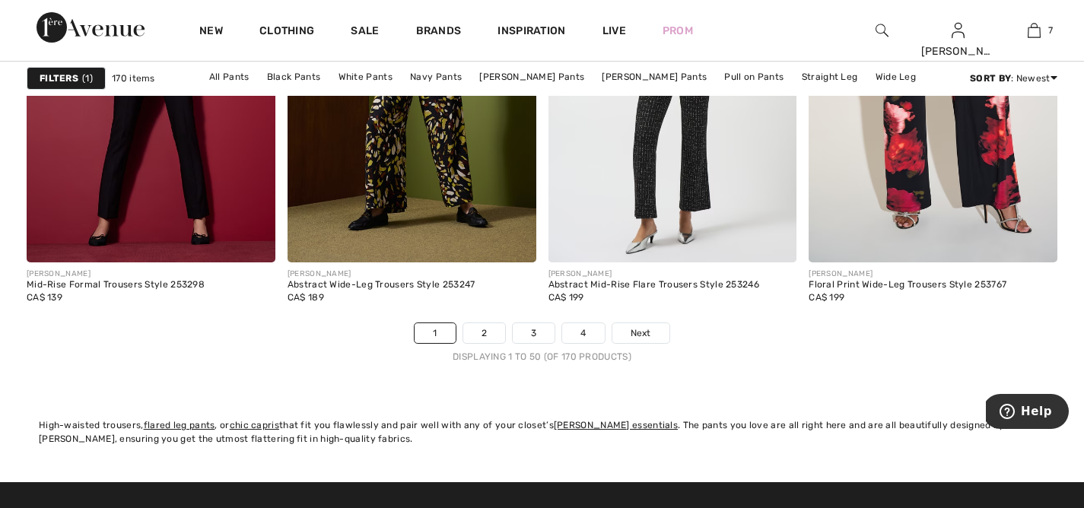
scroll to position [6651, 0]
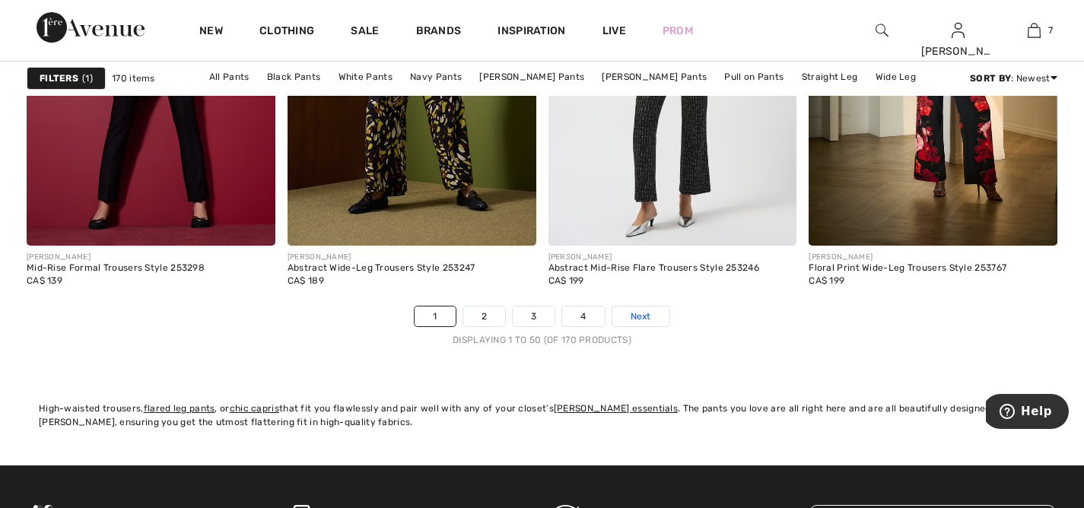
click at [648, 316] on span "Next" at bounding box center [640, 316] width 21 height 14
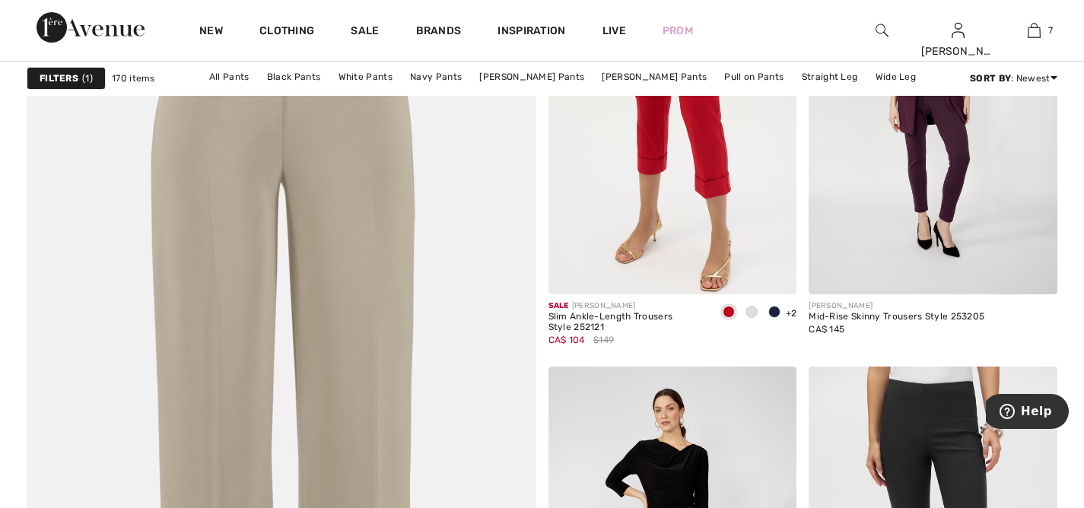
scroll to position [3772, 0]
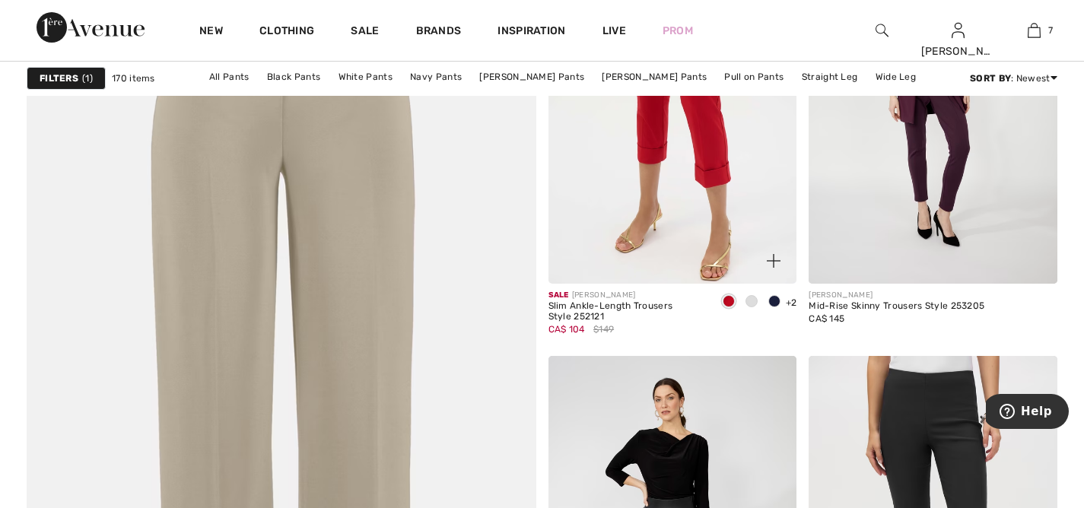
click at [709, 187] on img at bounding box center [672, 97] width 249 height 373
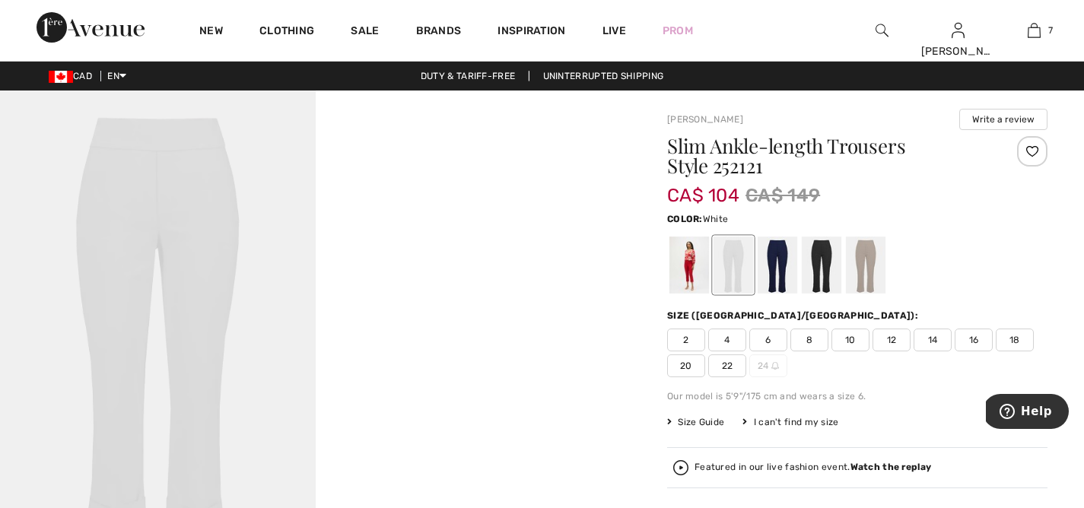
click at [718, 266] on div at bounding box center [733, 264] width 40 height 57
click at [681, 259] on div at bounding box center [689, 264] width 40 height 57
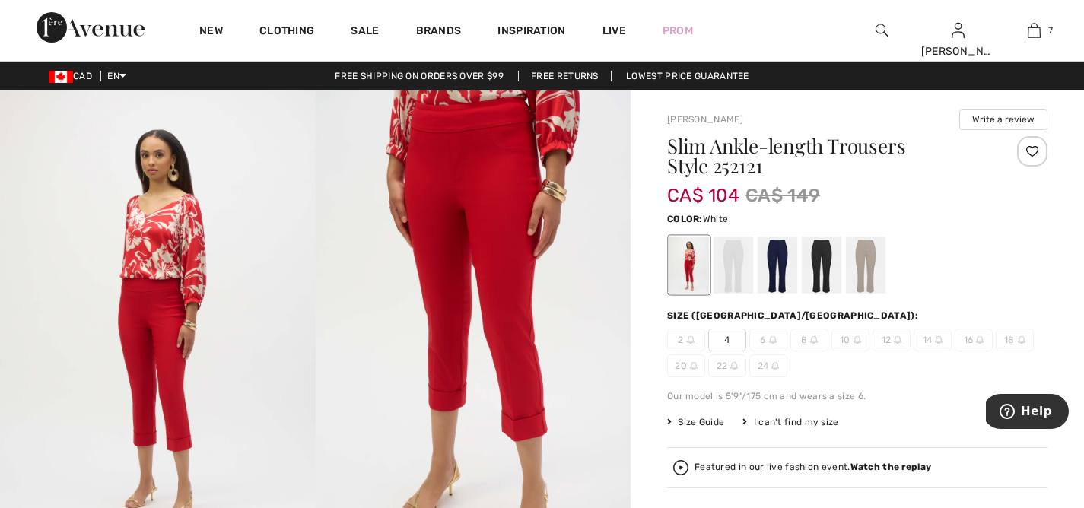
click at [723, 262] on div at bounding box center [733, 264] width 40 height 57
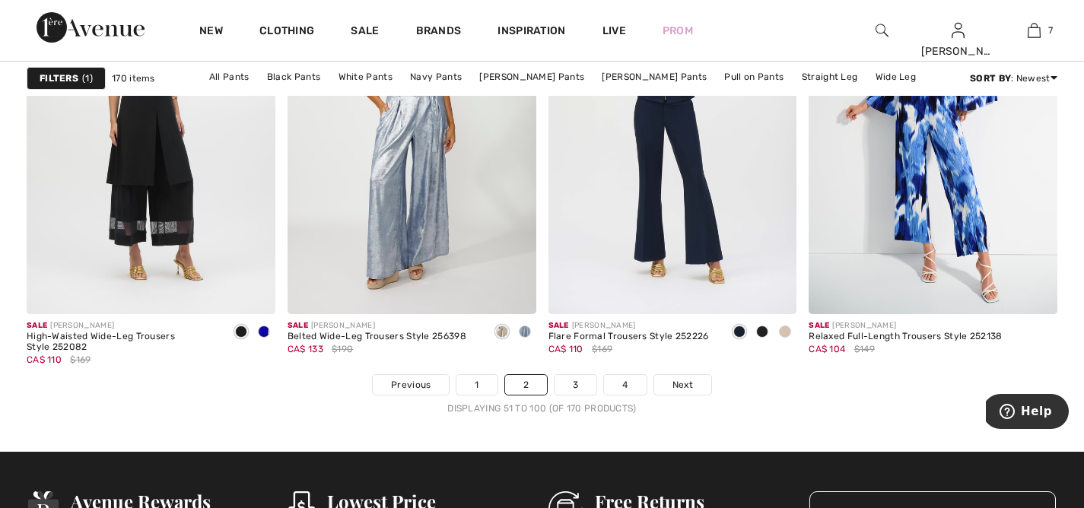
scroll to position [6600, 0]
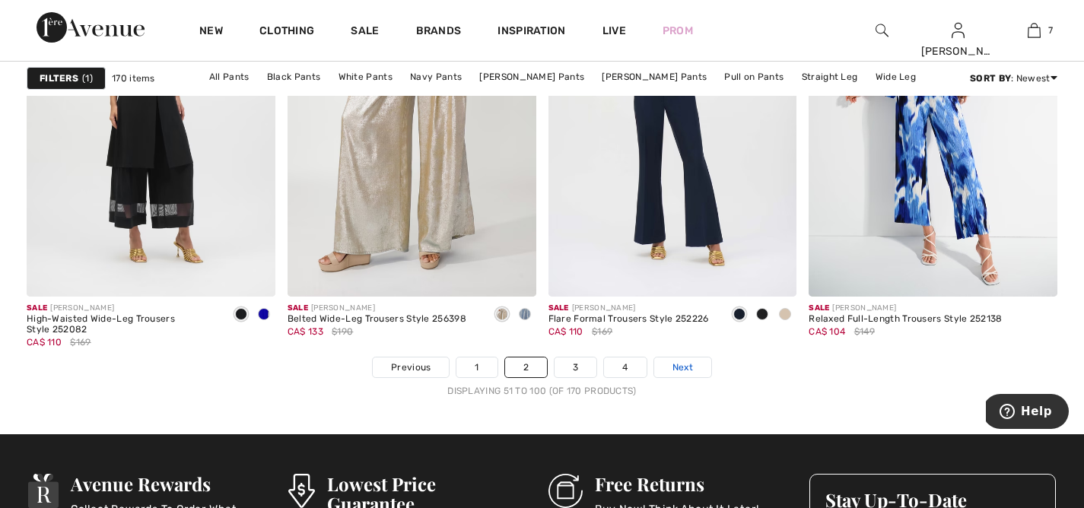
click at [690, 361] on span "Next" at bounding box center [682, 367] width 21 height 14
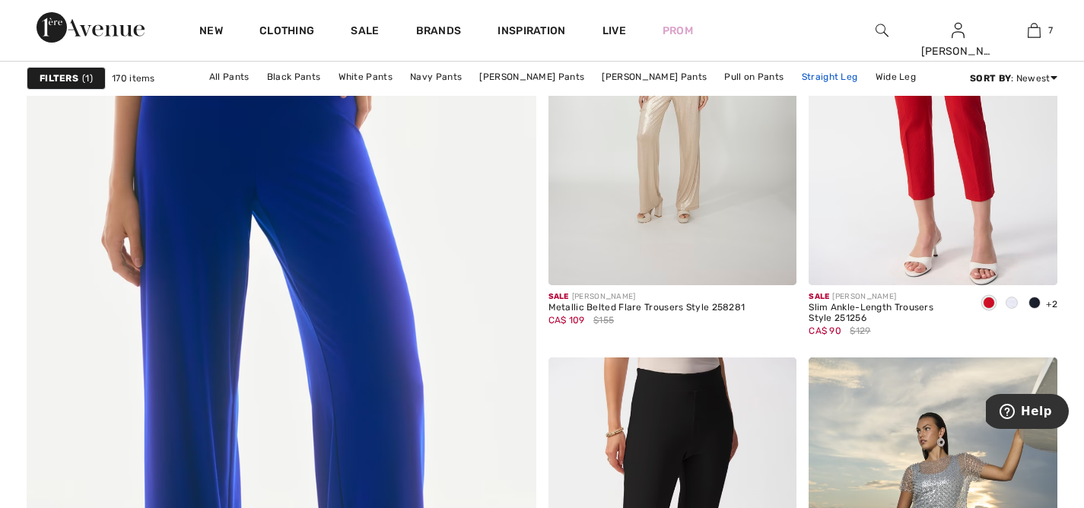
scroll to position [3772, 0]
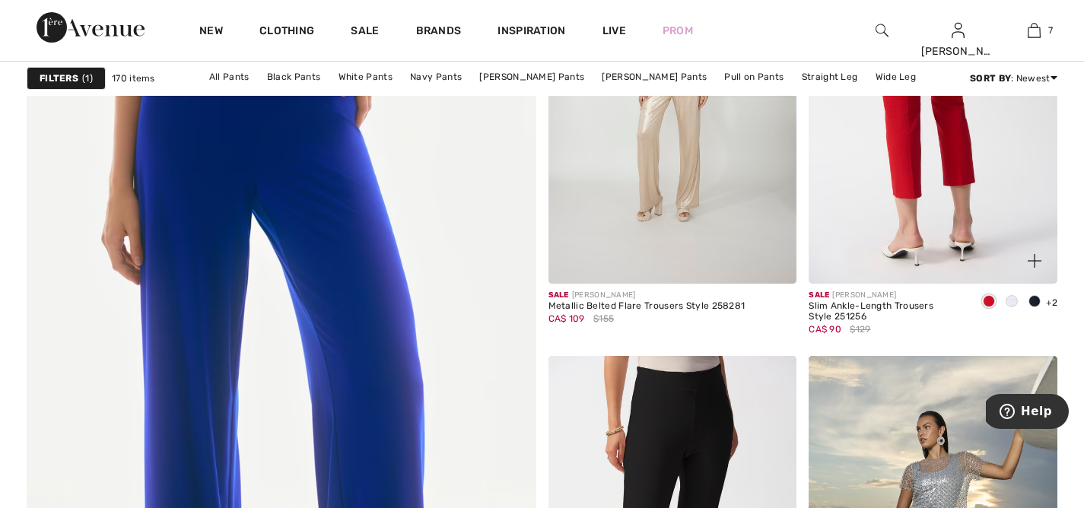
click at [981, 165] on img at bounding box center [932, 97] width 249 height 373
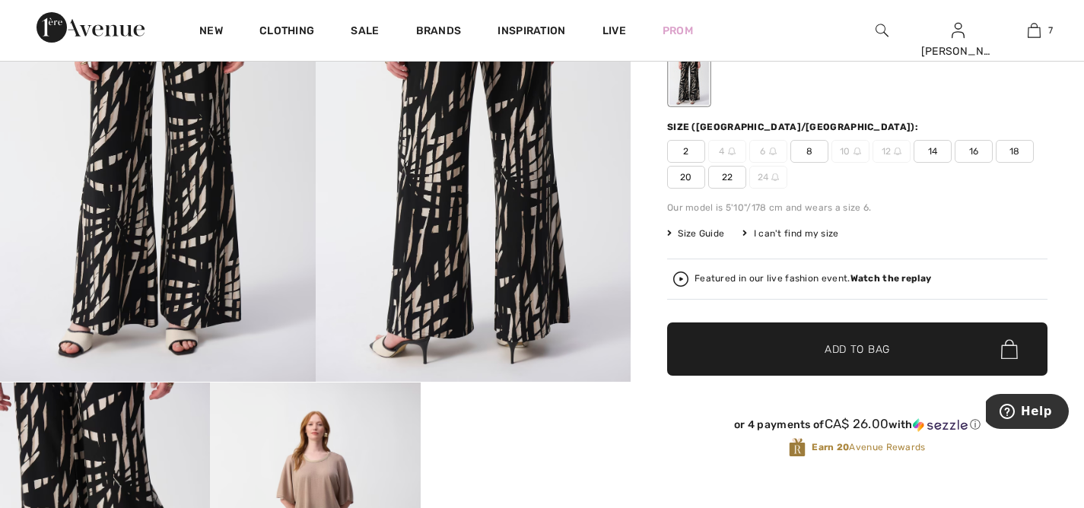
scroll to position [179, 0]
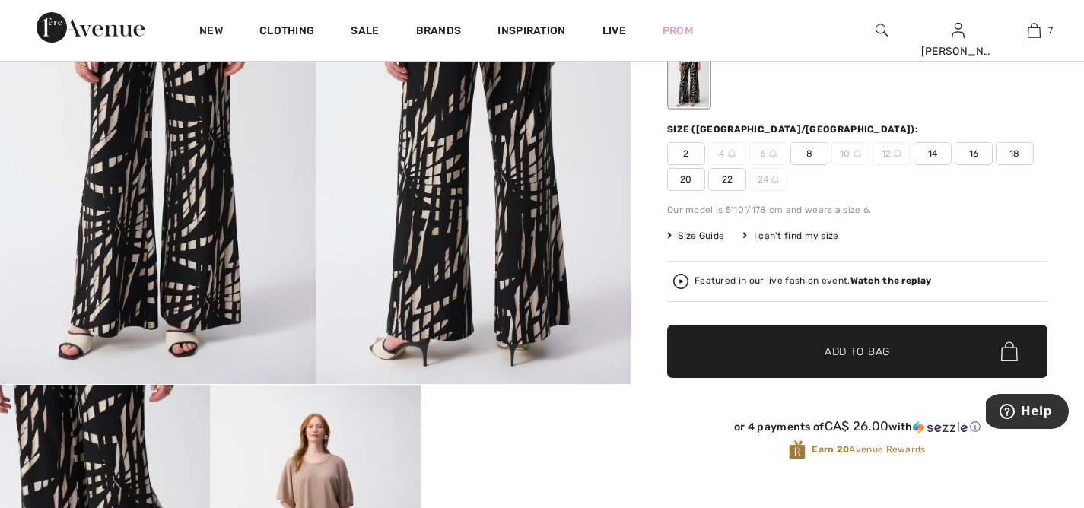
click at [972, 150] on span "16" at bounding box center [973, 153] width 38 height 23
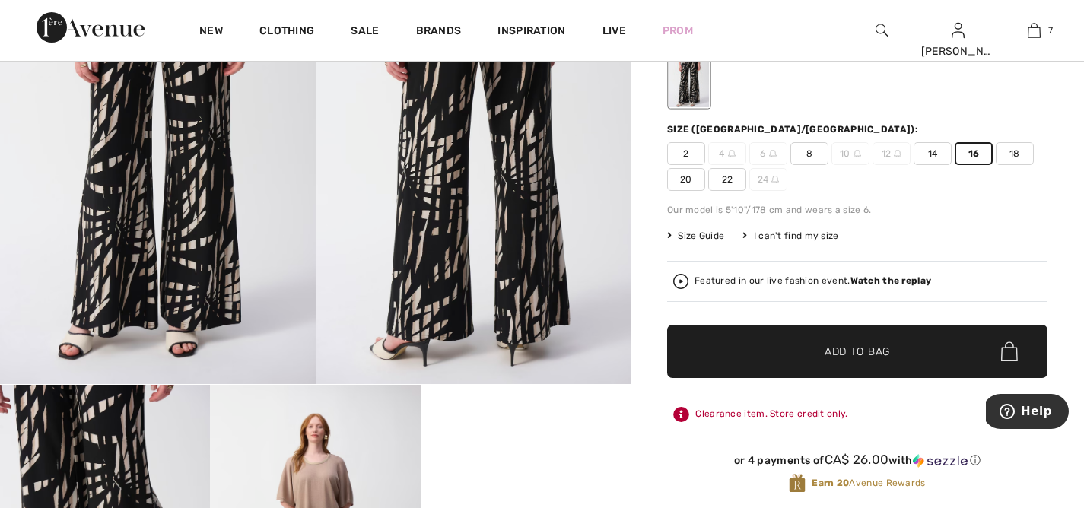
click at [864, 353] on span "Add to Bag" at bounding box center [856, 352] width 65 height 16
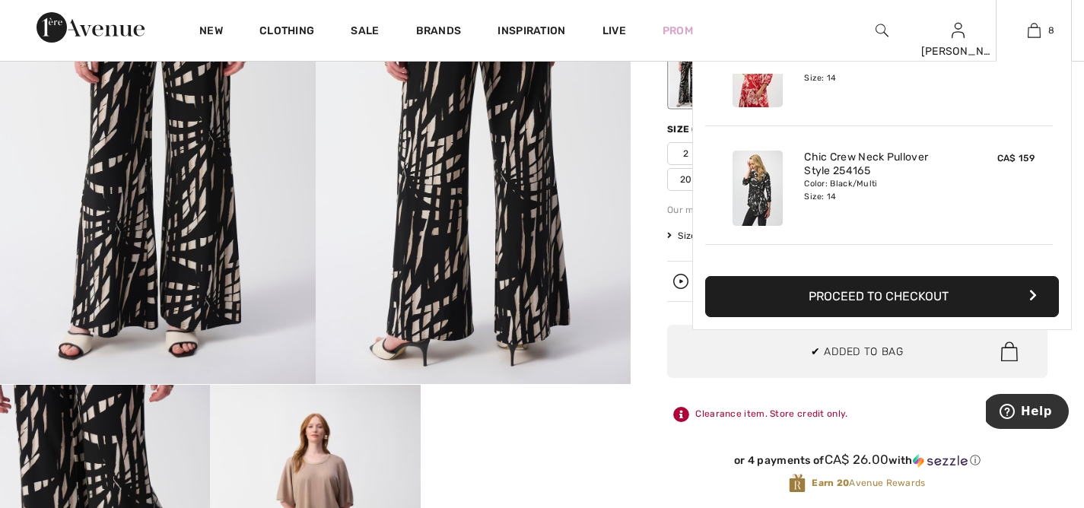
scroll to position [759, 0]
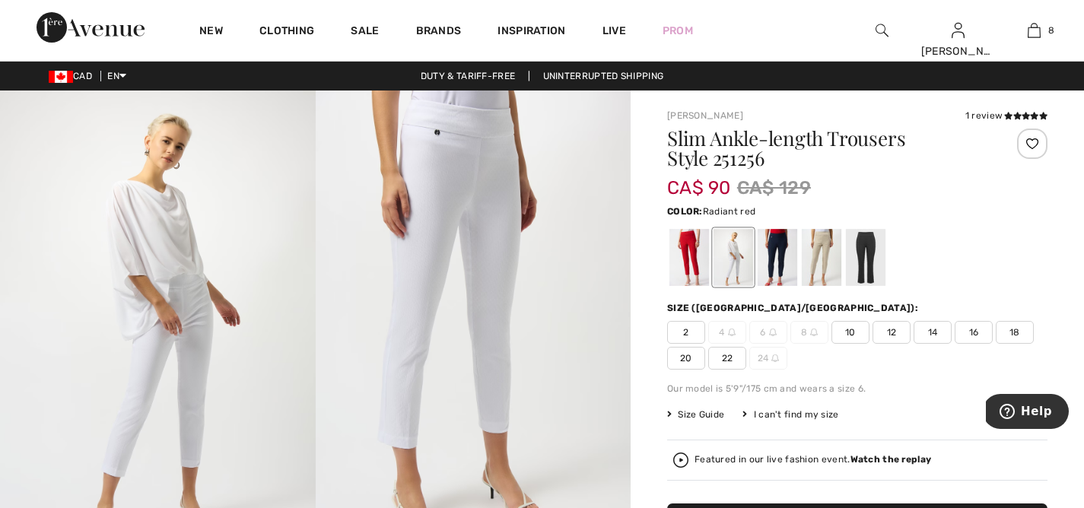
click at [684, 256] on div at bounding box center [689, 257] width 40 height 57
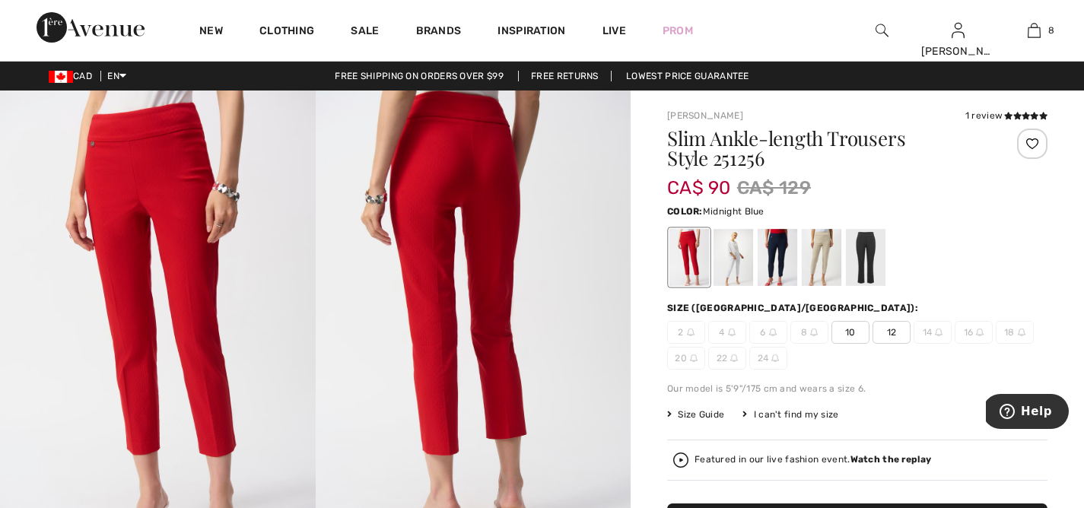
click at [771, 257] on div at bounding box center [777, 257] width 40 height 57
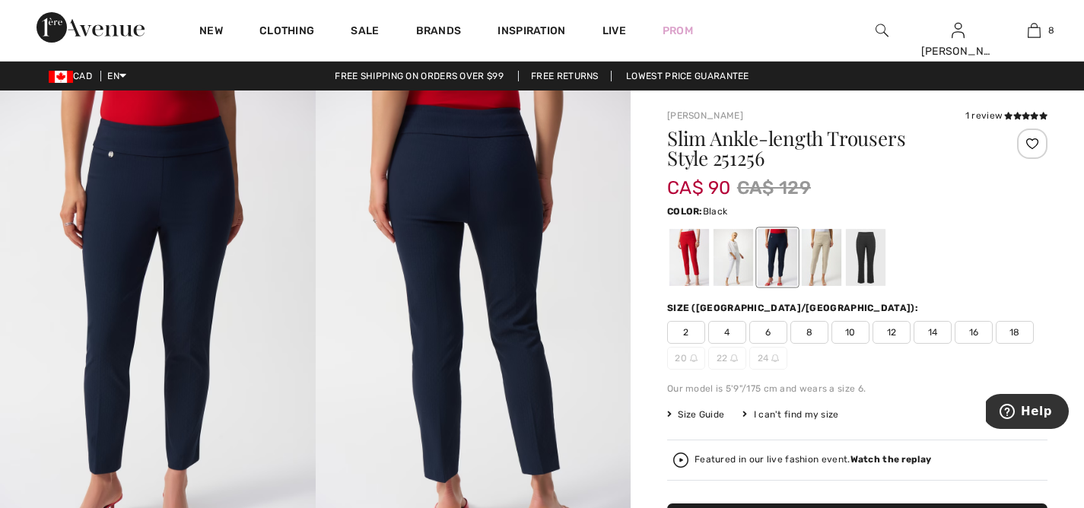
click at [855, 258] on div at bounding box center [866, 257] width 40 height 57
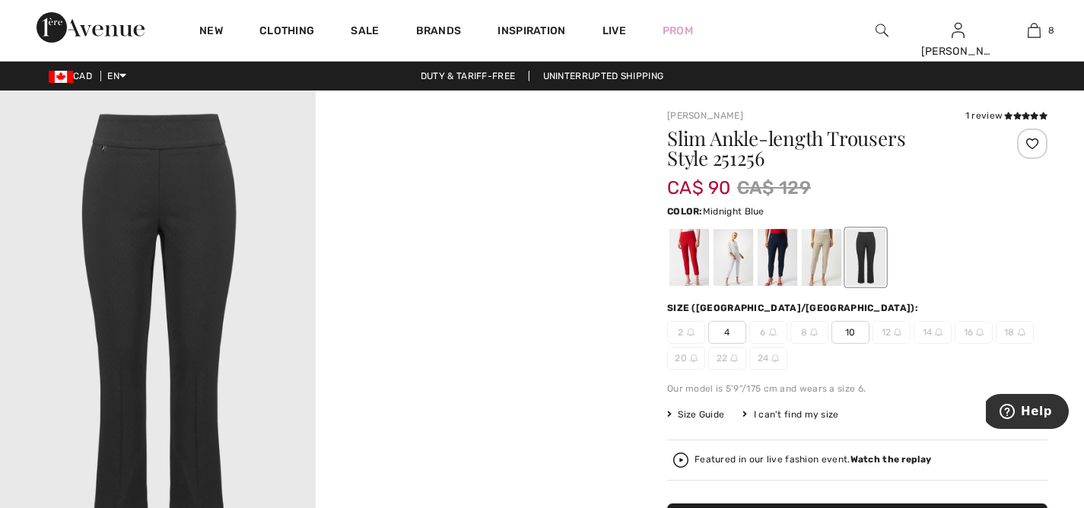
click at [783, 259] on div at bounding box center [777, 257] width 40 height 57
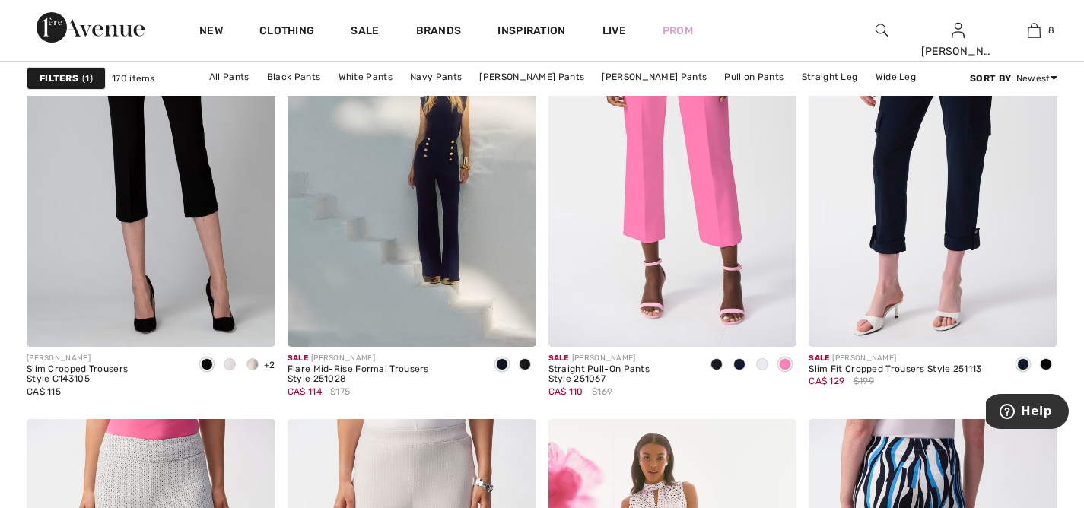
scroll to position [4593, 0]
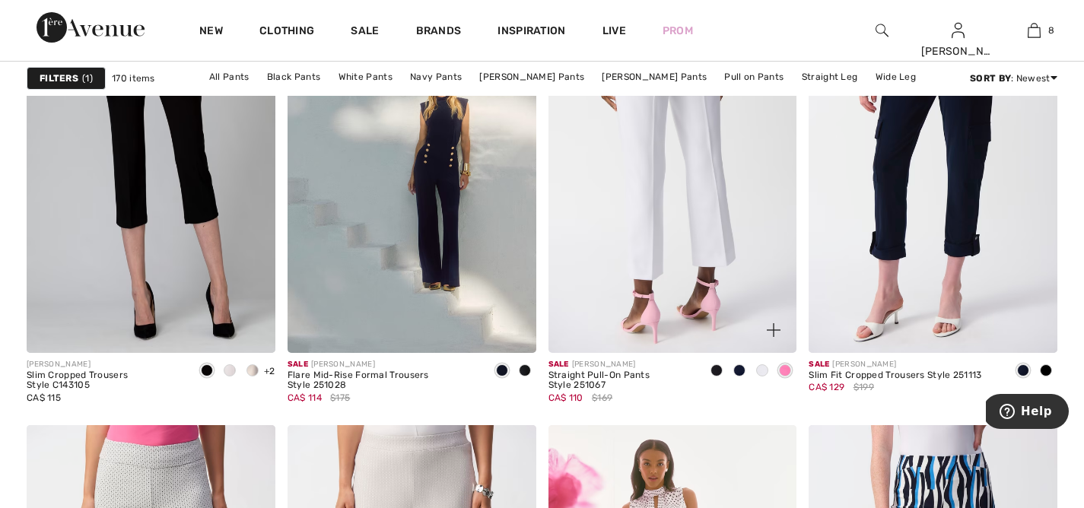
click at [659, 203] on img at bounding box center [672, 165] width 249 height 373
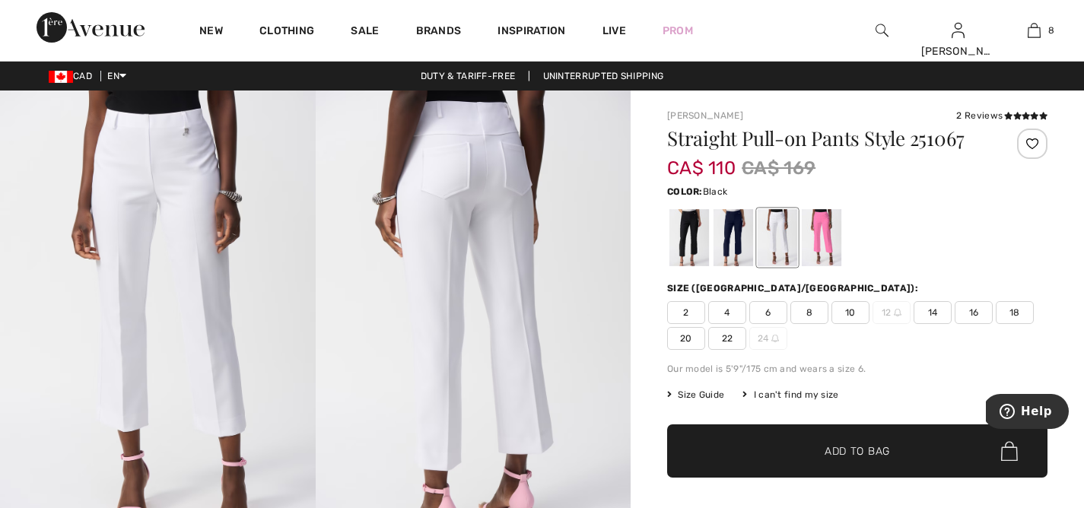
click at [692, 238] on div at bounding box center [689, 237] width 40 height 57
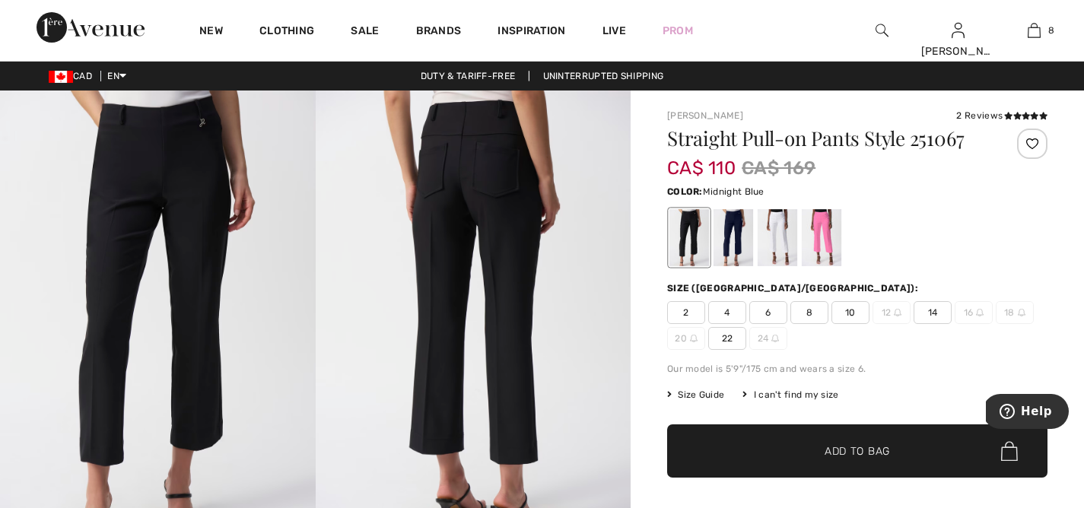
click at [738, 243] on div at bounding box center [733, 237] width 40 height 57
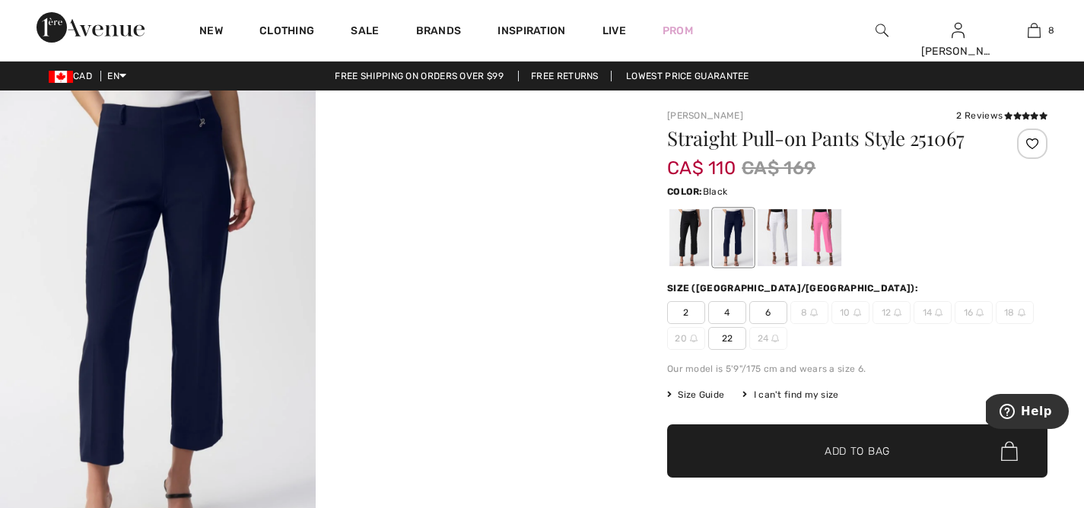
click at [691, 246] on div at bounding box center [689, 237] width 40 height 57
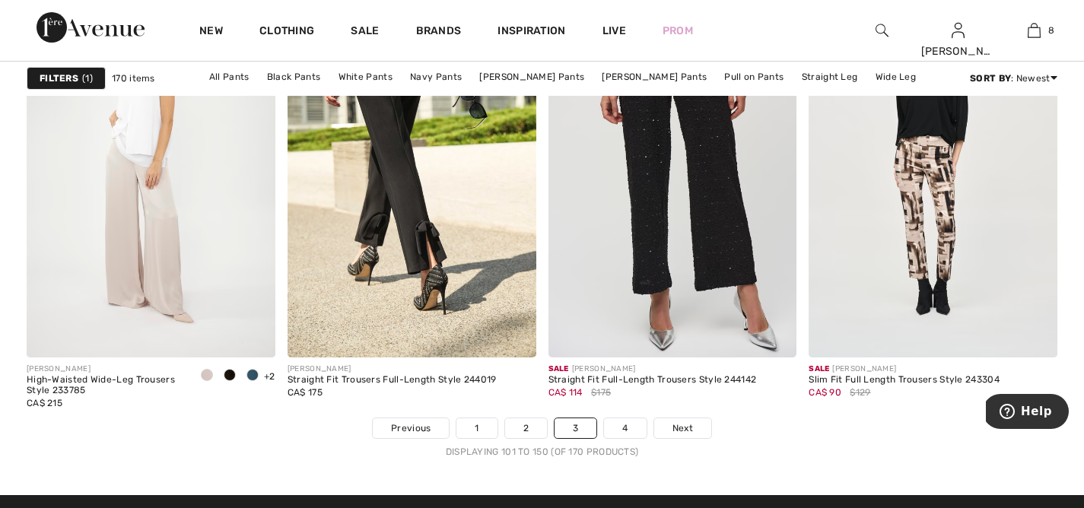
scroll to position [6570, 0]
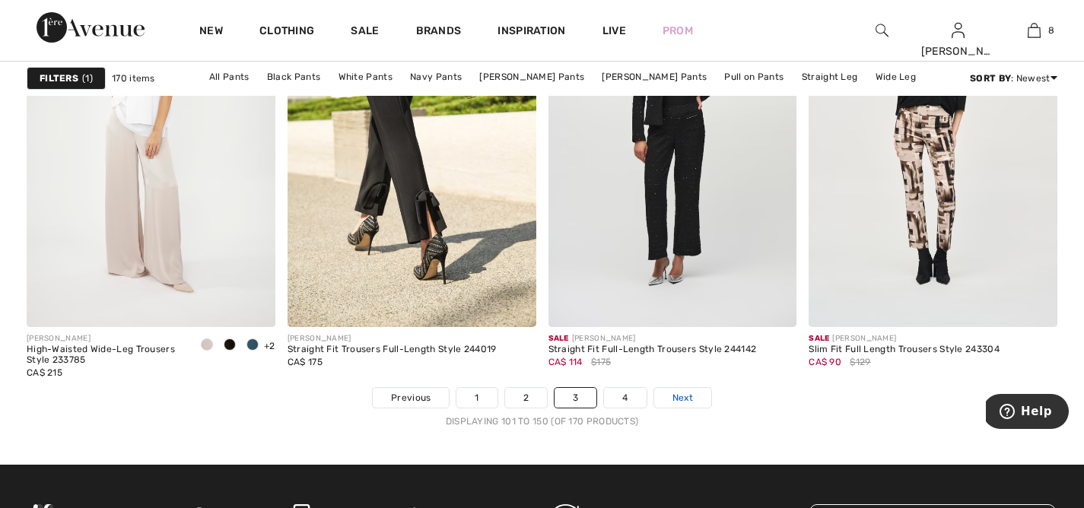
click at [683, 400] on span "Next" at bounding box center [682, 398] width 21 height 14
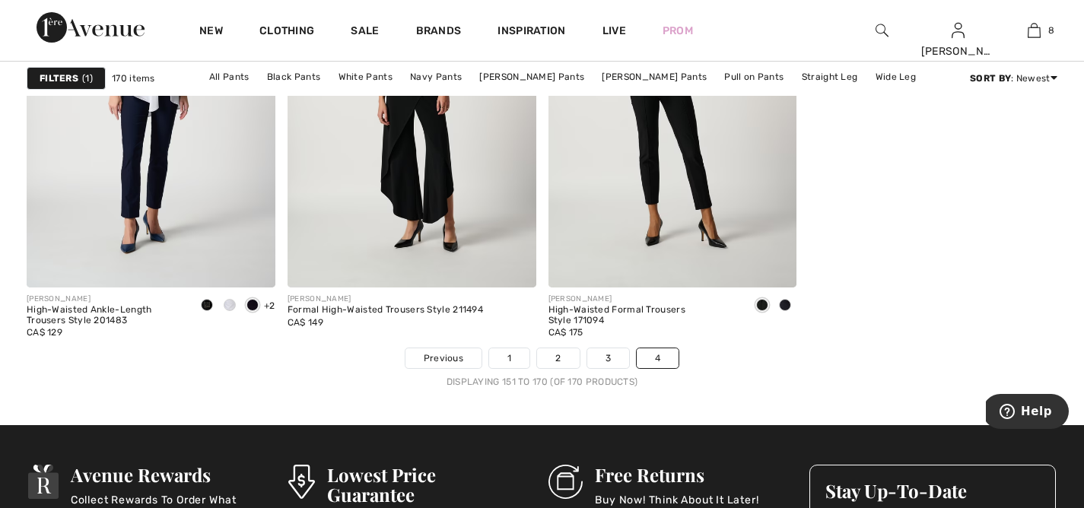
scroll to position [2707, 0]
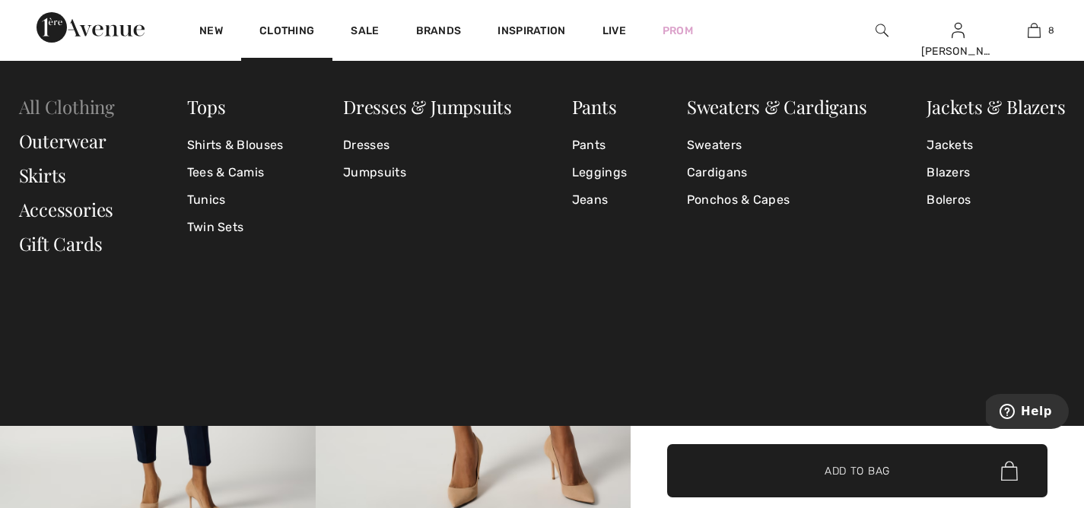
click at [69, 110] on link "All Clothing" at bounding box center [67, 106] width 96 height 24
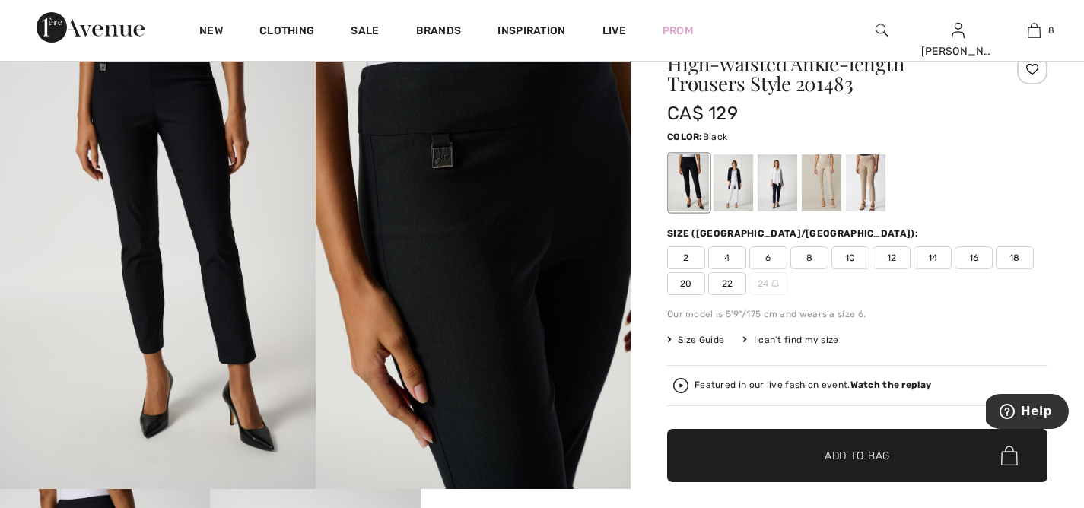
scroll to position [95, 0]
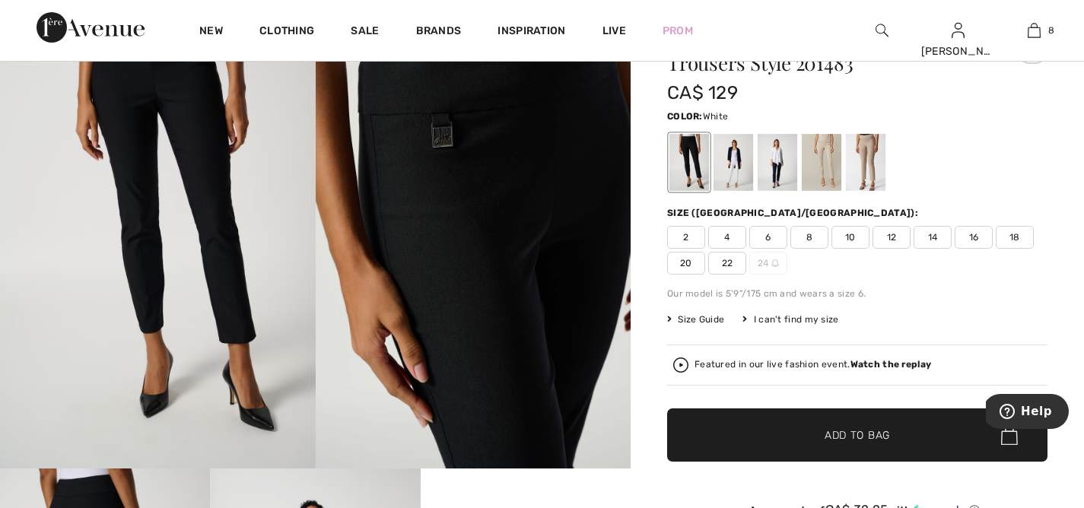
click at [739, 152] on div at bounding box center [733, 162] width 40 height 57
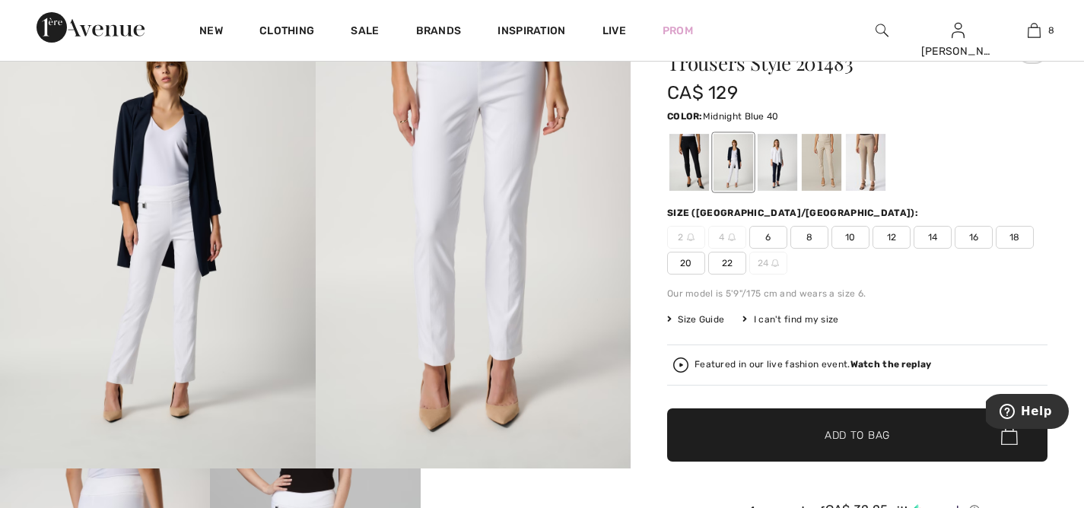
click at [773, 154] on div at bounding box center [777, 162] width 40 height 57
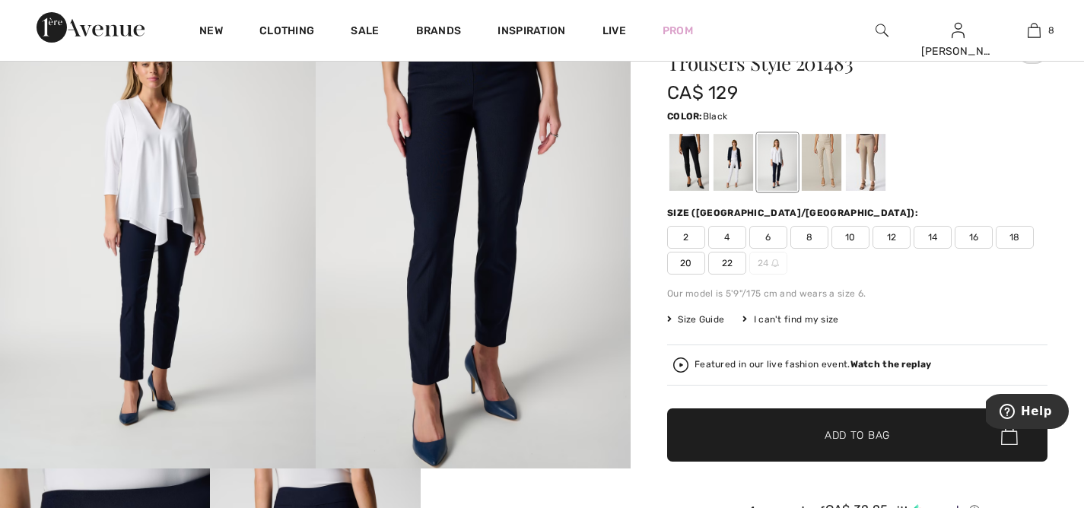
click at [689, 155] on div at bounding box center [689, 162] width 40 height 57
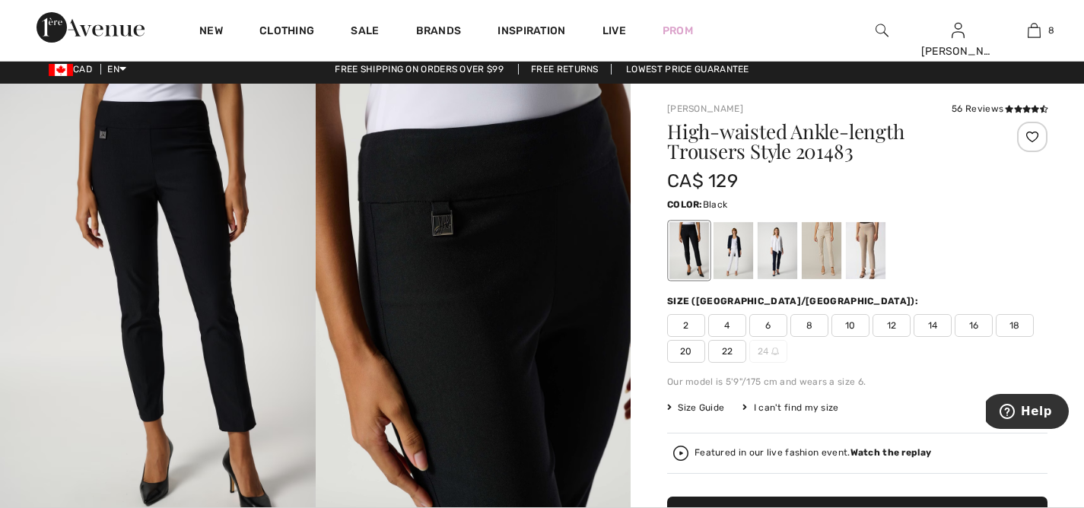
scroll to position [0, 0]
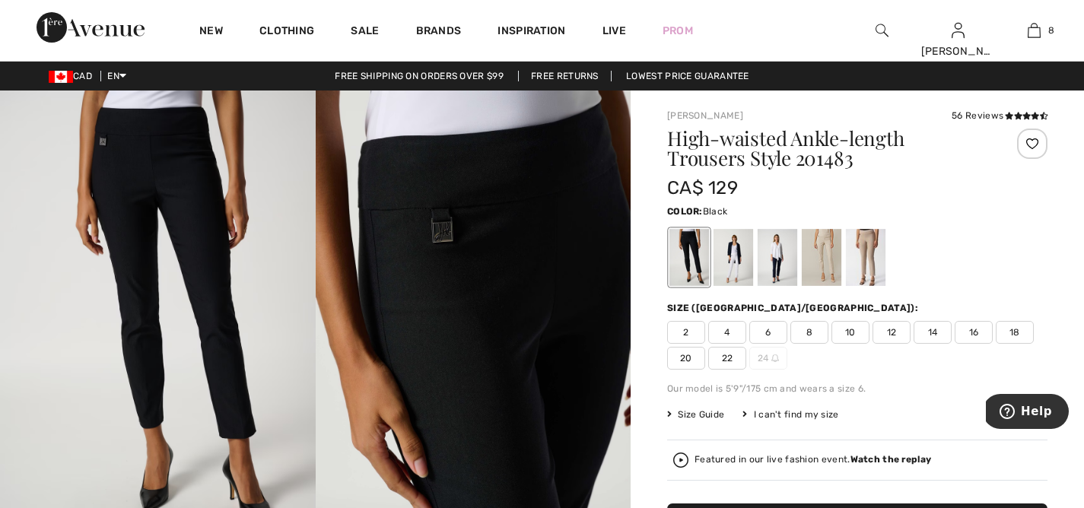
click at [974, 332] on span "16" at bounding box center [973, 332] width 38 height 23
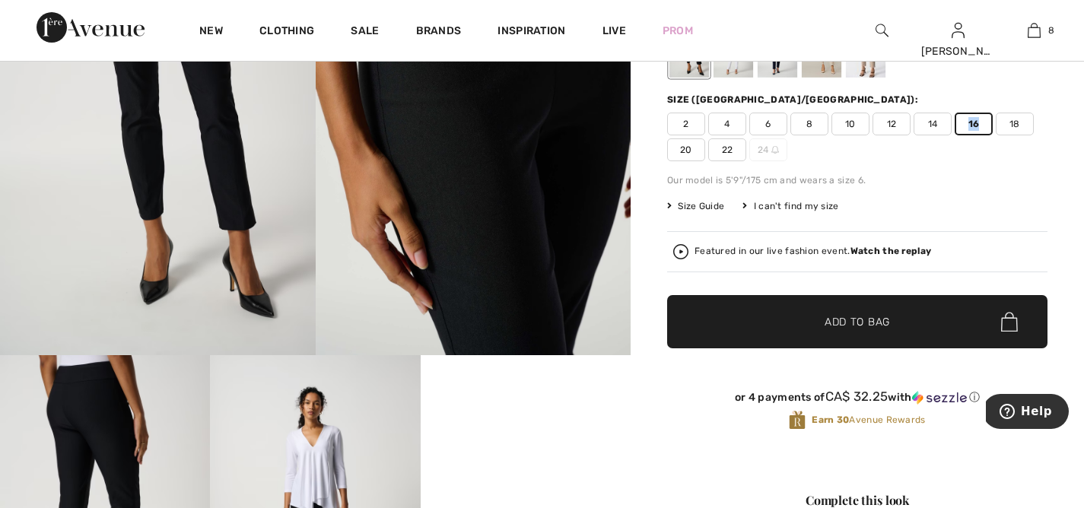
scroll to position [230, 0]
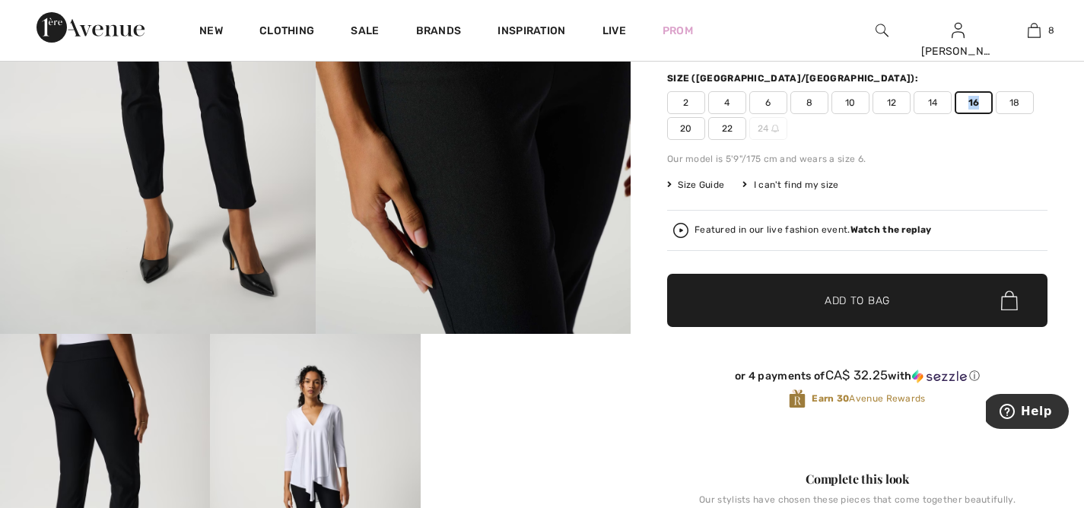
click at [870, 297] on span "Add to Bag" at bounding box center [856, 301] width 65 height 16
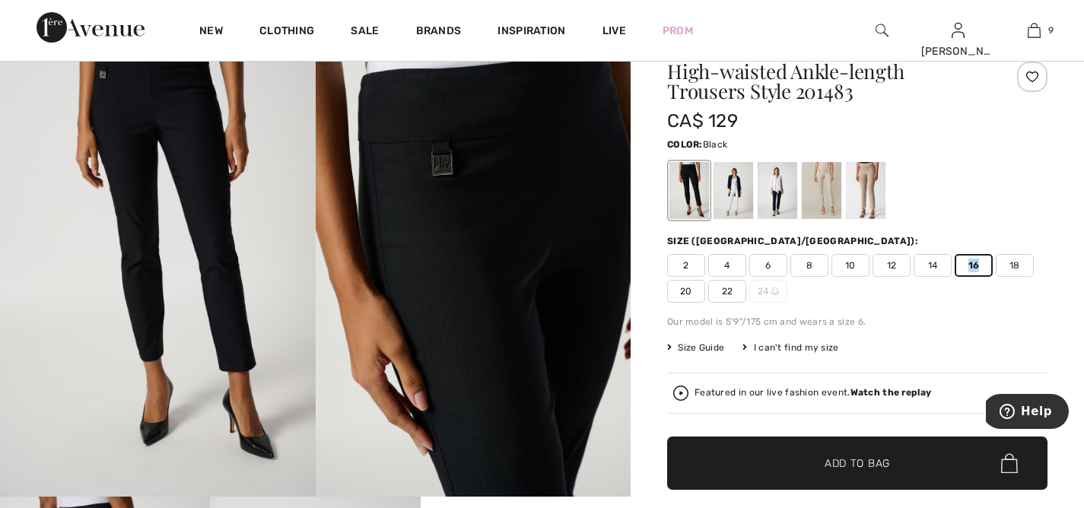
scroll to position [67, 0]
click at [725, 168] on div at bounding box center [733, 190] width 40 height 57
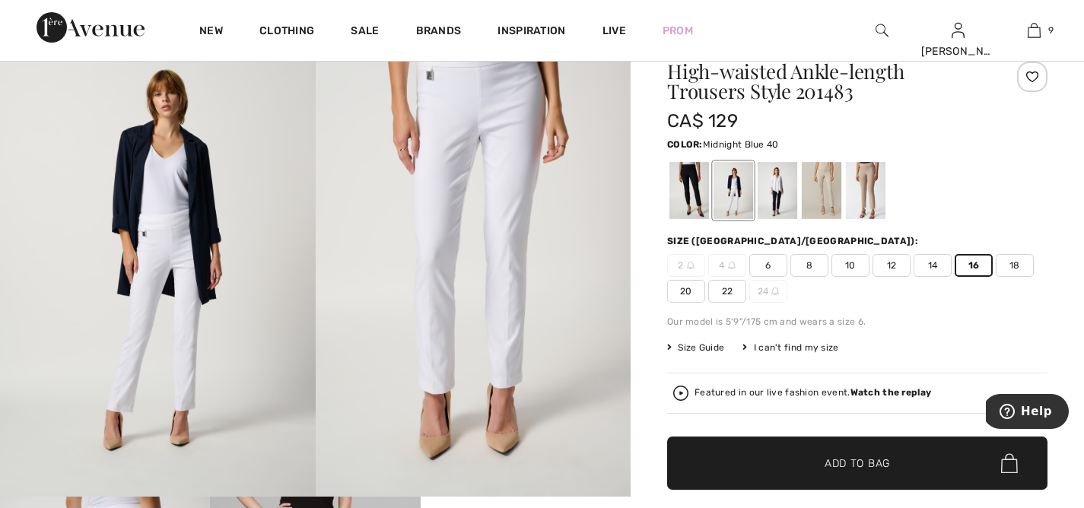
click at [776, 174] on div at bounding box center [777, 190] width 40 height 57
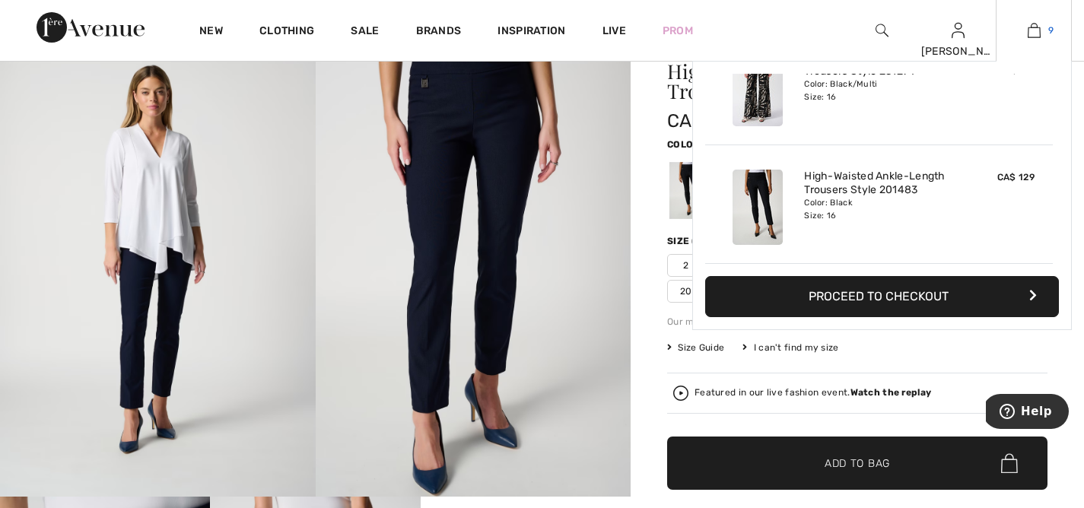
click at [1035, 31] on img at bounding box center [1033, 30] width 13 height 18
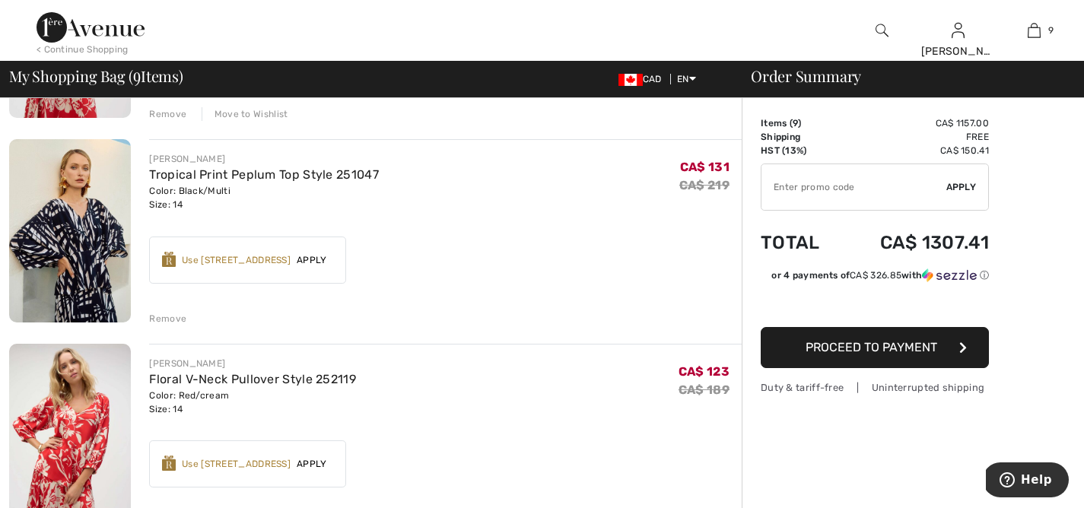
scroll to position [694, 0]
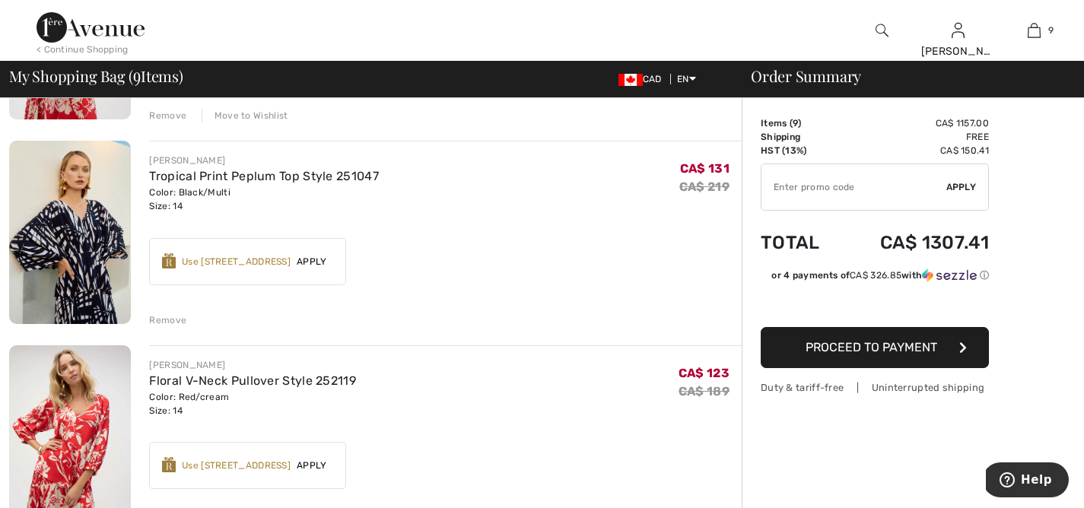
click at [172, 319] on div "Remove" at bounding box center [167, 320] width 37 height 14
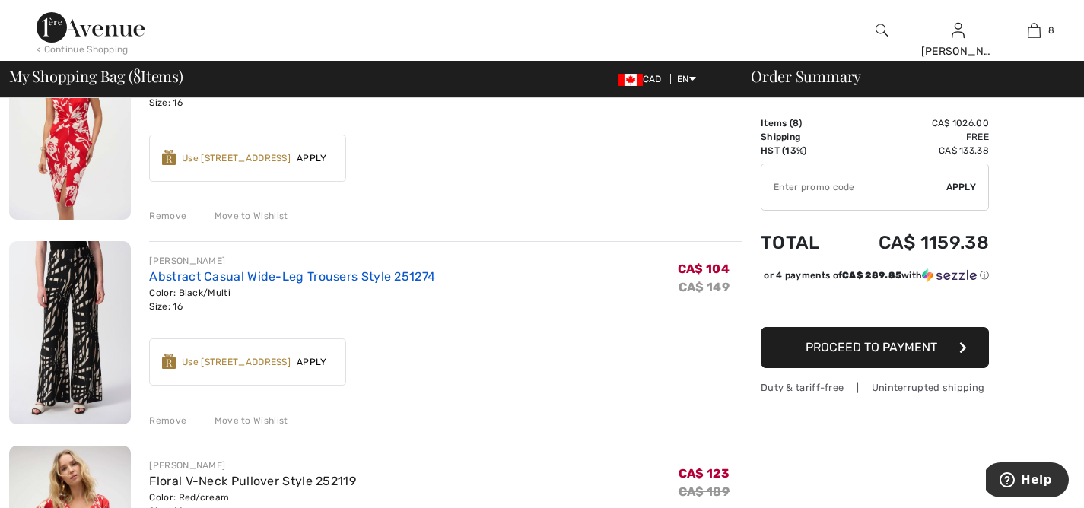
scroll to position [258, 0]
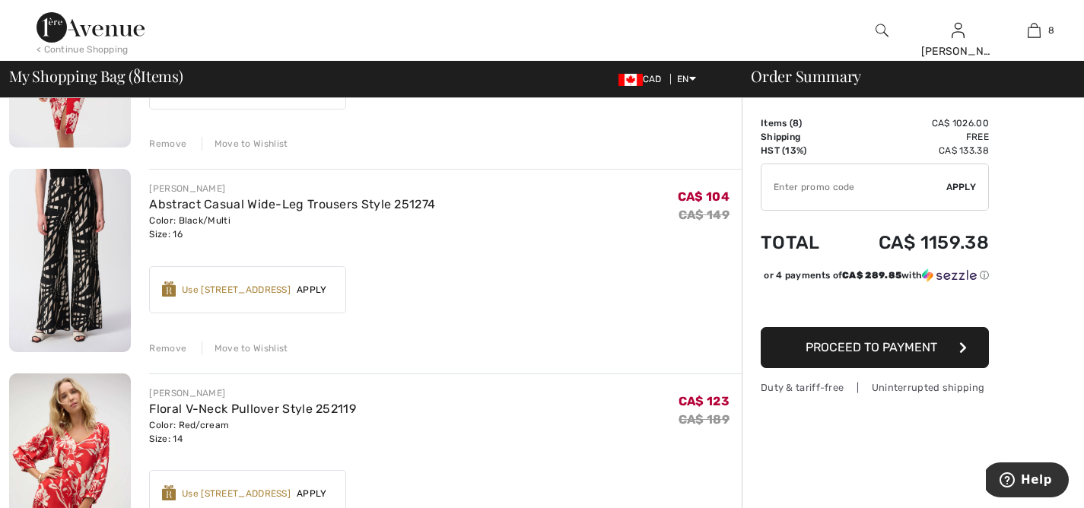
drag, startPoint x: 255, startPoint y: 342, endPoint x: 271, endPoint y: 341, distance: 16.0
click at [255, 342] on div "Move to Wishlist" at bounding box center [245, 348] width 87 height 14
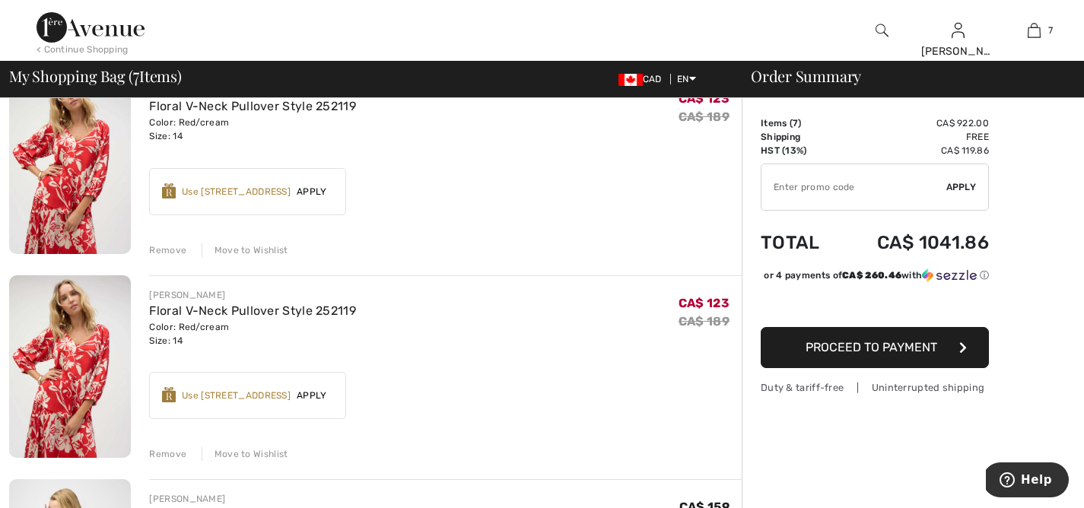
scroll to position [389, 0]
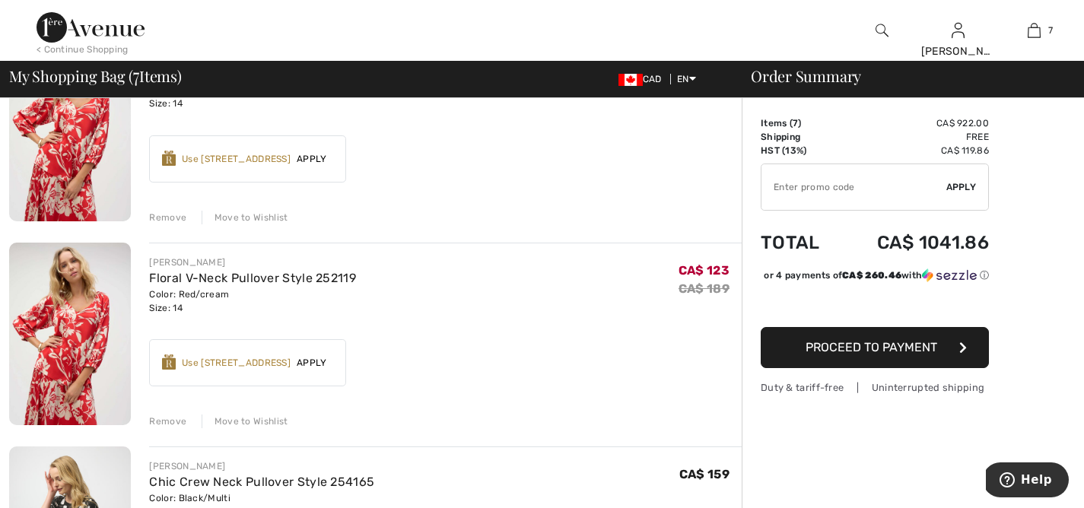
click at [158, 421] on div "Remove" at bounding box center [167, 421] width 37 height 14
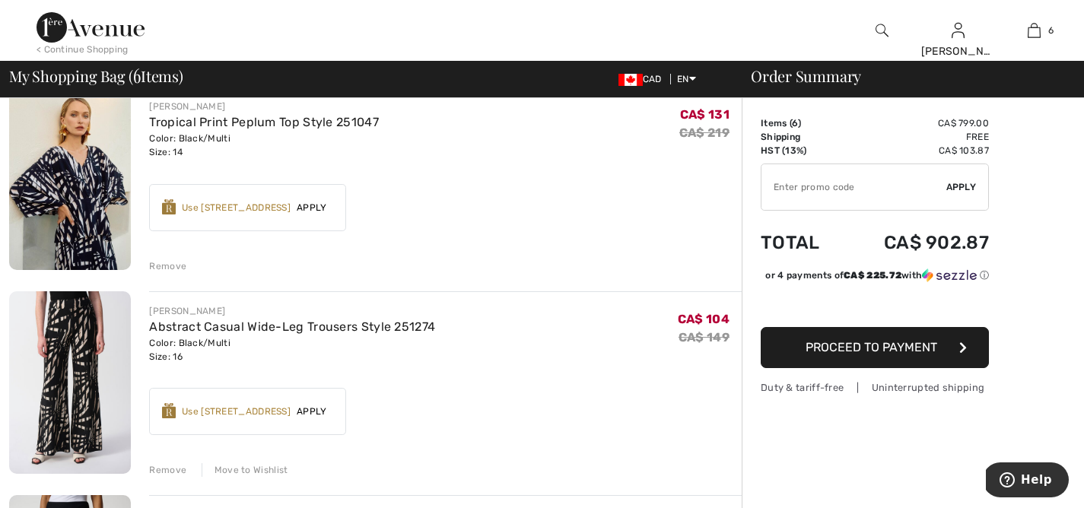
scroll to position [786, 0]
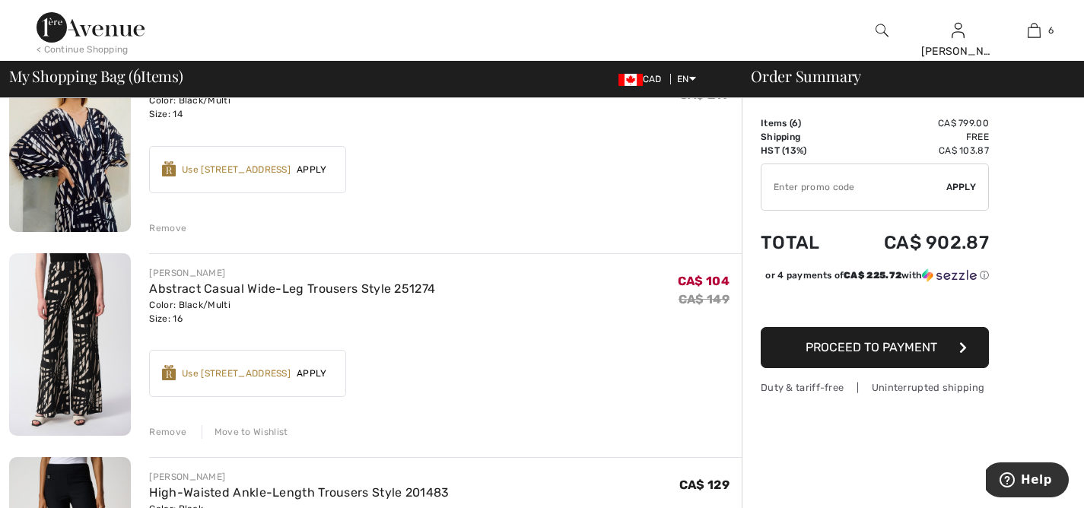
click at [257, 433] on div "Move to Wishlist" at bounding box center [245, 432] width 87 height 14
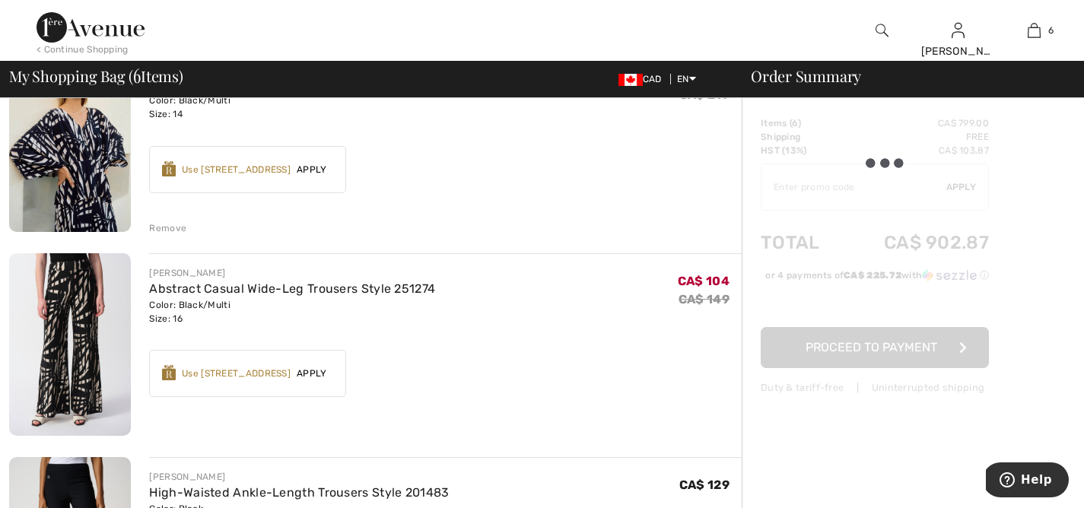
click at [257, 433] on div "Move to Wishlist" at bounding box center [245, 432] width 87 height 14
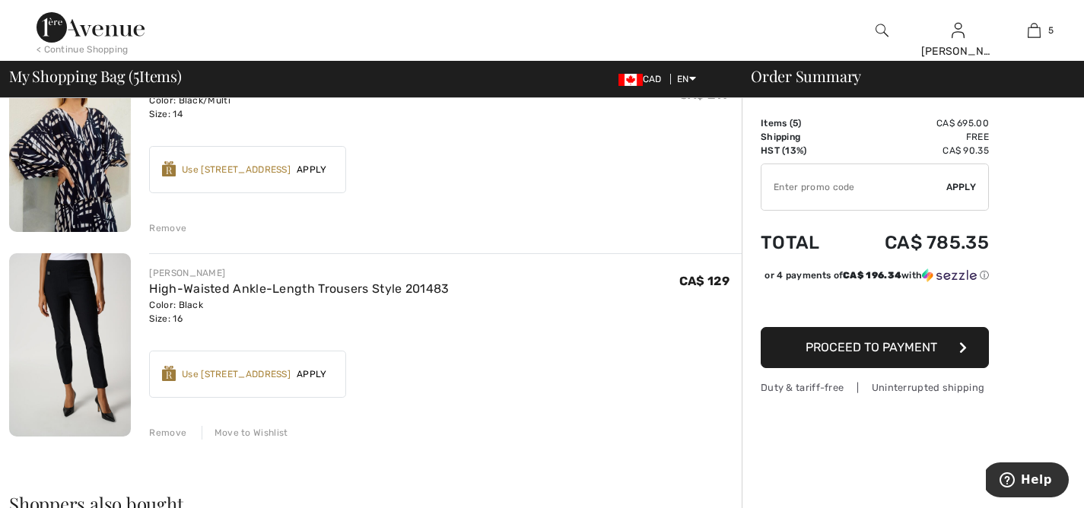
click at [167, 222] on div "Remove" at bounding box center [167, 228] width 37 height 14
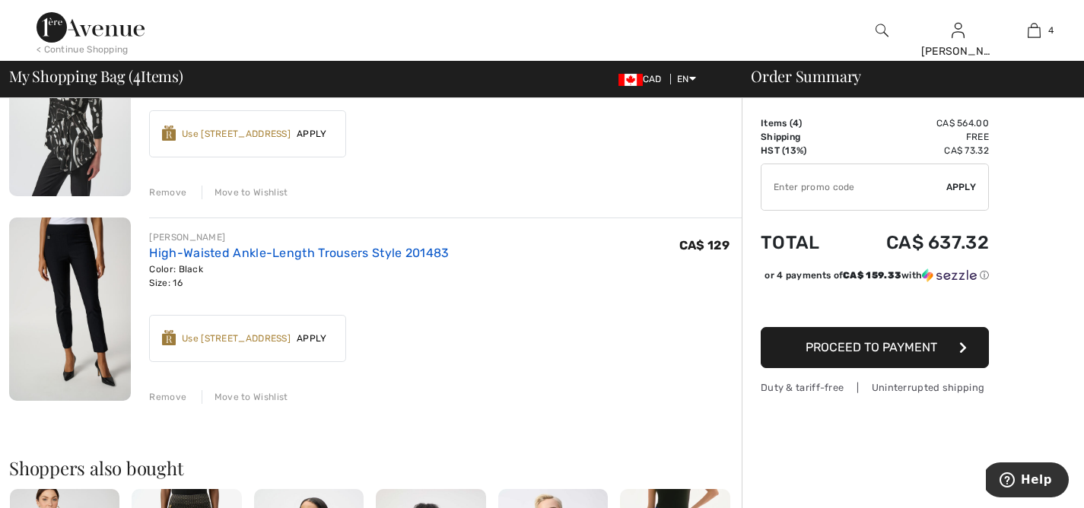
scroll to position [620, 0]
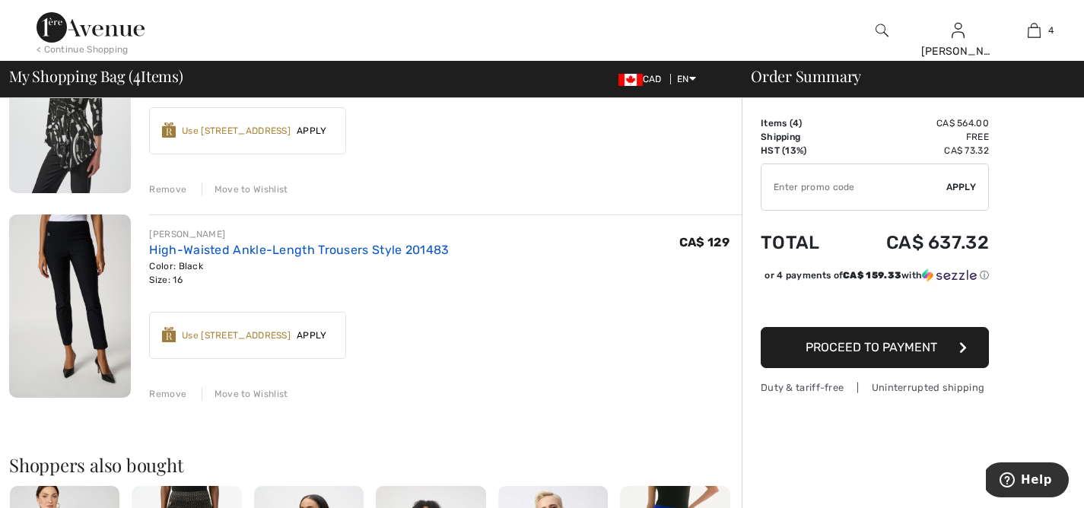
click at [345, 244] on link "High-Waisted Ankle-Length Trousers Style 201483" at bounding box center [299, 250] width 300 height 14
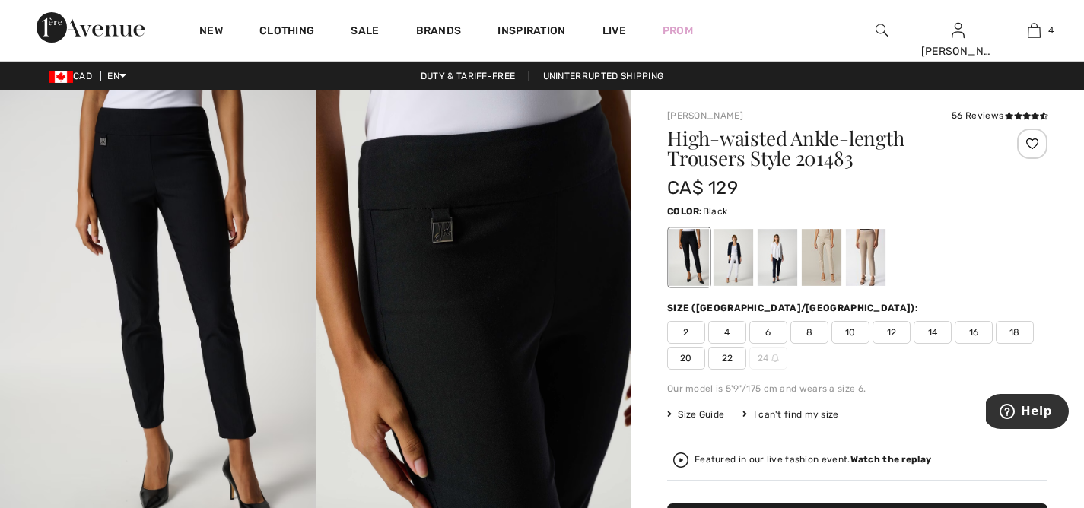
click at [973, 328] on span "16" at bounding box center [973, 332] width 38 height 23
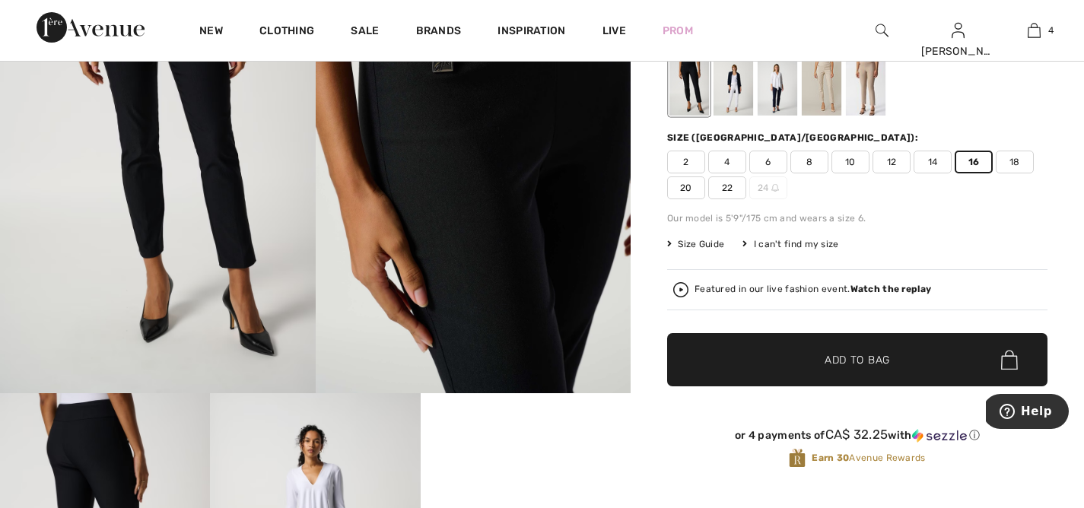
scroll to position [172, 0]
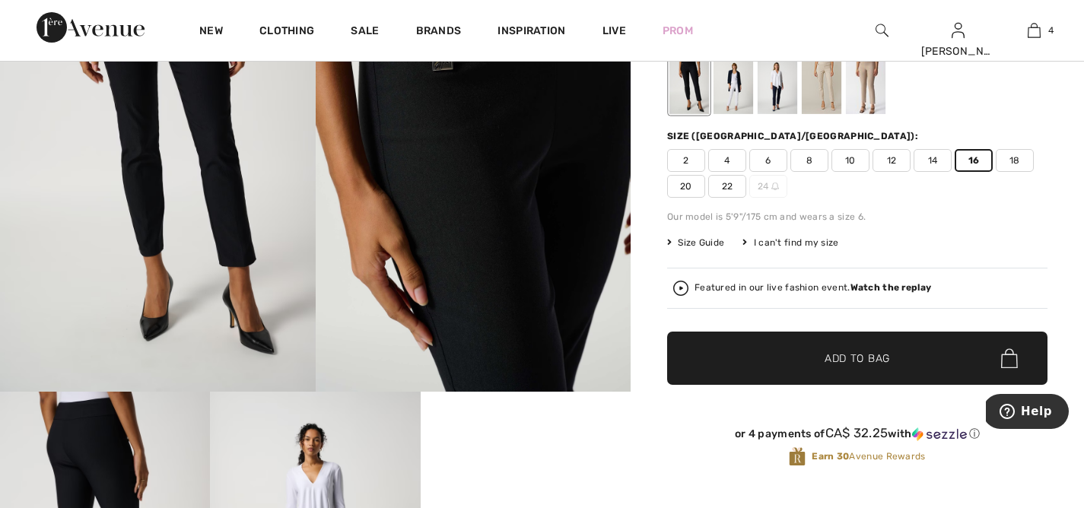
click at [854, 354] on span "Add to Bag" at bounding box center [856, 359] width 65 height 16
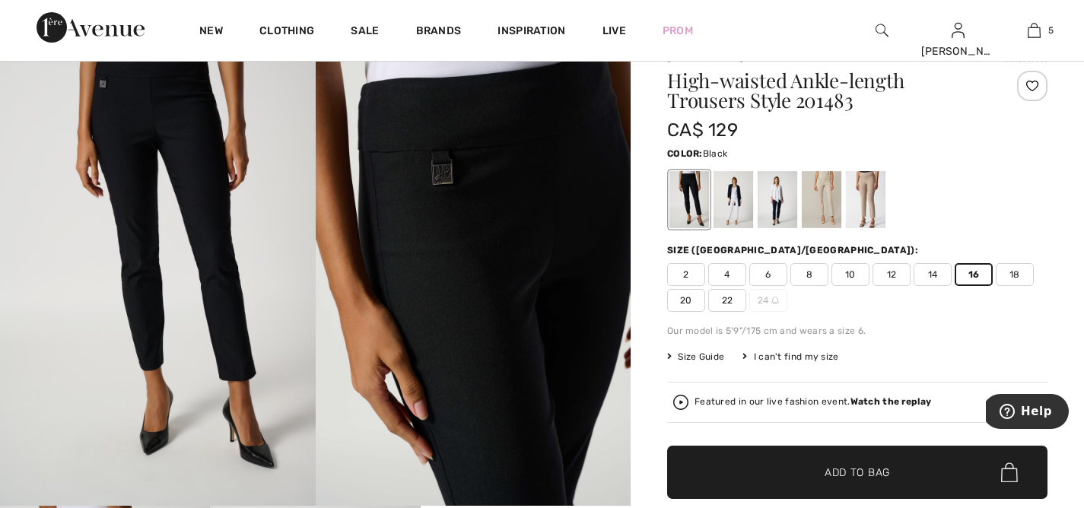
scroll to position [0, 0]
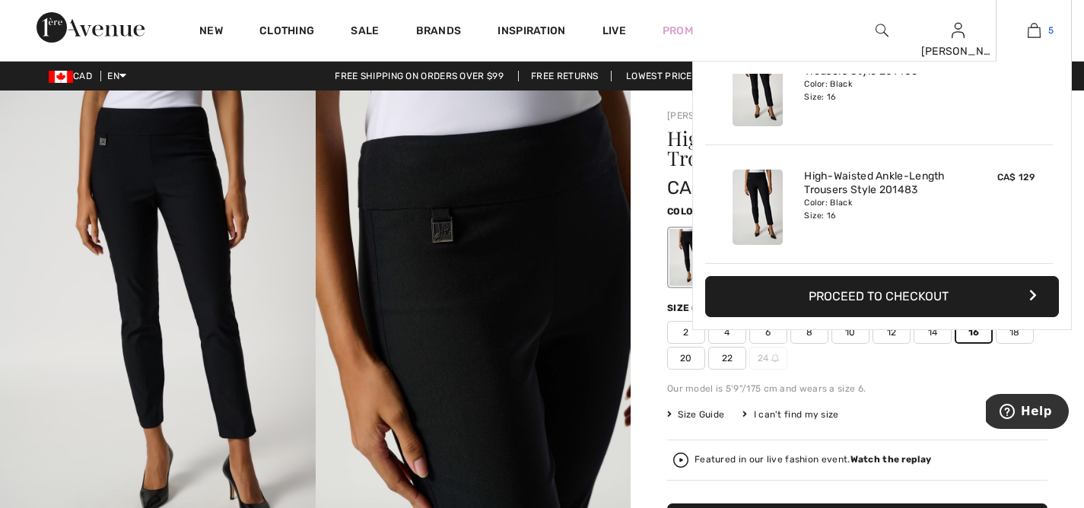
click at [1041, 27] on link "5" at bounding box center [1033, 30] width 75 height 18
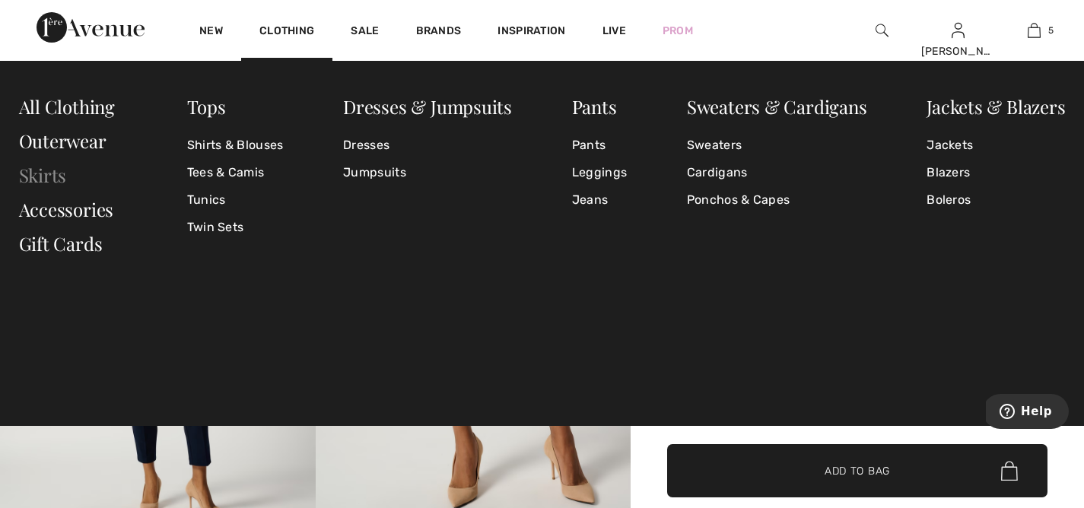
click at [52, 175] on link "Skirts" at bounding box center [43, 175] width 48 height 24
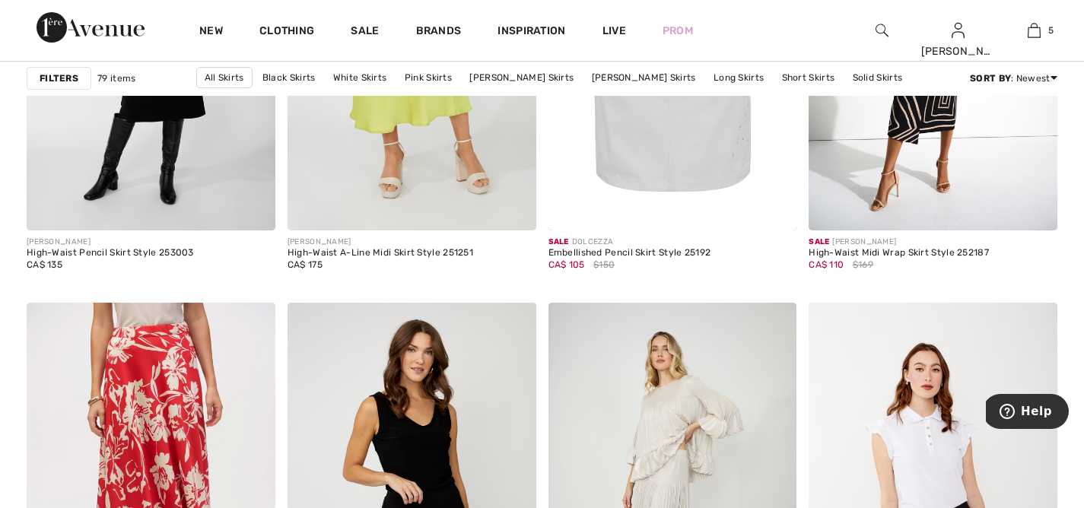
scroll to position [4884, 0]
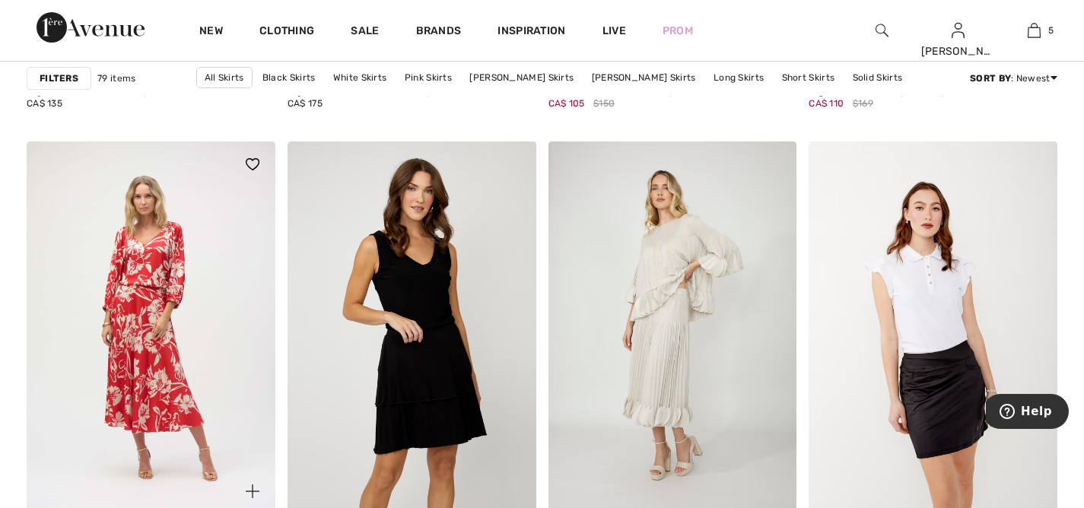
click at [223, 227] on img at bounding box center [151, 327] width 249 height 373
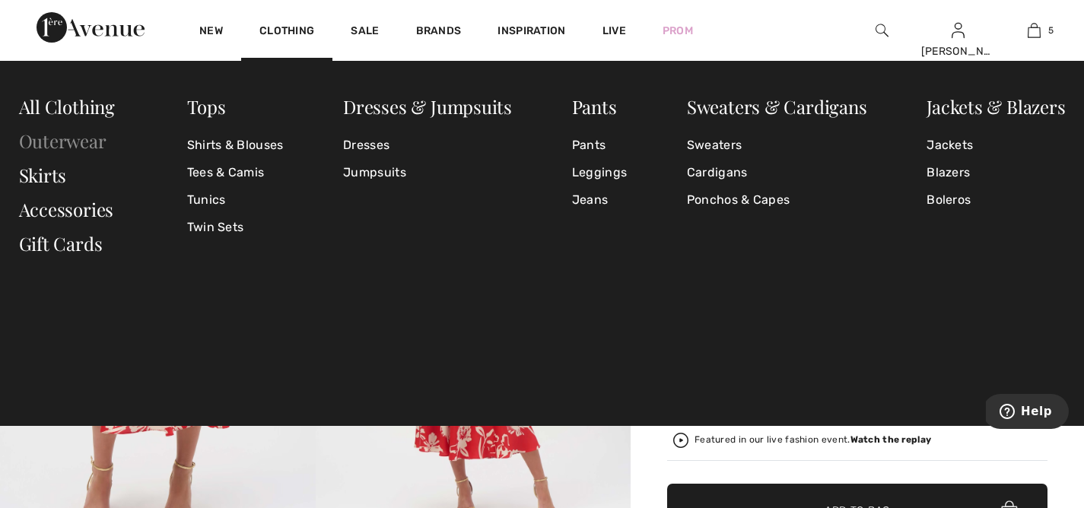
click at [52, 138] on link "Outerwear" at bounding box center [62, 141] width 87 height 24
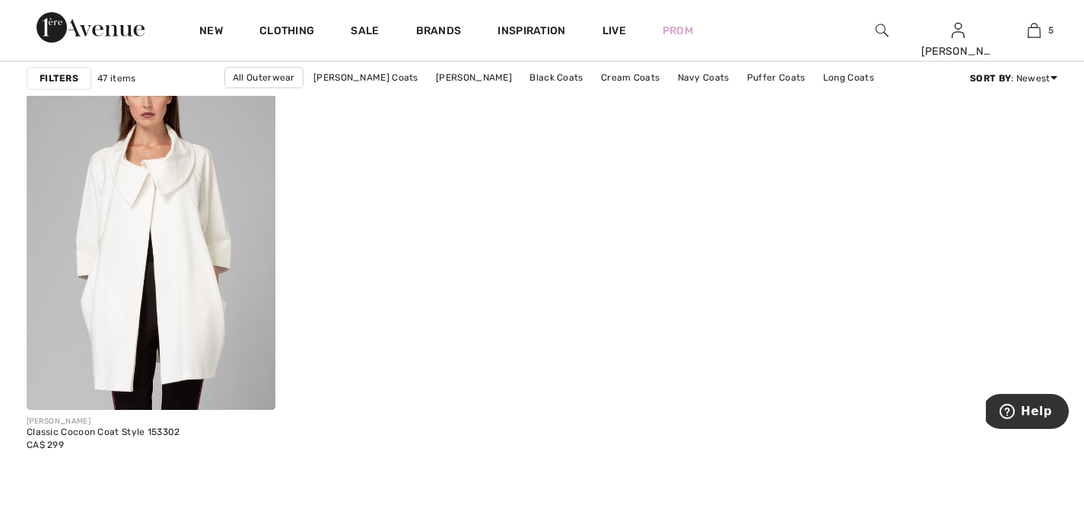
scroll to position [6486, 0]
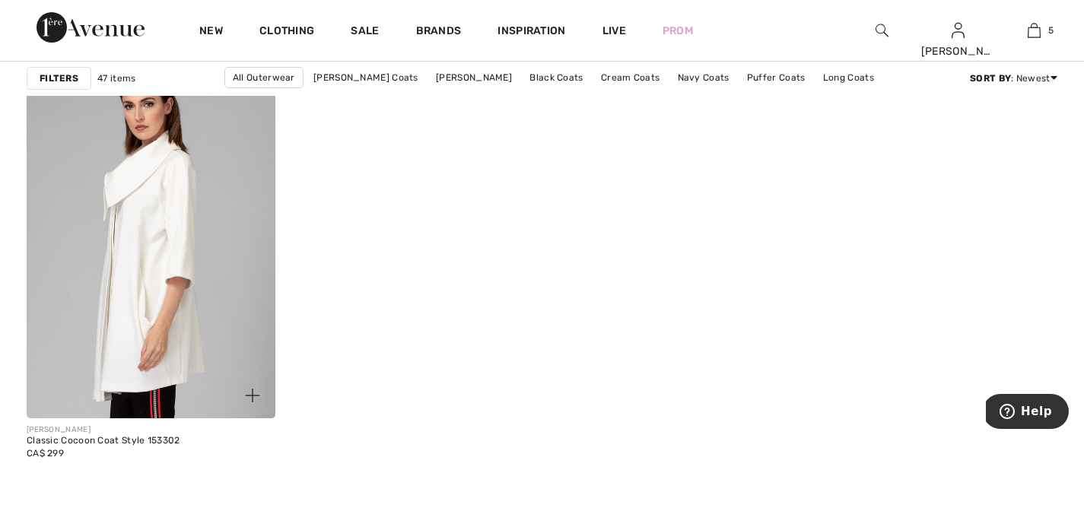
click at [109, 194] on img at bounding box center [151, 232] width 249 height 373
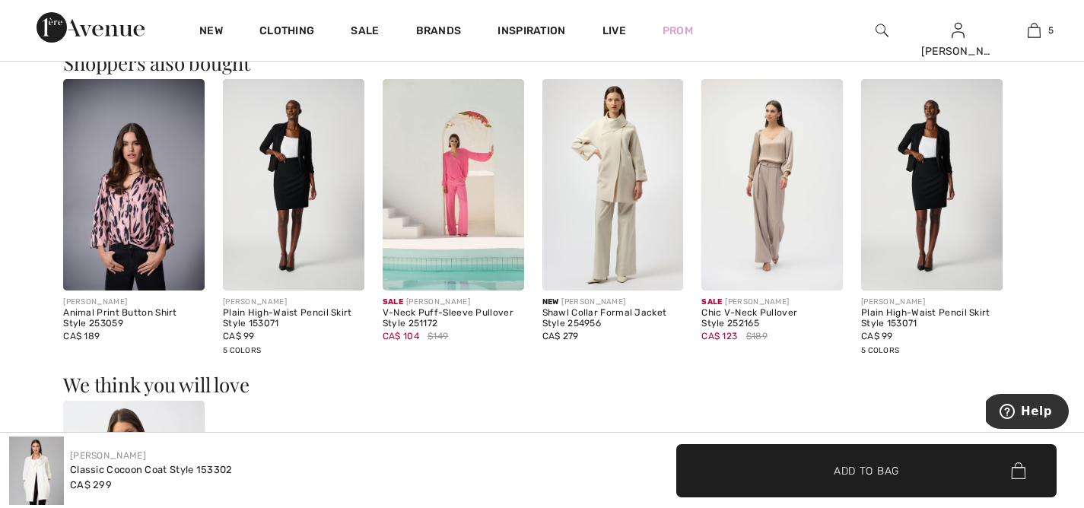
scroll to position [1146, 0]
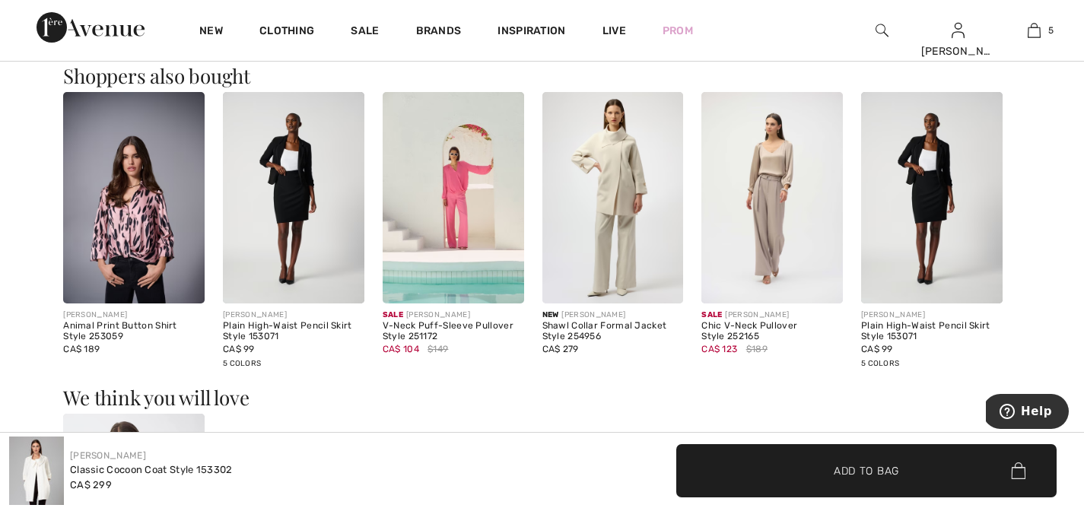
click at [609, 162] on img at bounding box center [612, 198] width 141 height 212
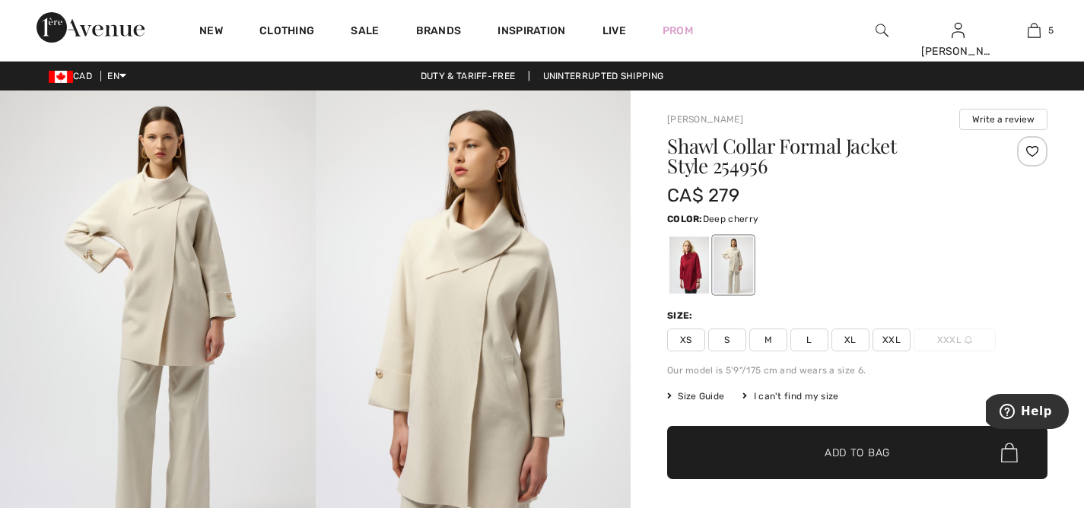
click at [687, 261] on div at bounding box center [689, 264] width 40 height 57
